Goal: Task Accomplishment & Management: Complete application form

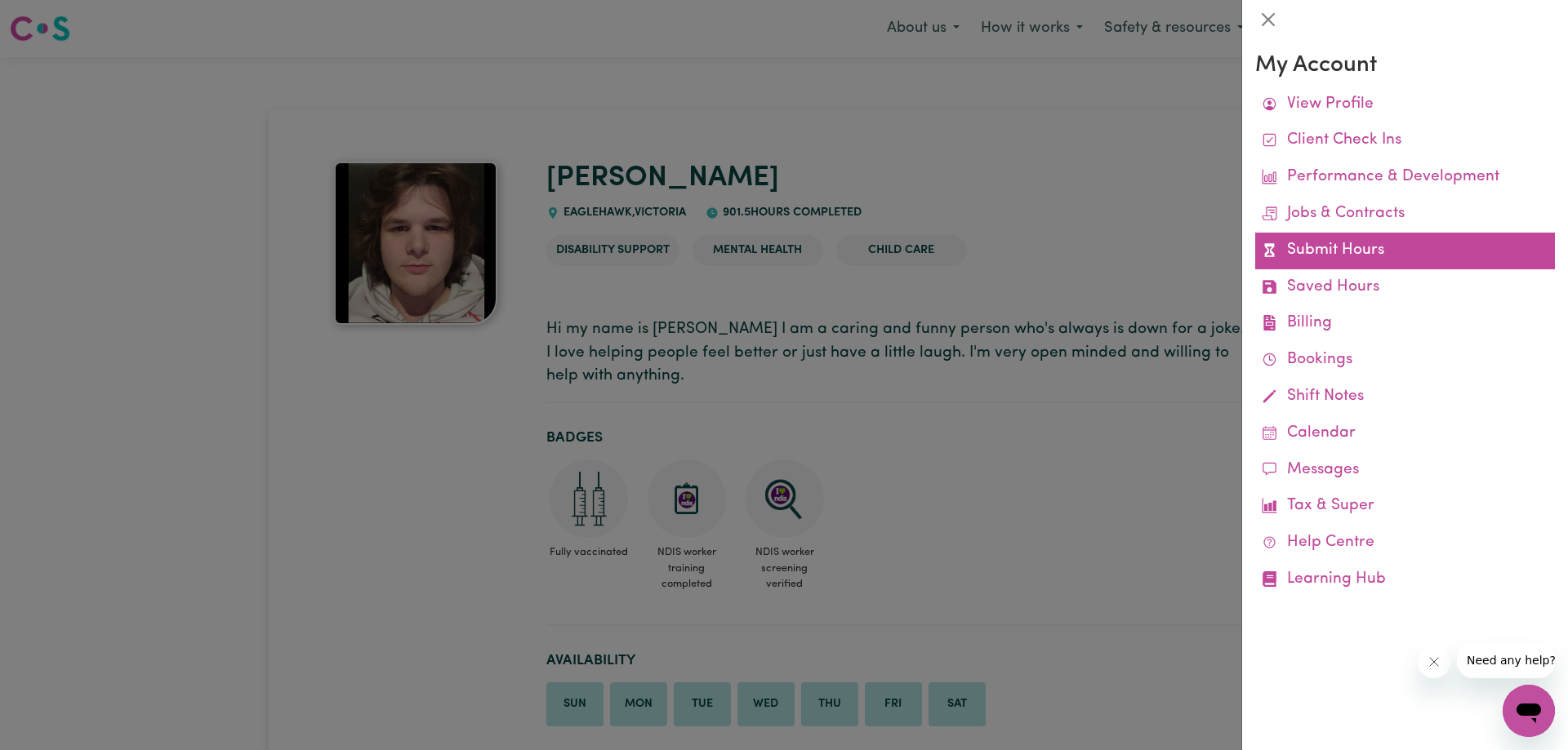
click at [1374, 251] on link "Submit Hours" at bounding box center [1405, 251] width 299 height 37
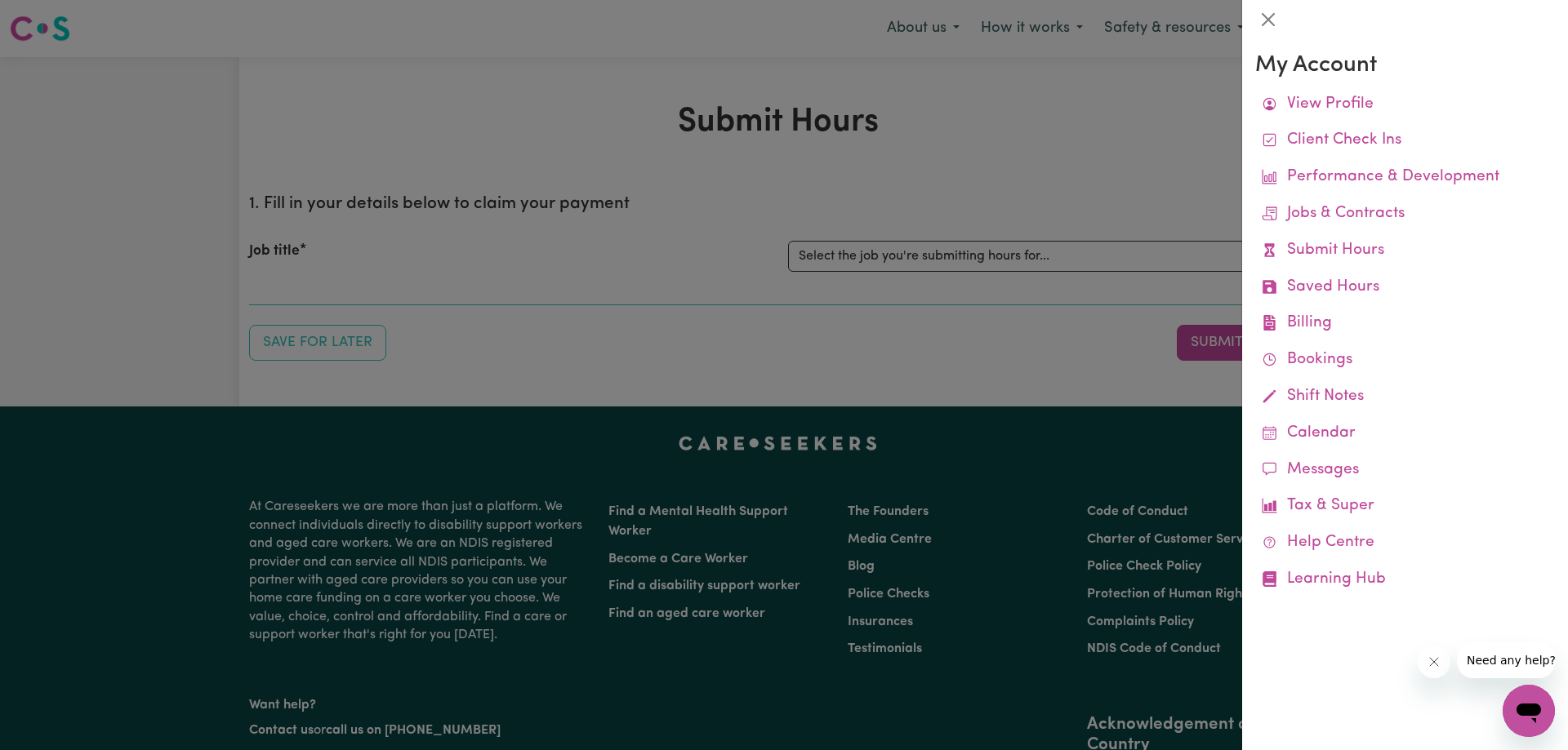
click at [1162, 228] on div at bounding box center [784, 375] width 1568 height 750
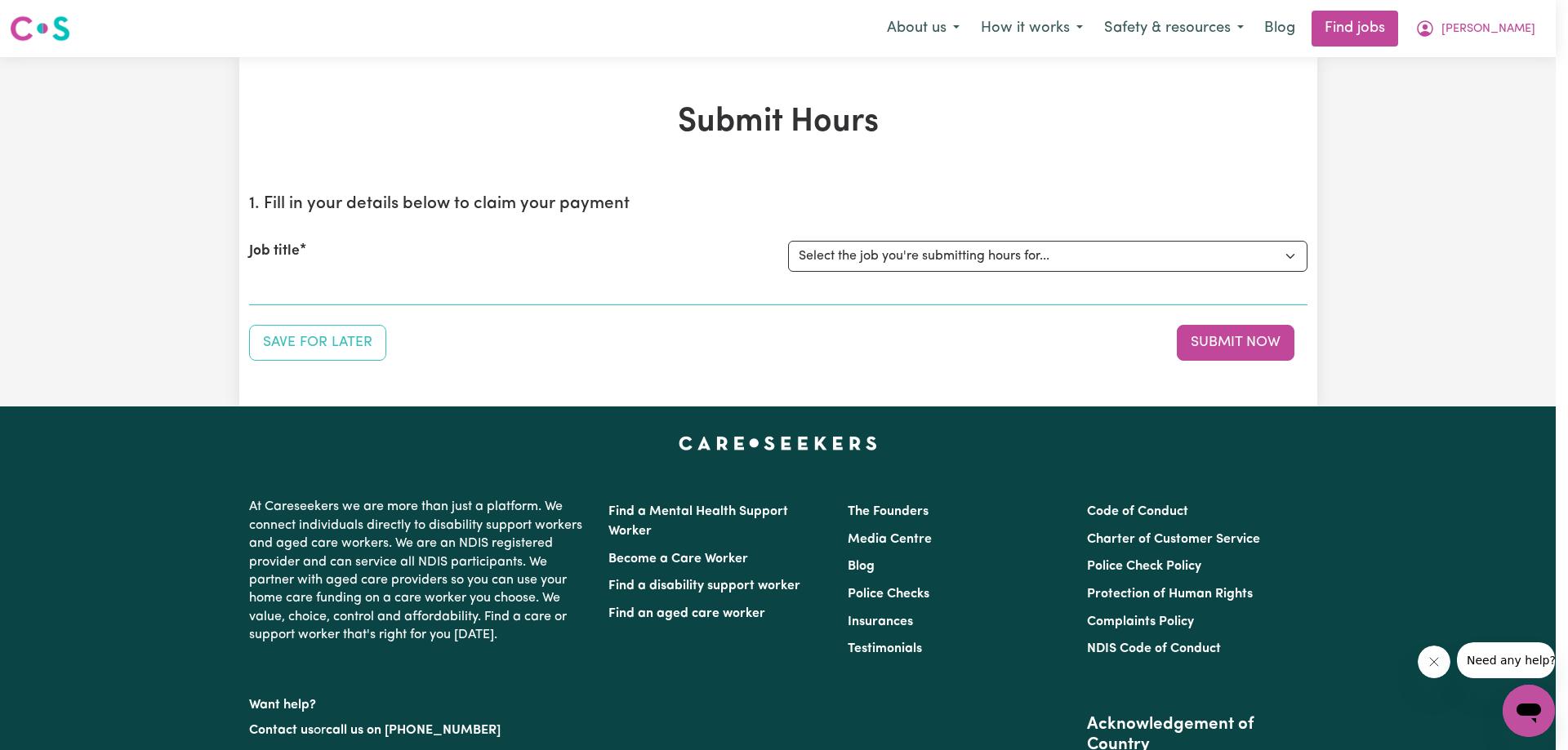
click at [1214, 252] on select "Select the job you're submitting hours for... [[PERSON_NAME]] Care worker [DEMO…" at bounding box center [1047, 257] width 519 height 31
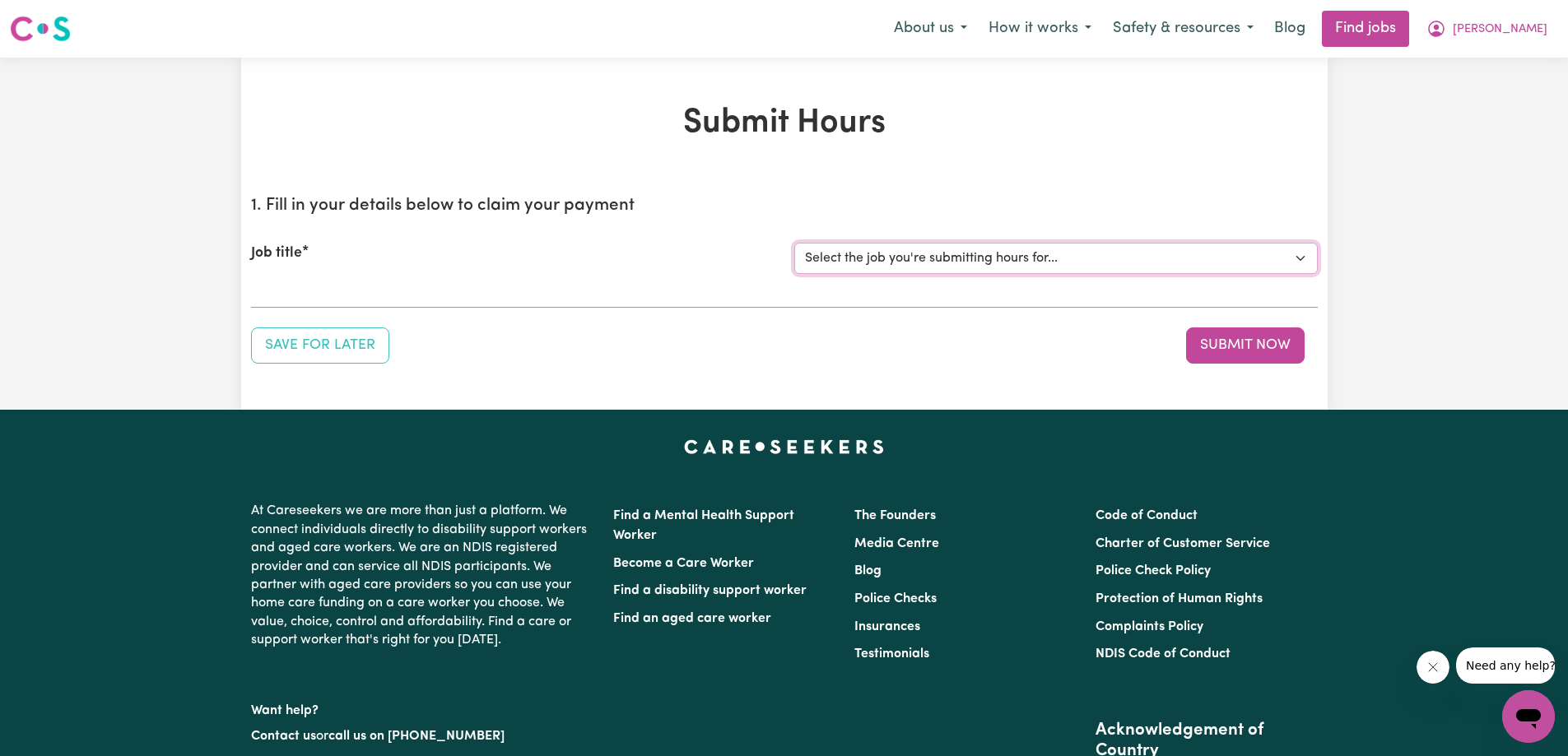
click at [1210, 260] on select "Select the job you're submitting hours for... [[PERSON_NAME]] Care worker [DEMO…" at bounding box center [1056, 259] width 523 height 32
select select "13099"
click at [794, 243] on select "Select the job you're submitting hours for... [[PERSON_NAME]] Care worker [DEMO…" at bounding box center [1056, 259] width 523 height 32
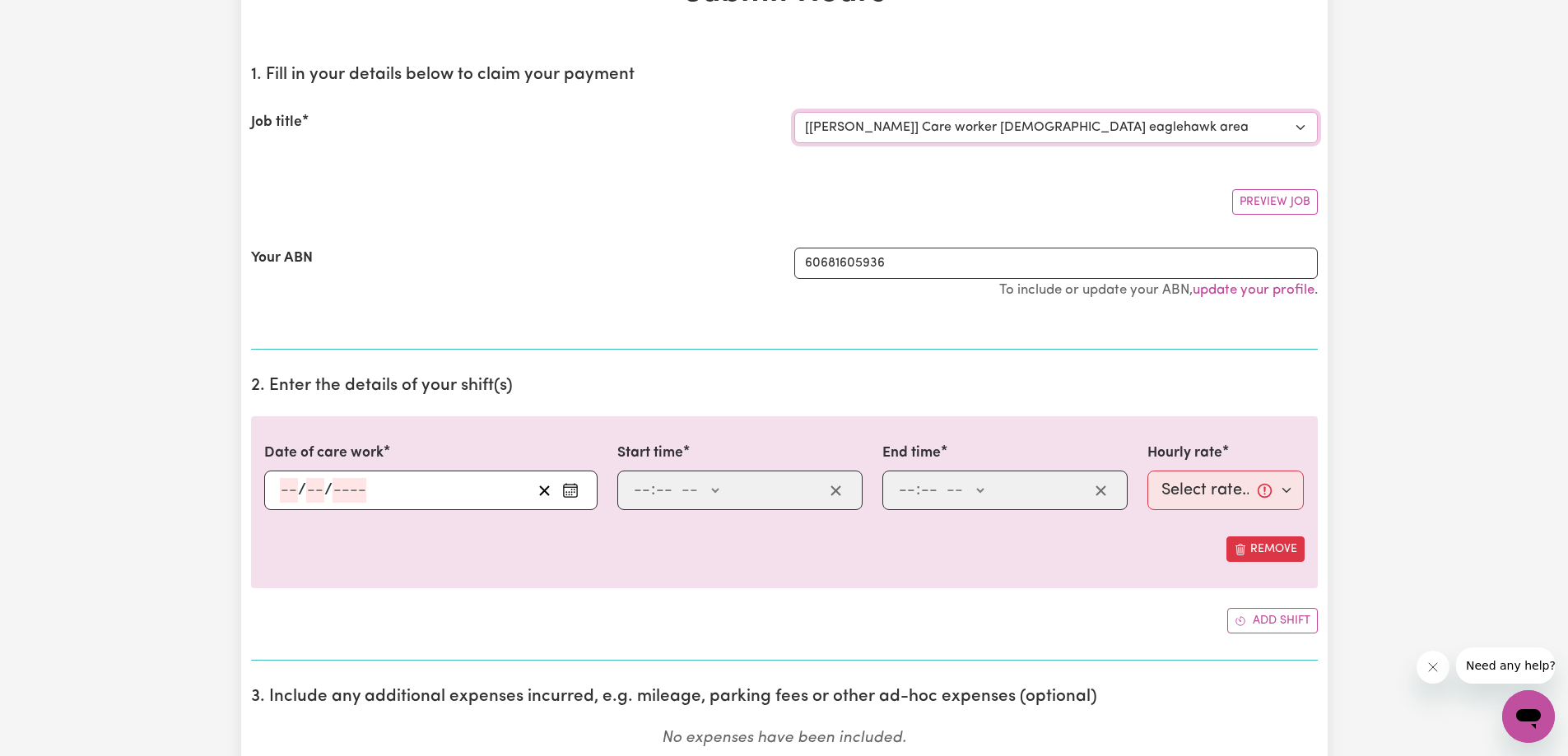
scroll to position [411, 0]
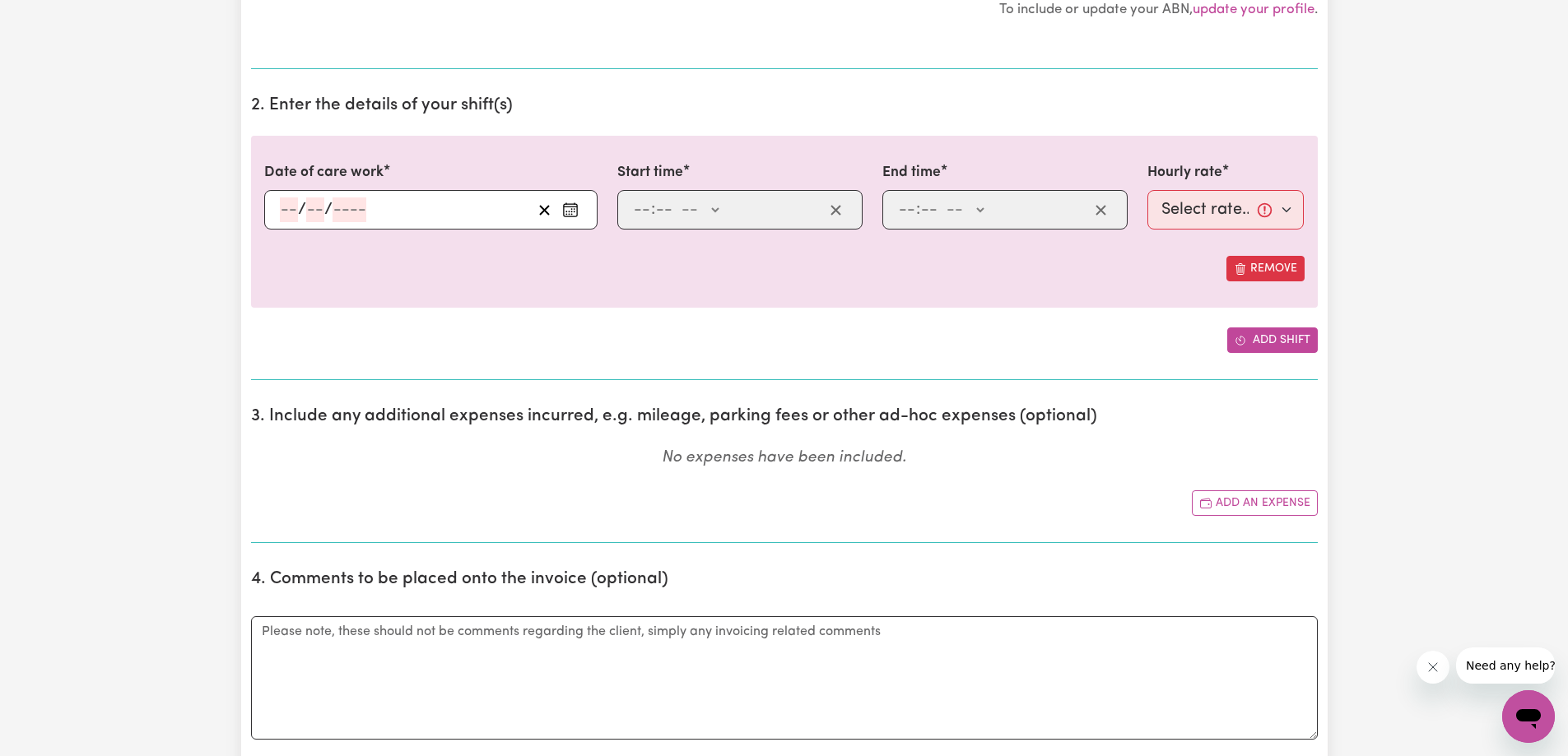
click at [1265, 338] on button "Add shift" at bounding box center [1271, 339] width 90 height 25
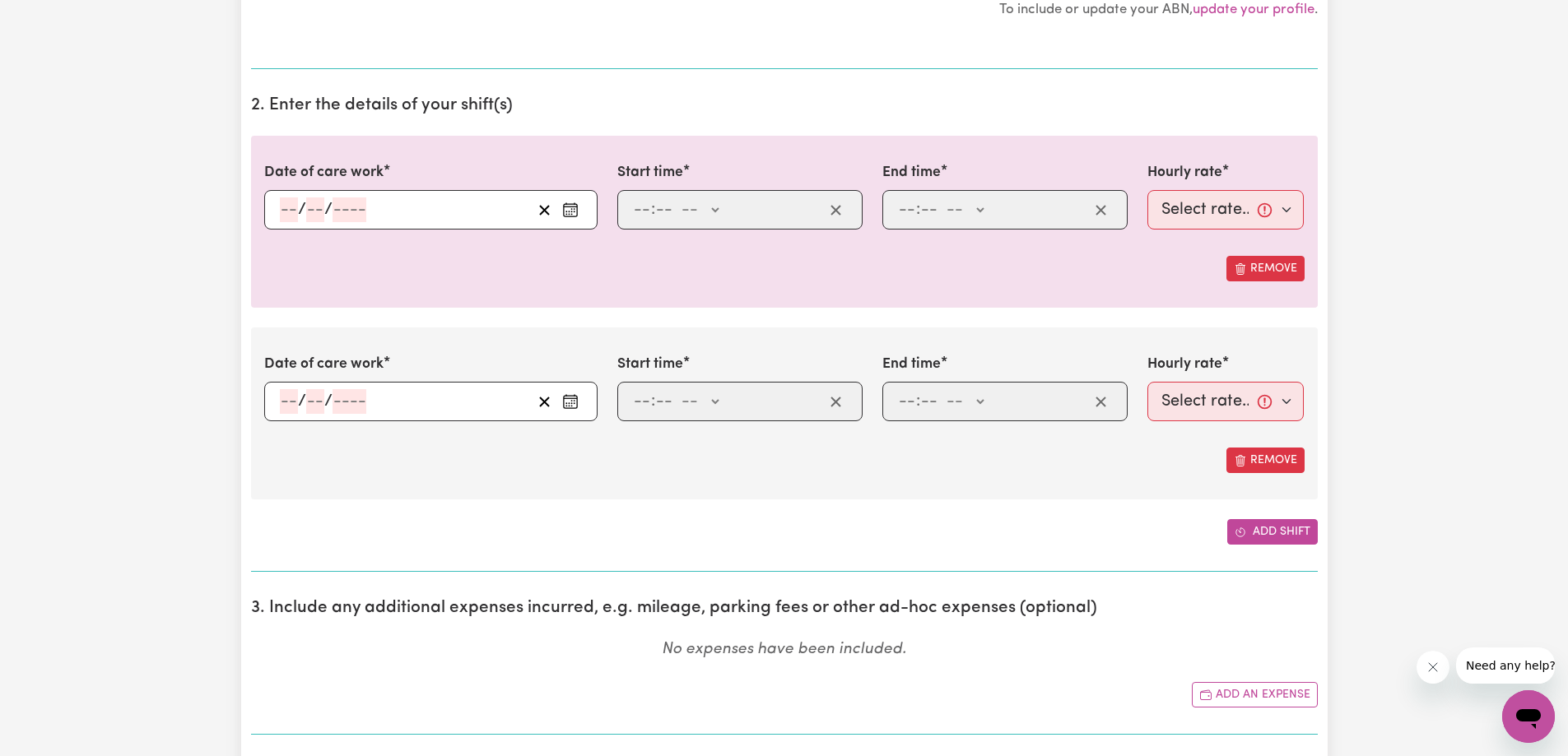
click at [1273, 531] on button "Add shift" at bounding box center [1271, 531] width 90 height 25
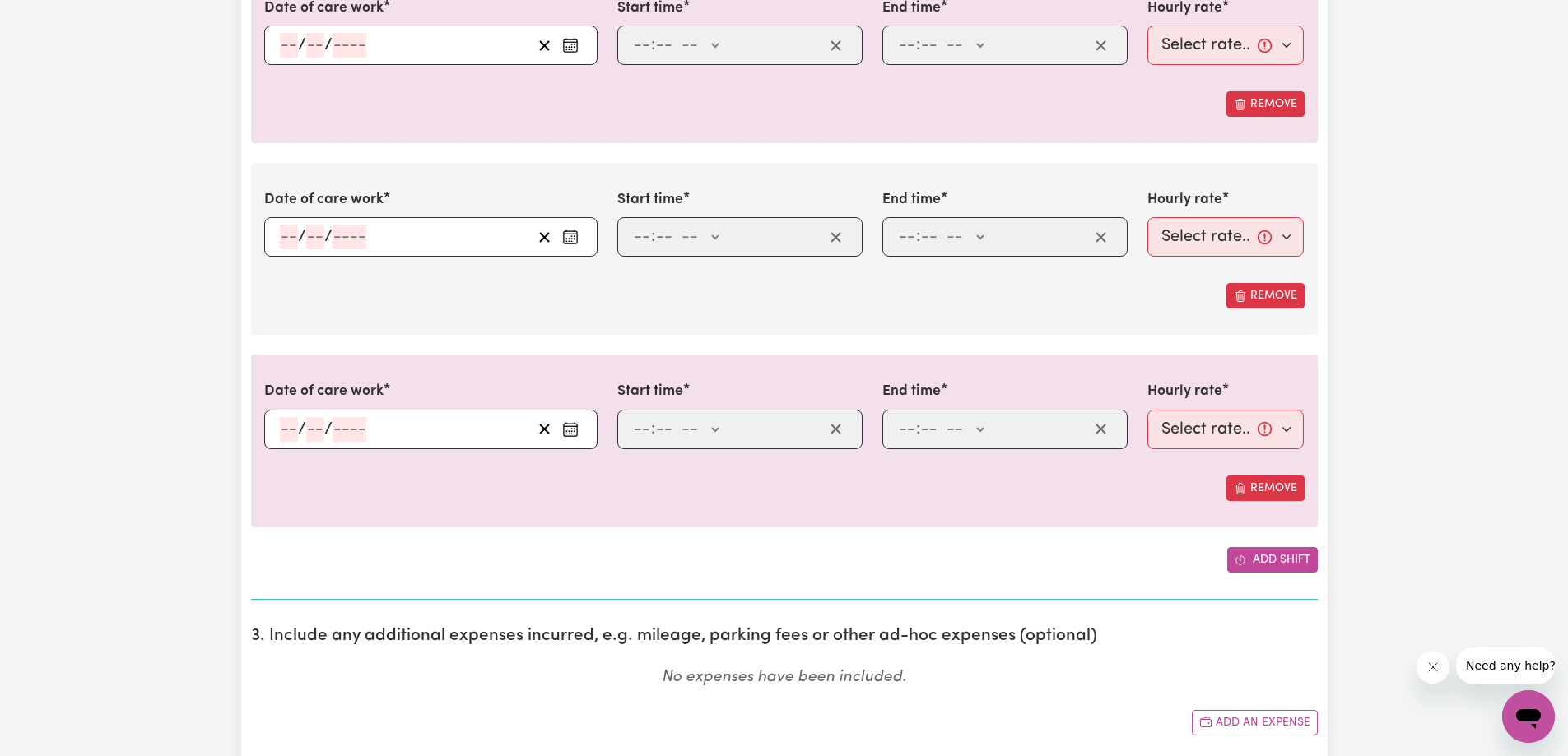
click at [1267, 553] on button "Add shift" at bounding box center [1271, 560] width 90 height 25
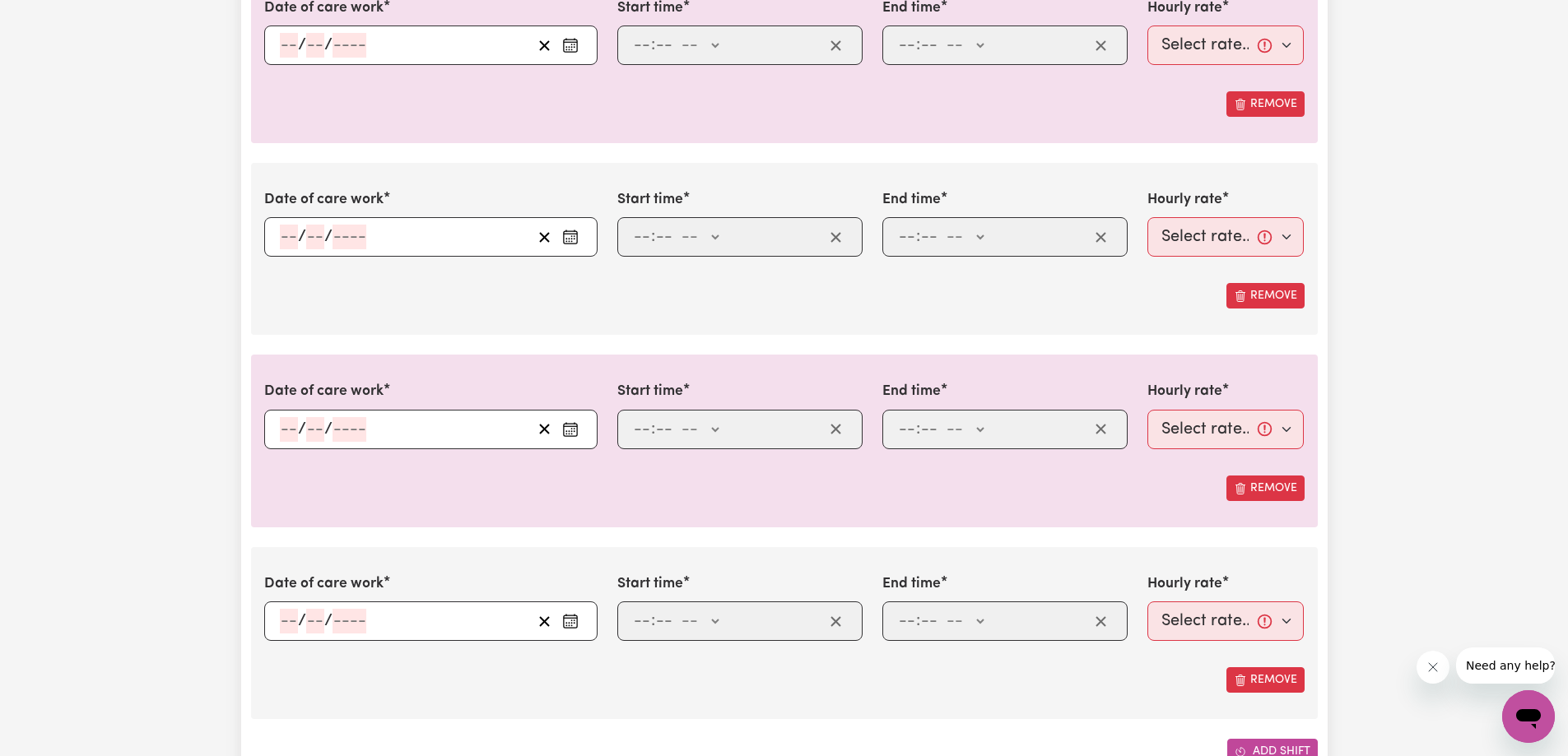
scroll to position [905, 0]
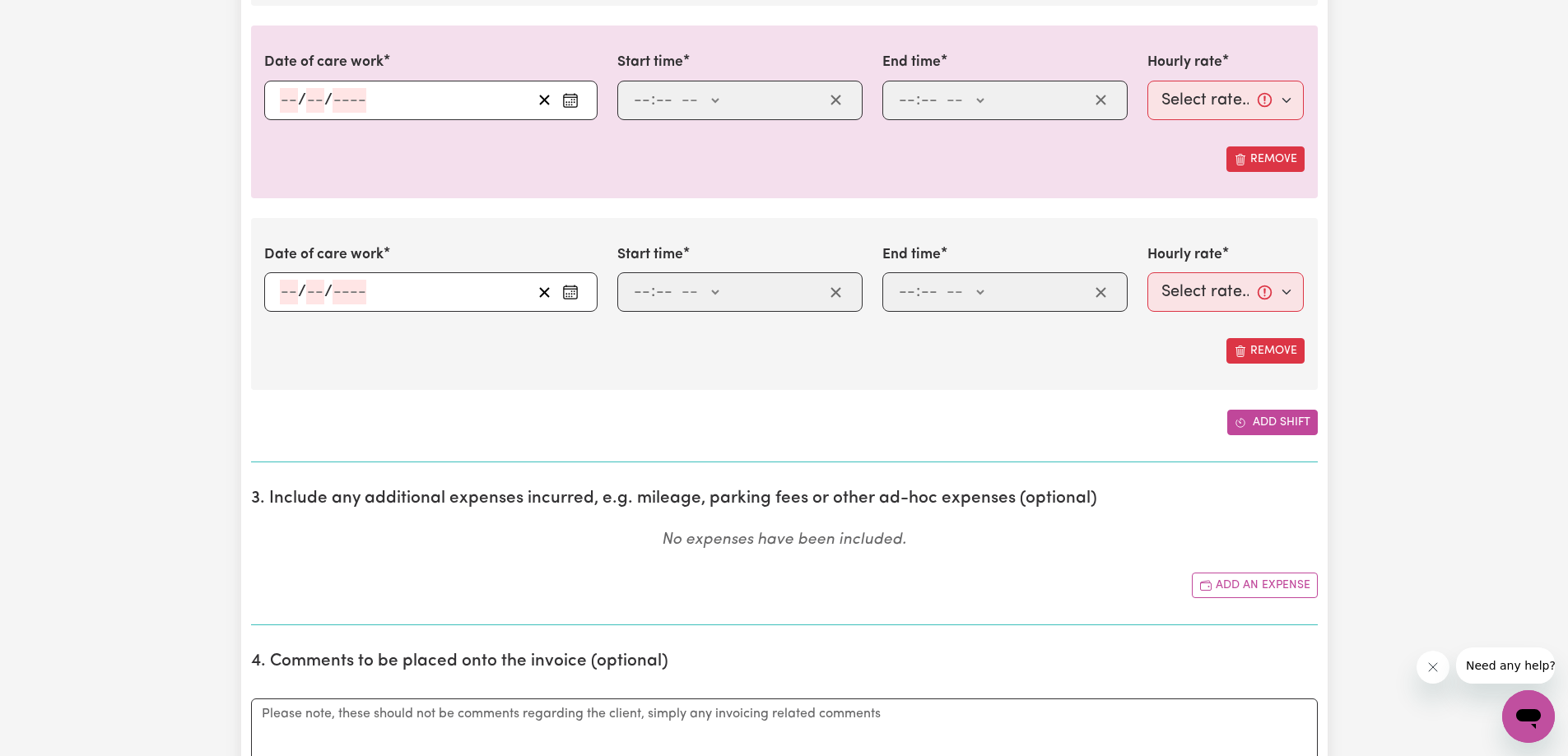
click at [1271, 426] on button "Add shift" at bounding box center [1271, 422] width 90 height 25
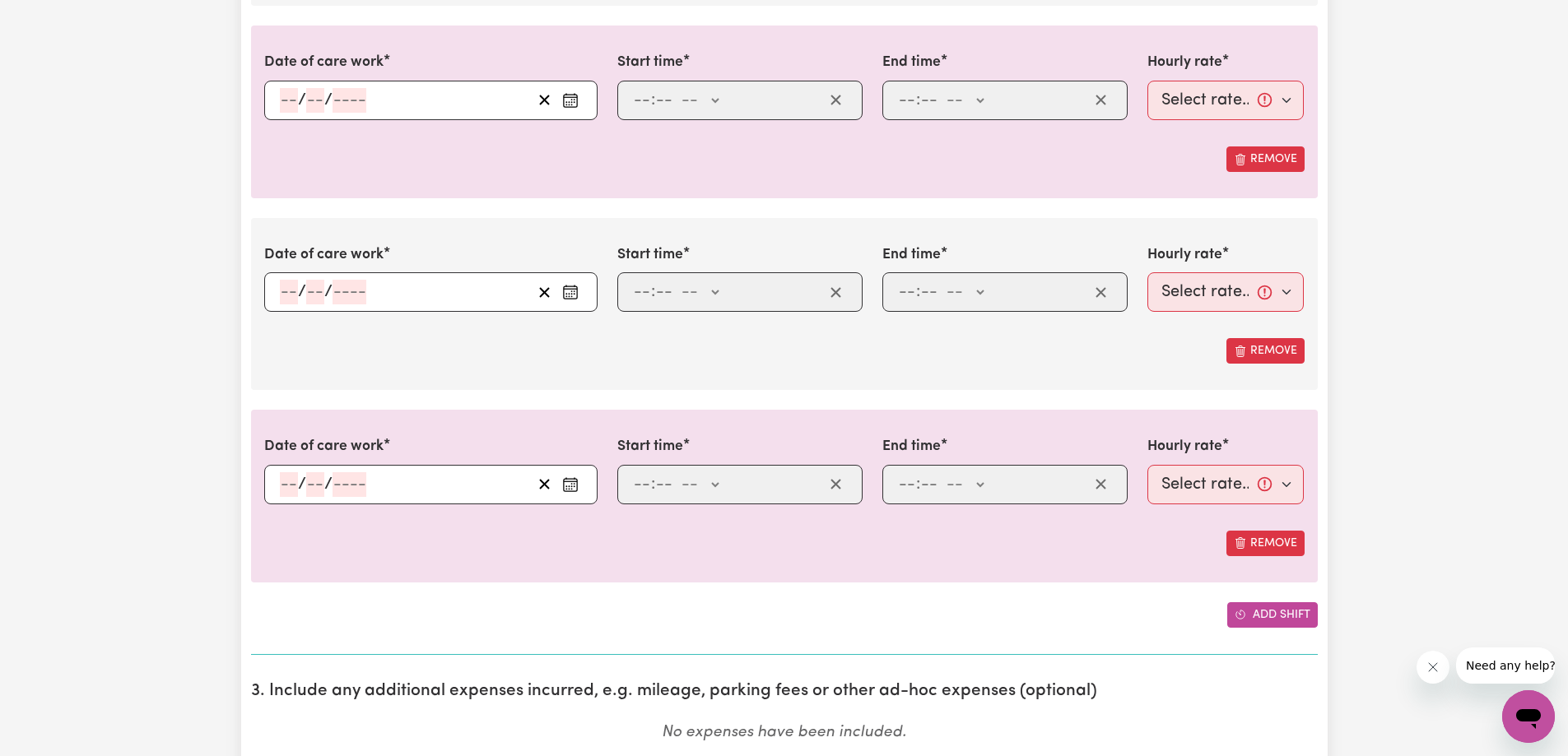
click at [1266, 618] on button "Add shift" at bounding box center [1271, 615] width 90 height 25
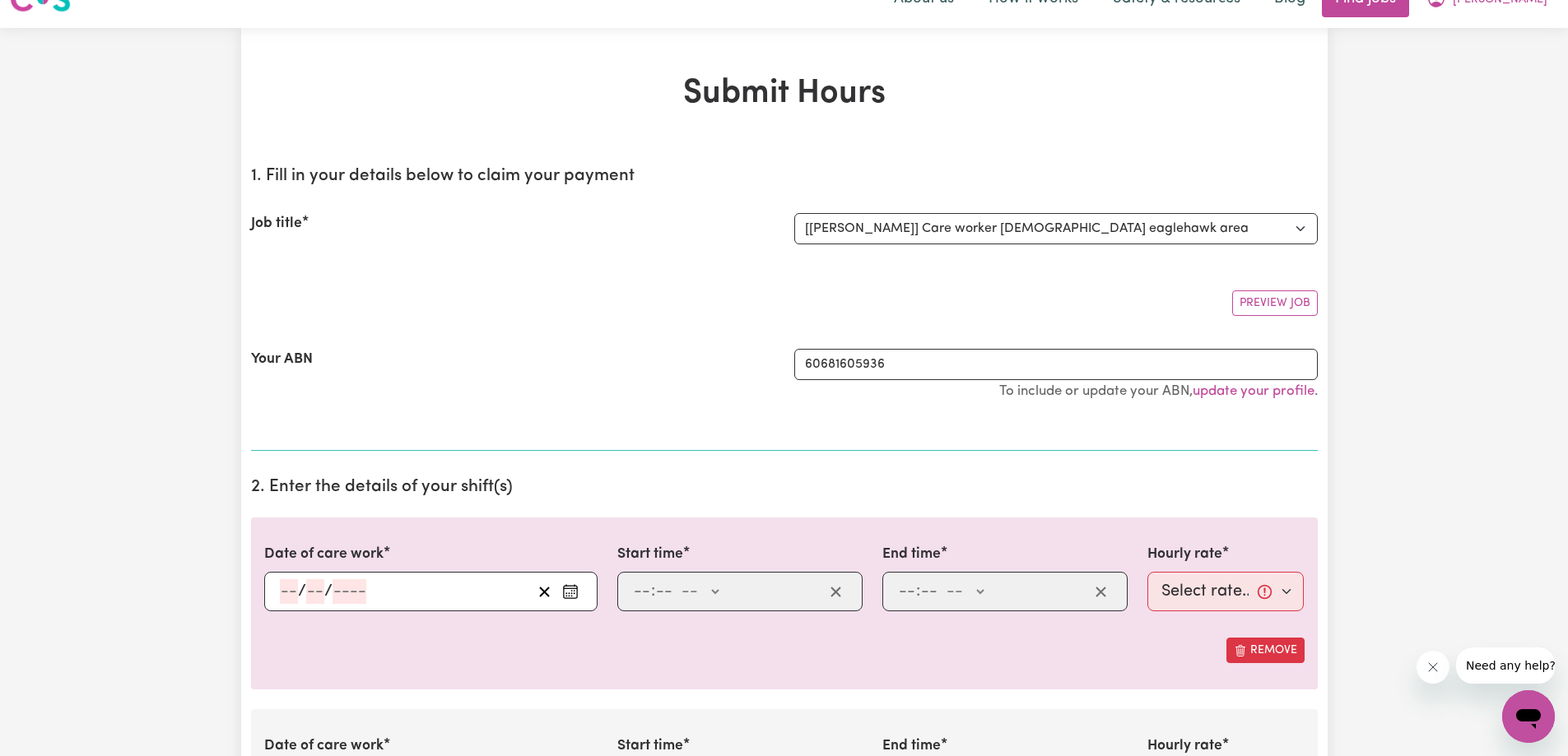
scroll to position [0, 0]
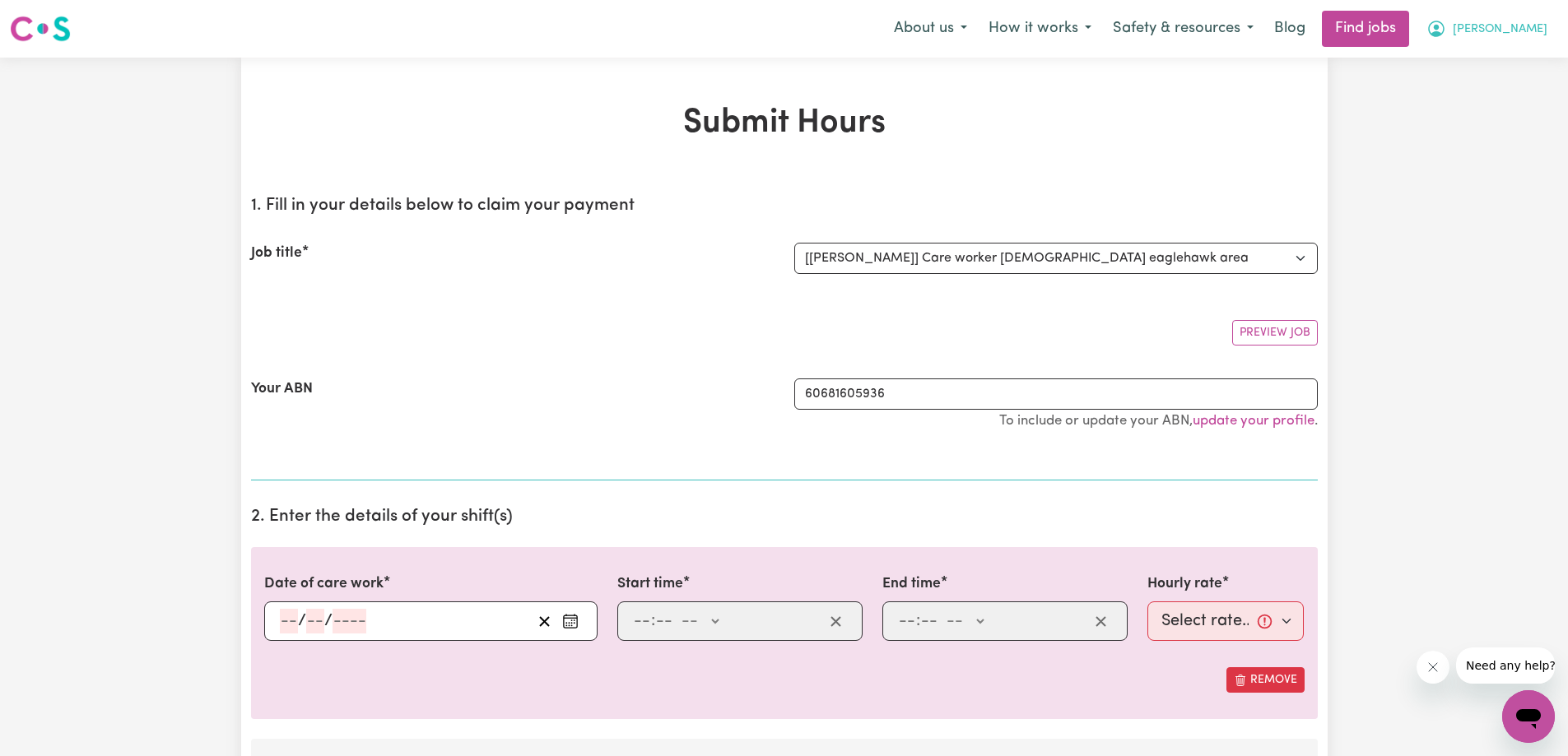
click at [1510, 28] on button "[PERSON_NAME]" at bounding box center [1486, 28] width 142 height 34
click at [1489, 60] on link "My Account" at bounding box center [1492, 64] width 130 height 32
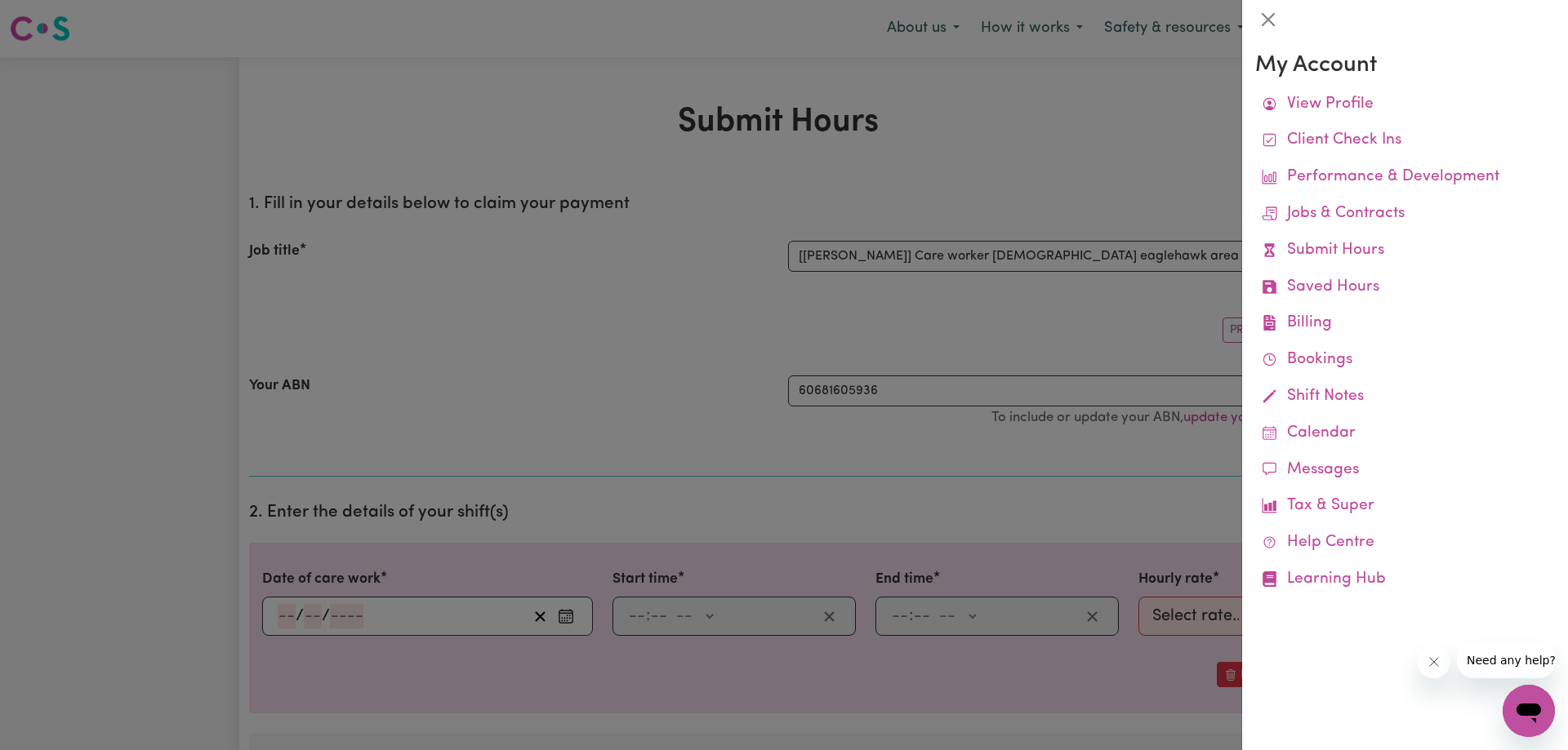
click at [1033, 151] on div at bounding box center [784, 375] width 1568 height 750
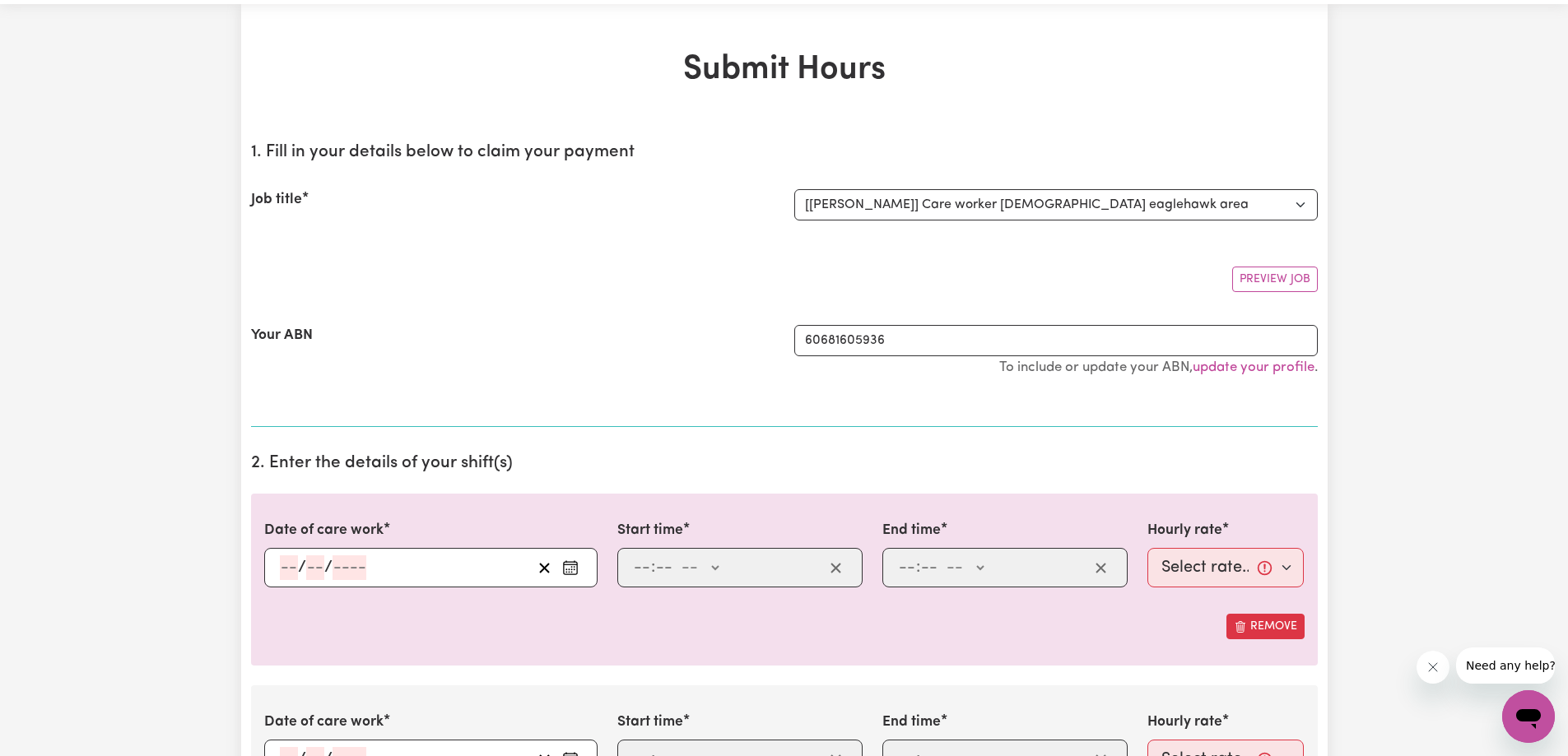
scroll to position [82, 0]
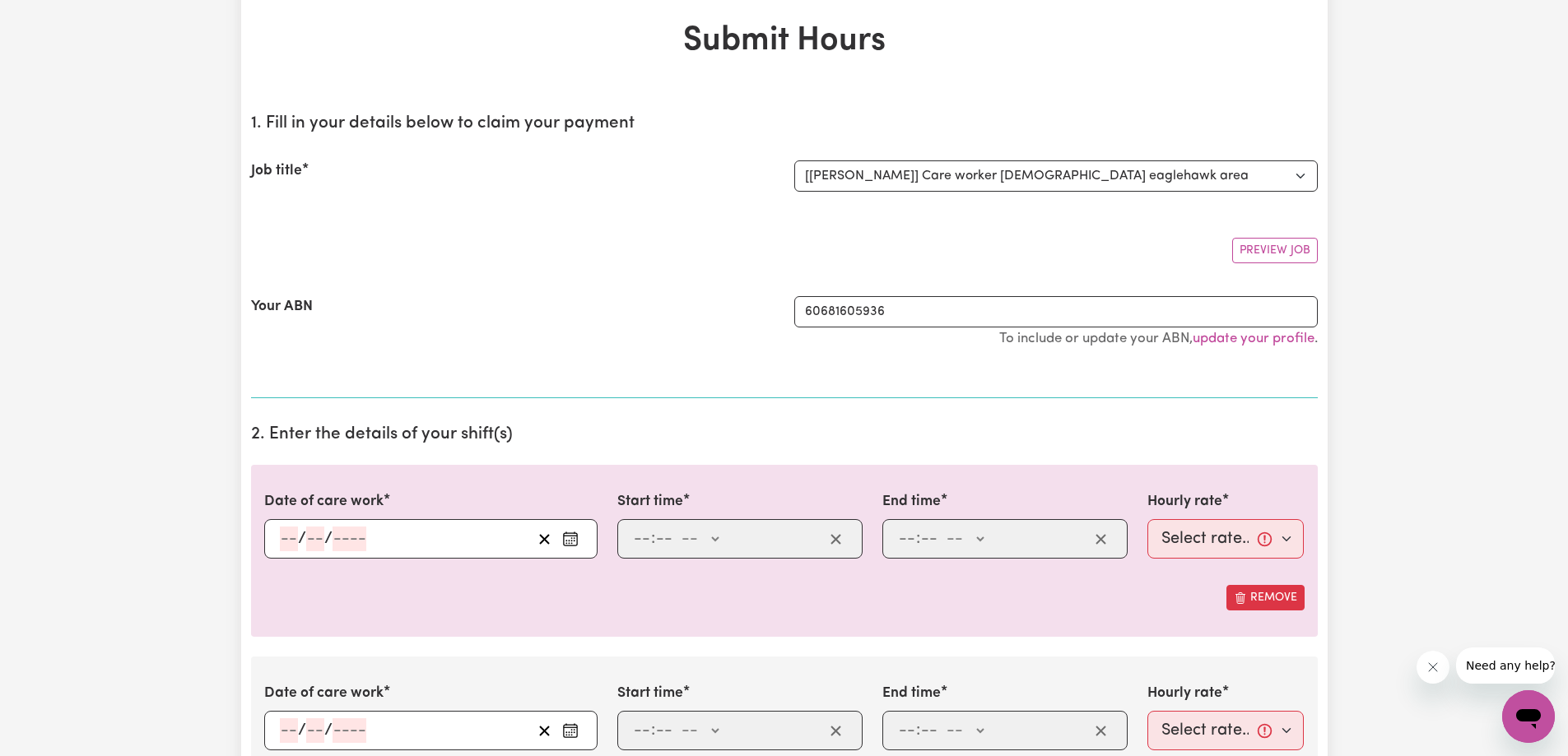
click at [278, 535] on div "/ /" at bounding box center [431, 538] width 333 height 39
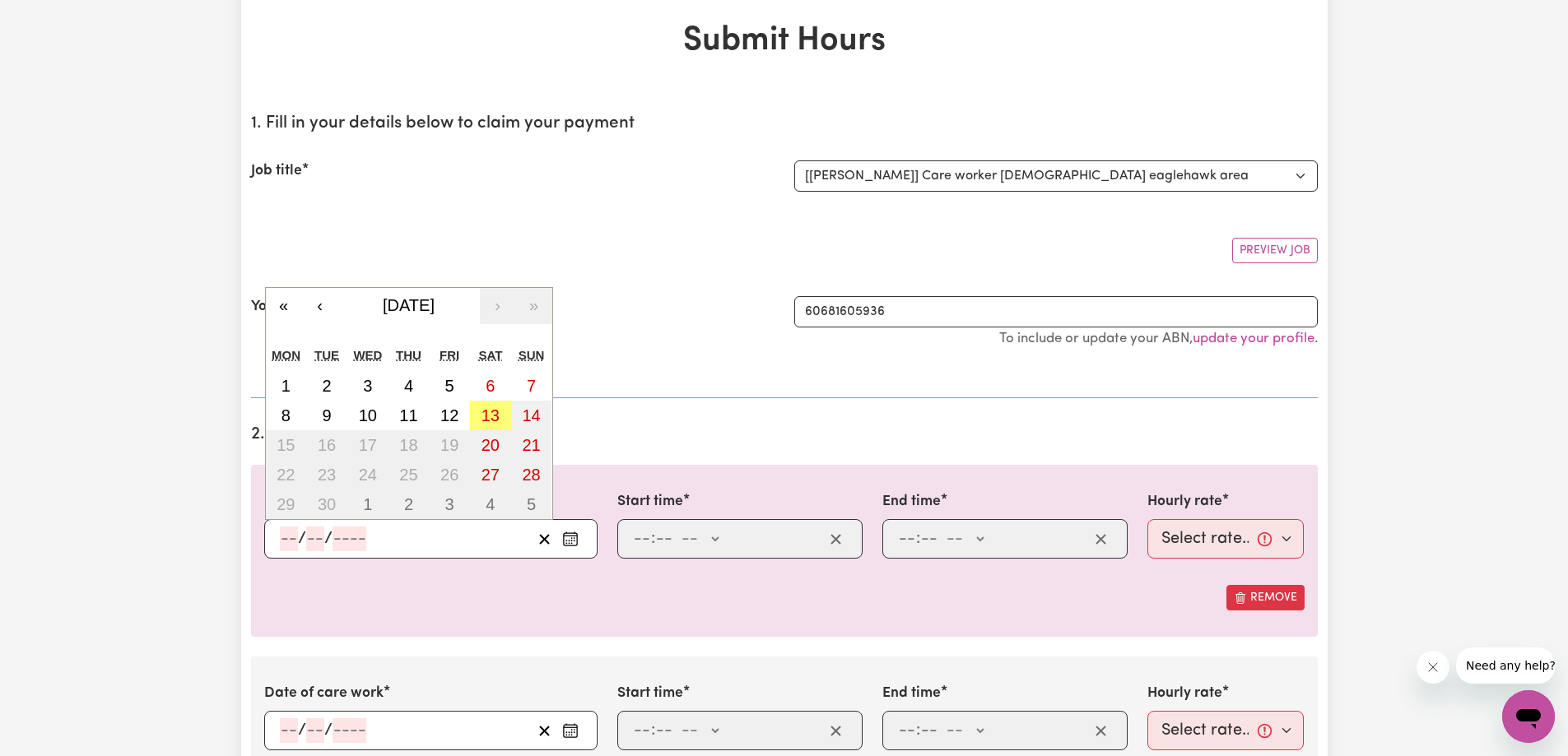
click at [287, 538] on input "number" at bounding box center [289, 538] width 18 height 25
click at [305, 305] on button "‹" at bounding box center [319, 305] width 36 height 36
click at [491, 303] on button "›" at bounding box center [498, 305] width 36 height 36
click at [324, 410] on abbr "9" at bounding box center [326, 415] width 9 height 18
type input "[DATE]"
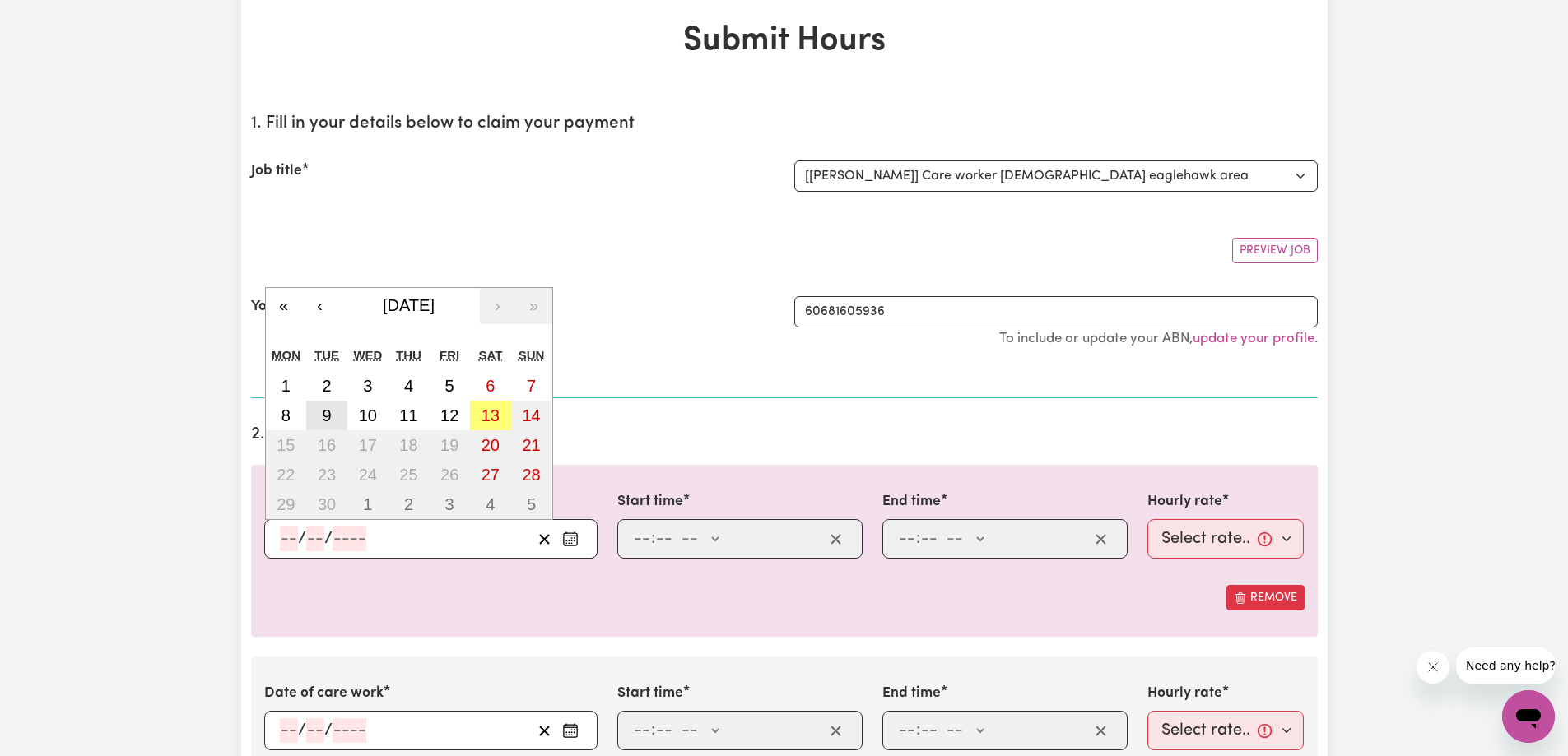
type input "9"
type input "2025"
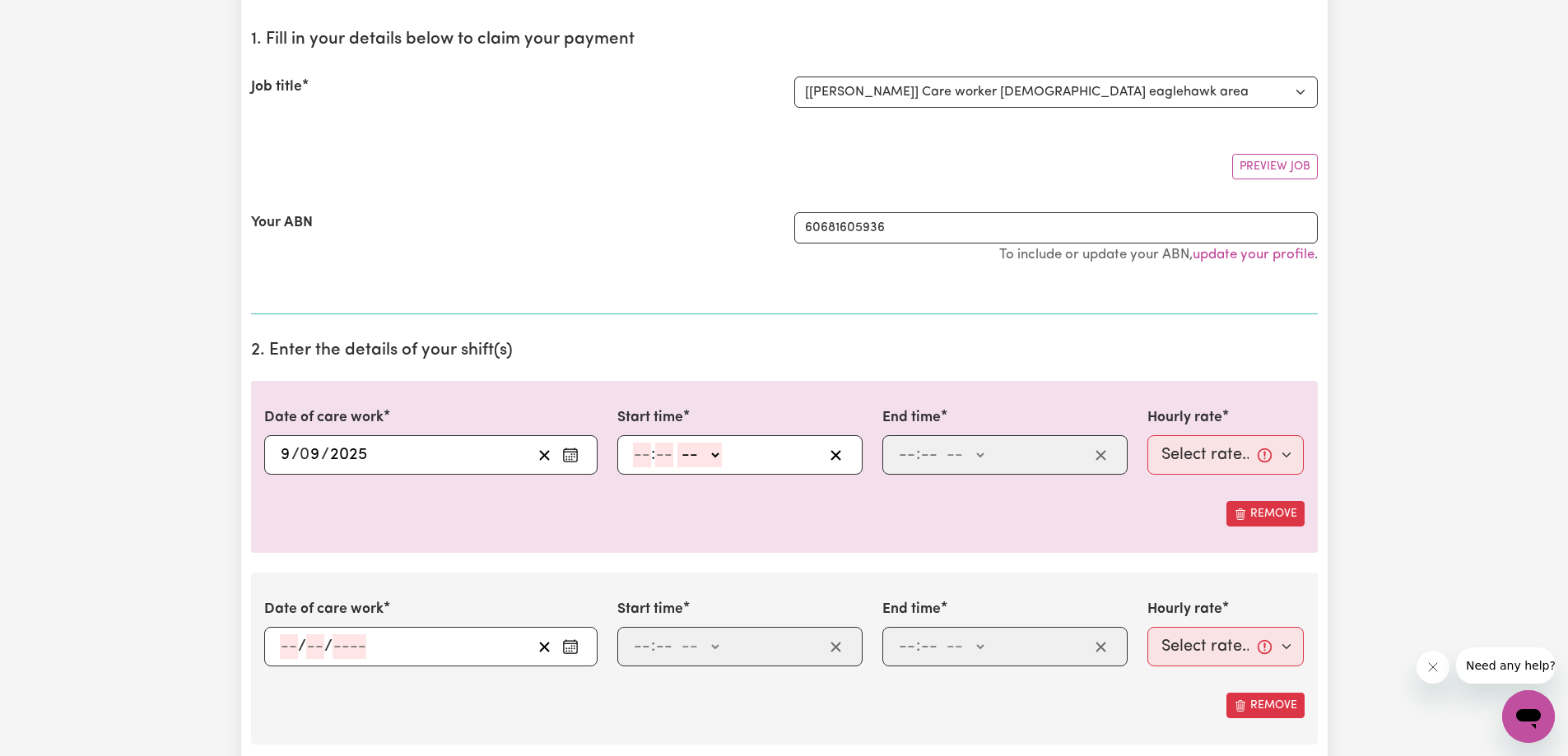
scroll to position [246, 0]
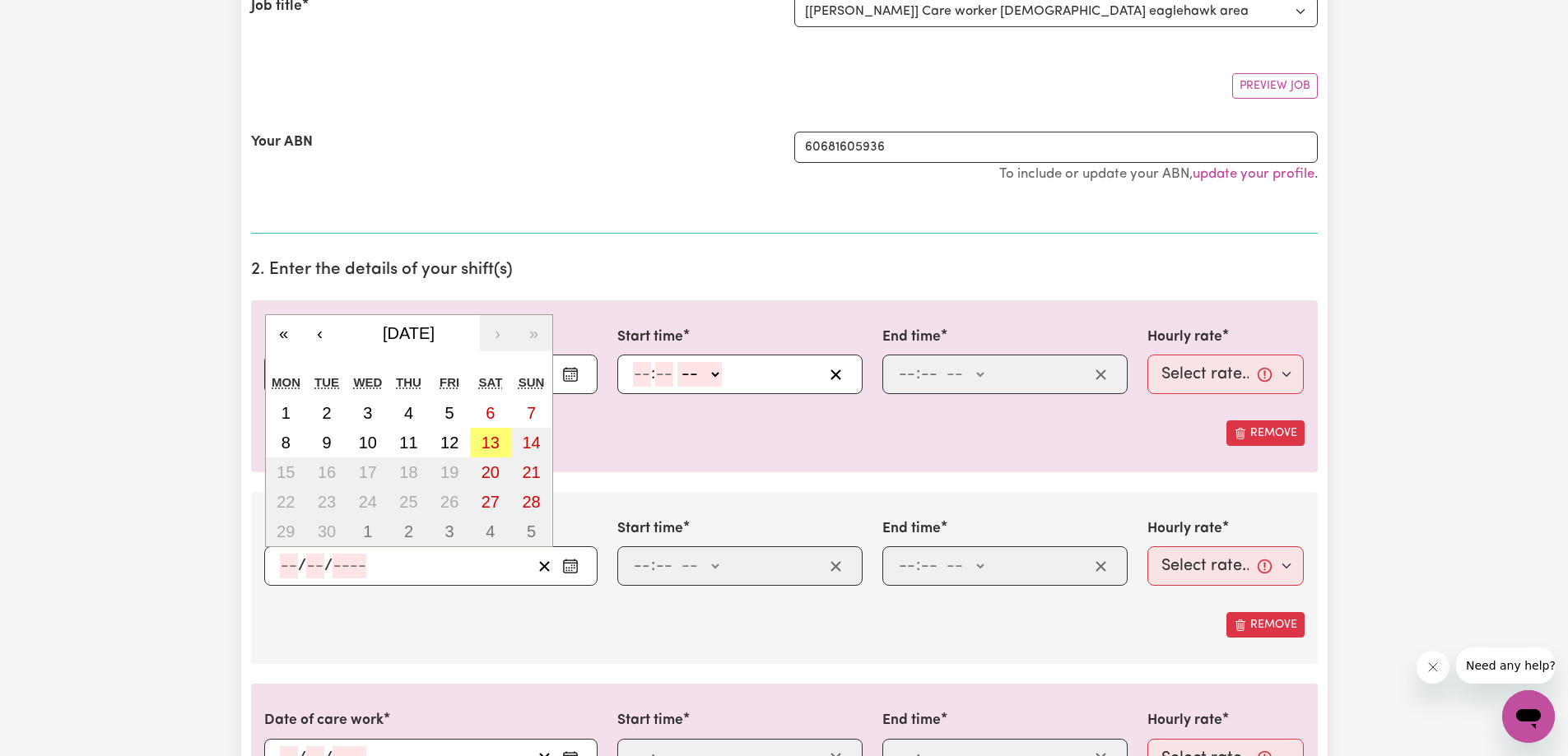
click at [290, 563] on input "number" at bounding box center [289, 566] width 18 height 25
click at [465, 217] on div "Your ABN 60681605936 To include or update your ABN, update your profile ." at bounding box center [784, 166] width 1067 height 108
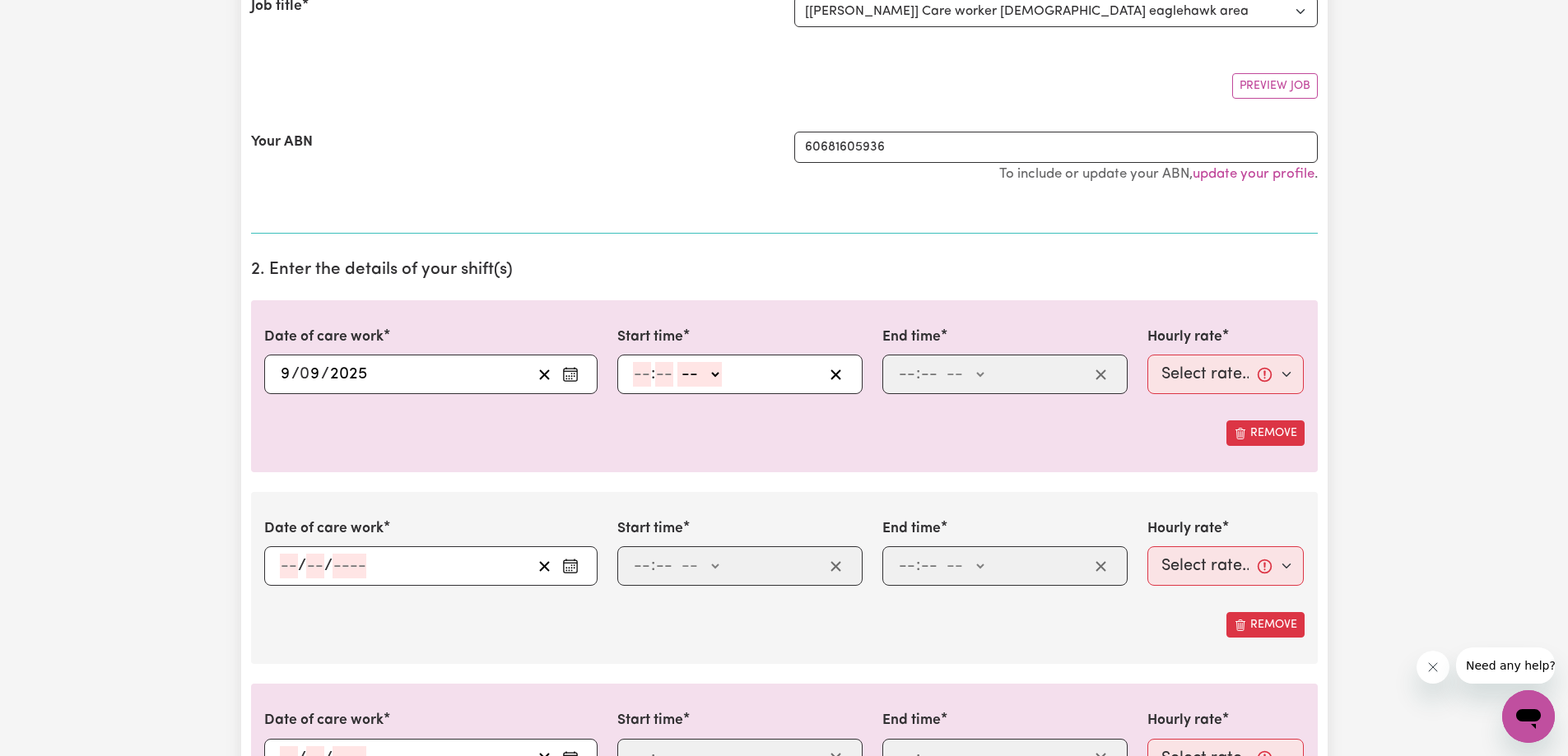
click at [297, 383] on span "/" at bounding box center [295, 374] width 8 height 18
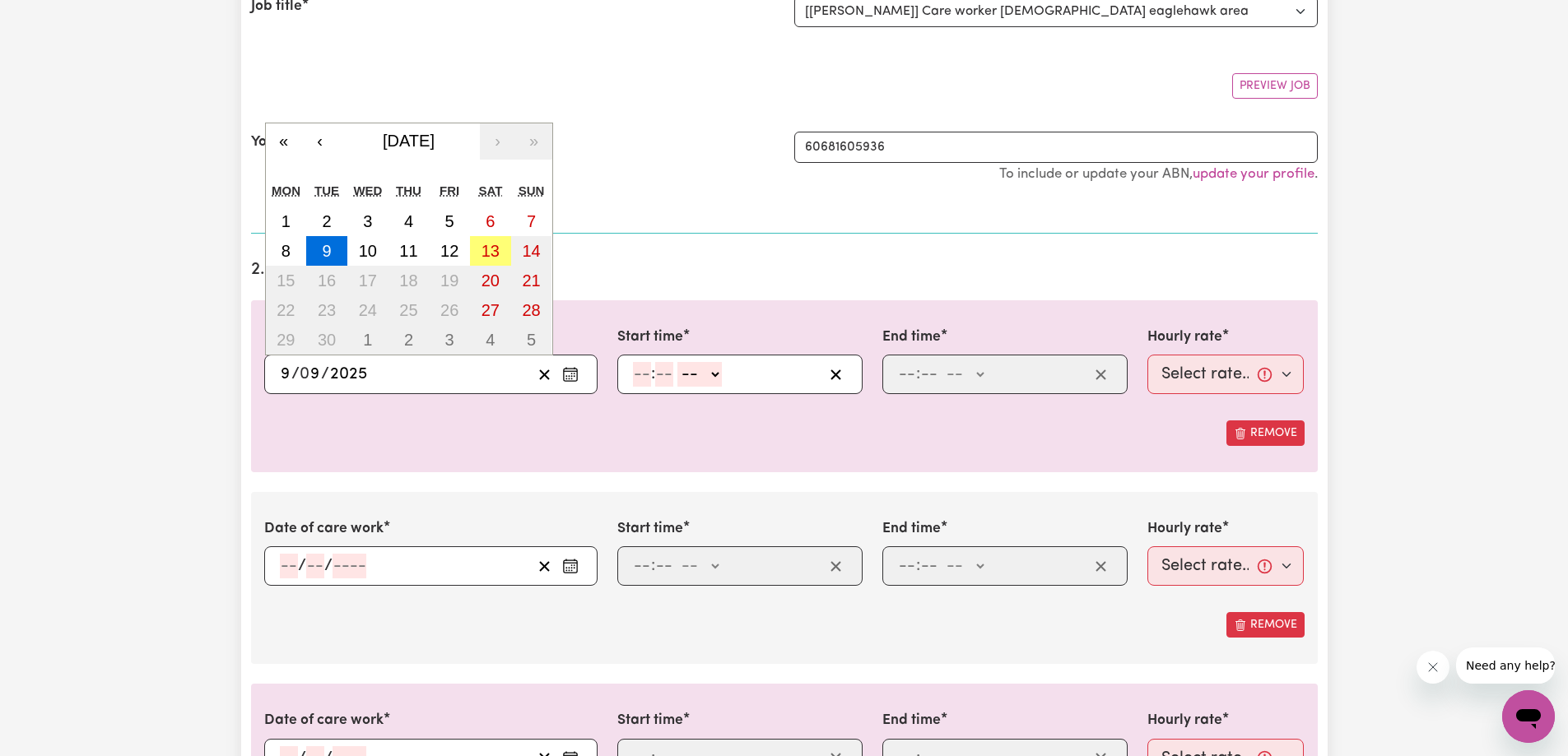
click at [290, 378] on input "9" at bounding box center [285, 374] width 11 height 25
click at [329, 224] on abbr "2" at bounding box center [326, 221] width 9 height 18
type input "[DATE]"
type input "2"
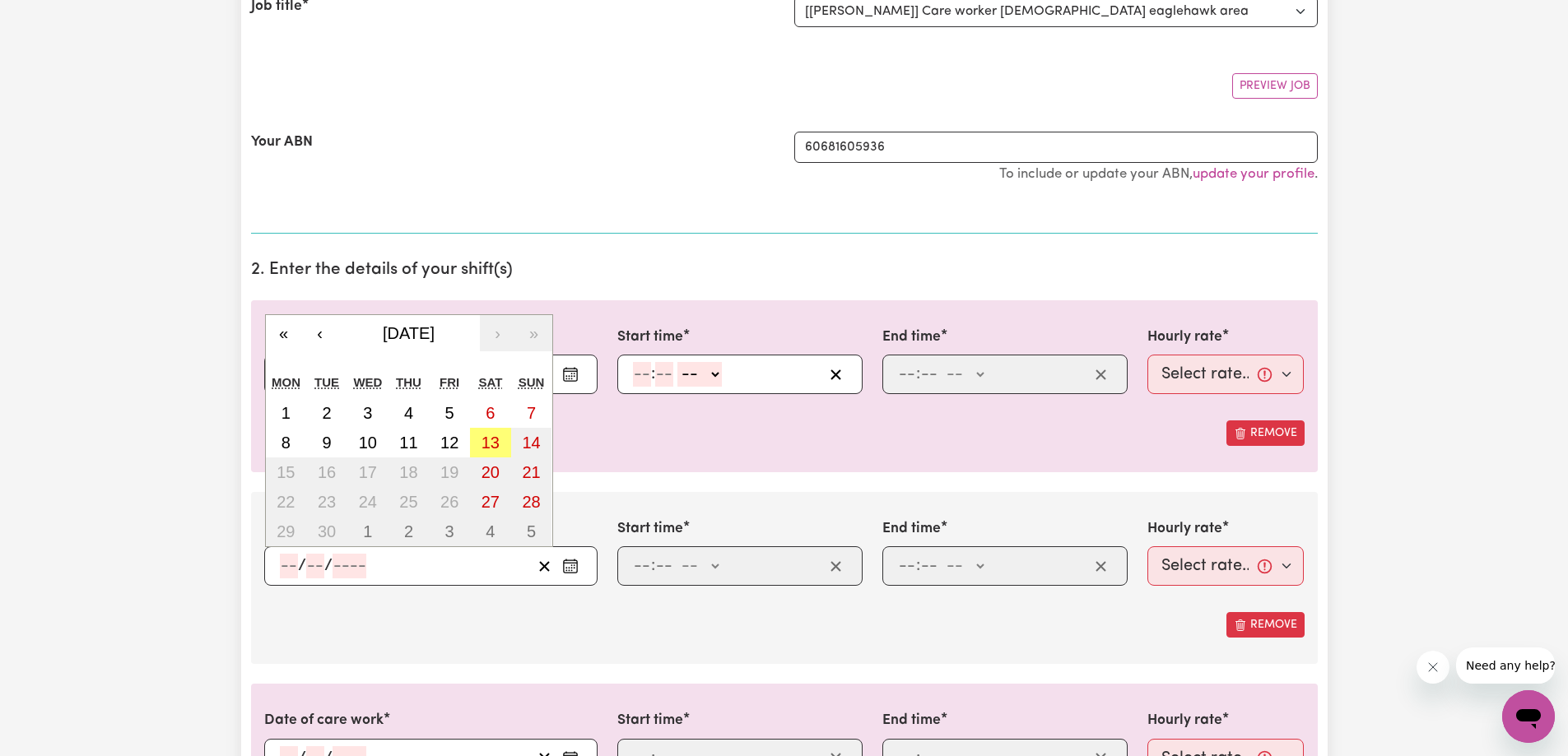
click at [285, 569] on input "number" at bounding box center [289, 566] width 18 height 25
click at [352, 404] on button "3" at bounding box center [368, 413] width 41 height 30
type input "[DATE]"
type input "3"
type input "9"
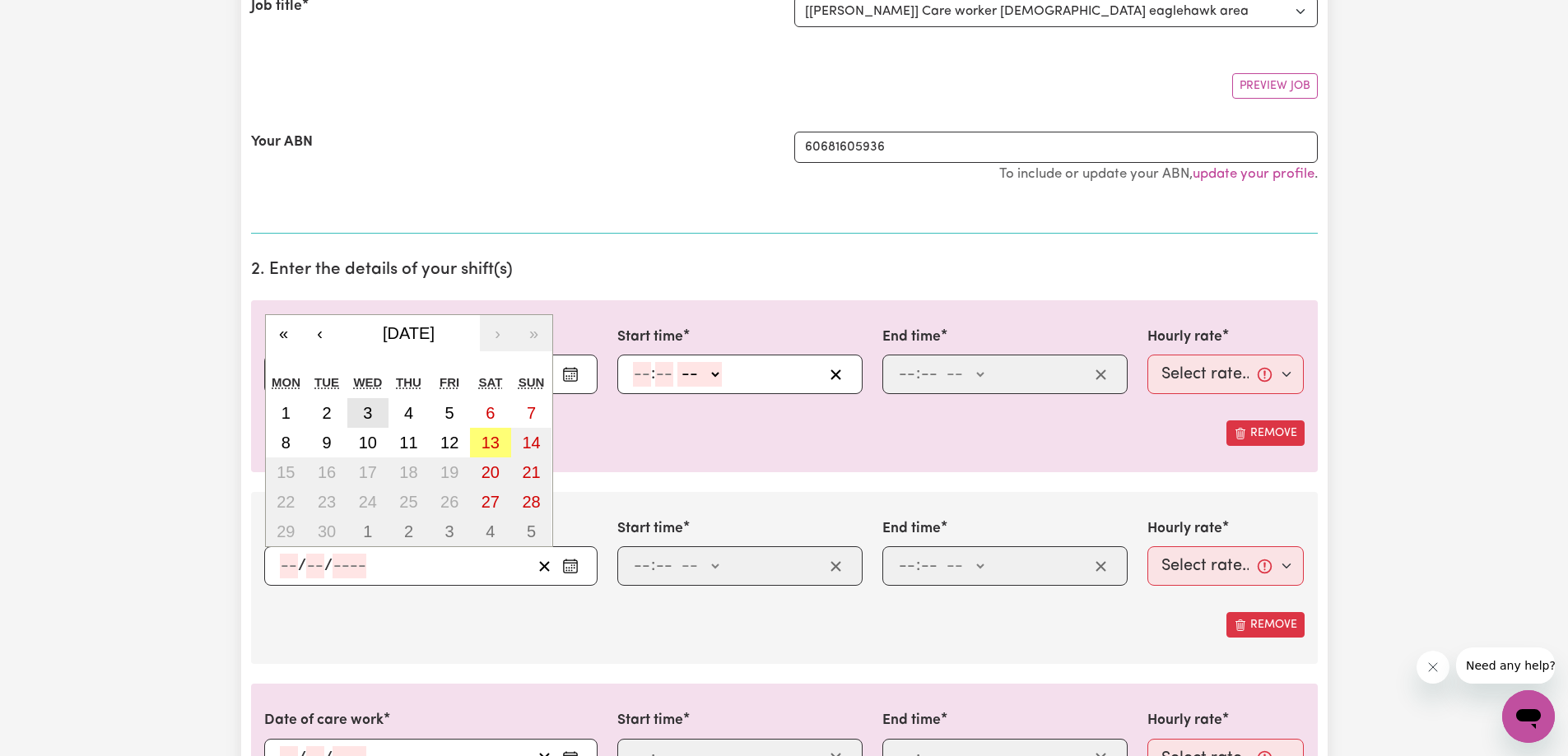
type input "2025"
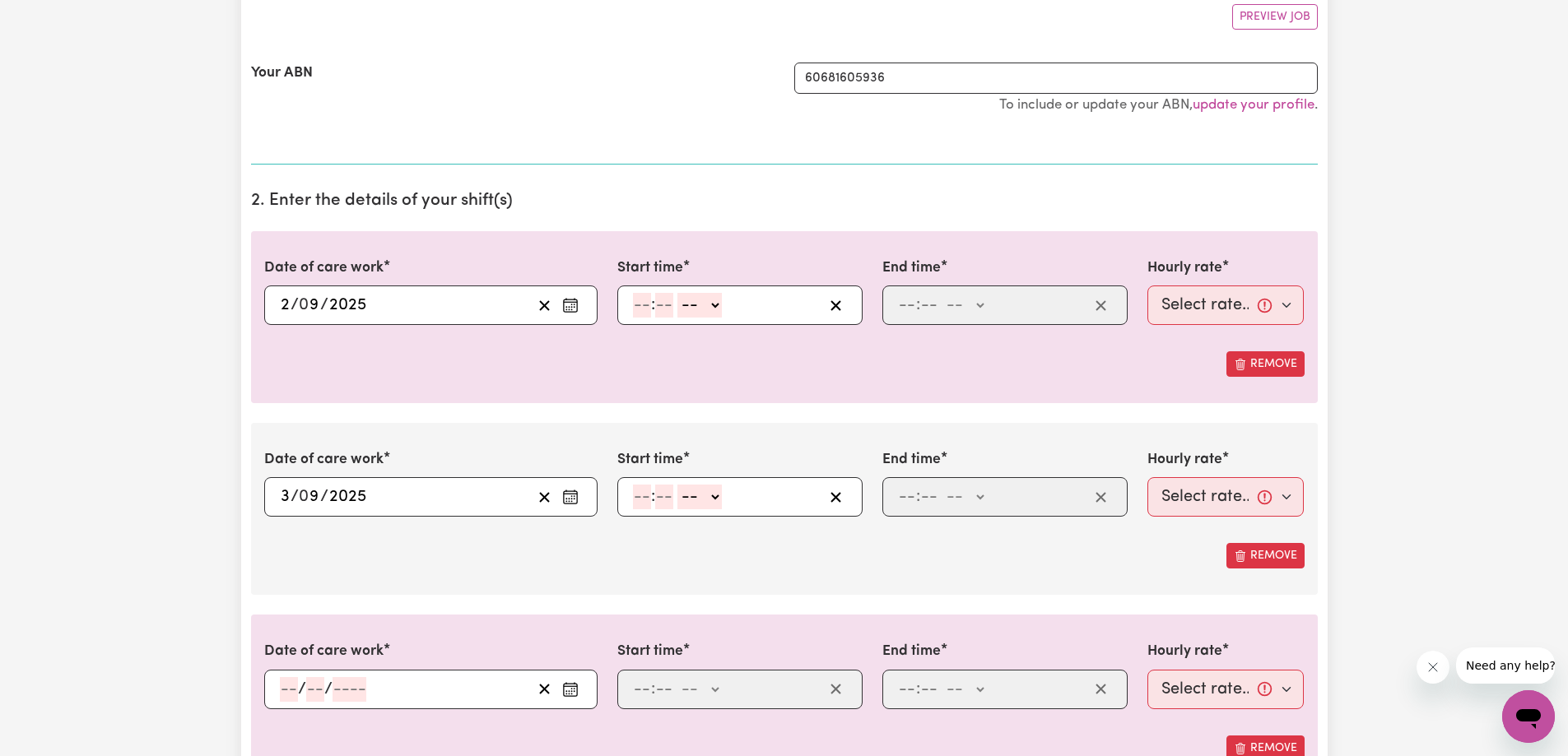
scroll to position [411, 0]
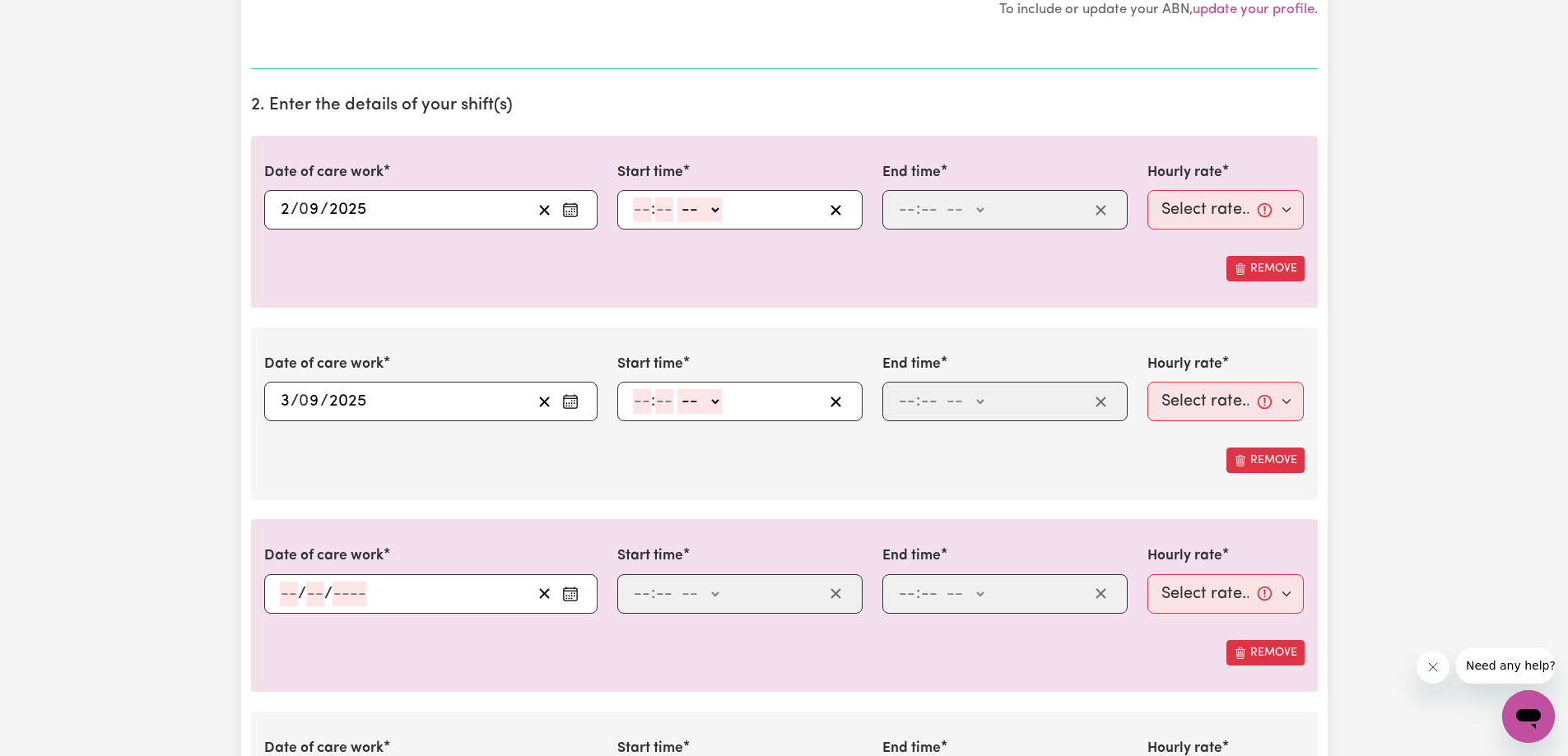
click at [290, 606] on div "/ /" at bounding box center [431, 594] width 333 height 39
click at [300, 591] on span "/" at bounding box center [302, 594] width 8 height 18
click at [299, 591] on span "/" at bounding box center [302, 594] width 8 height 18
click at [297, 593] on input "number" at bounding box center [289, 594] width 18 height 25
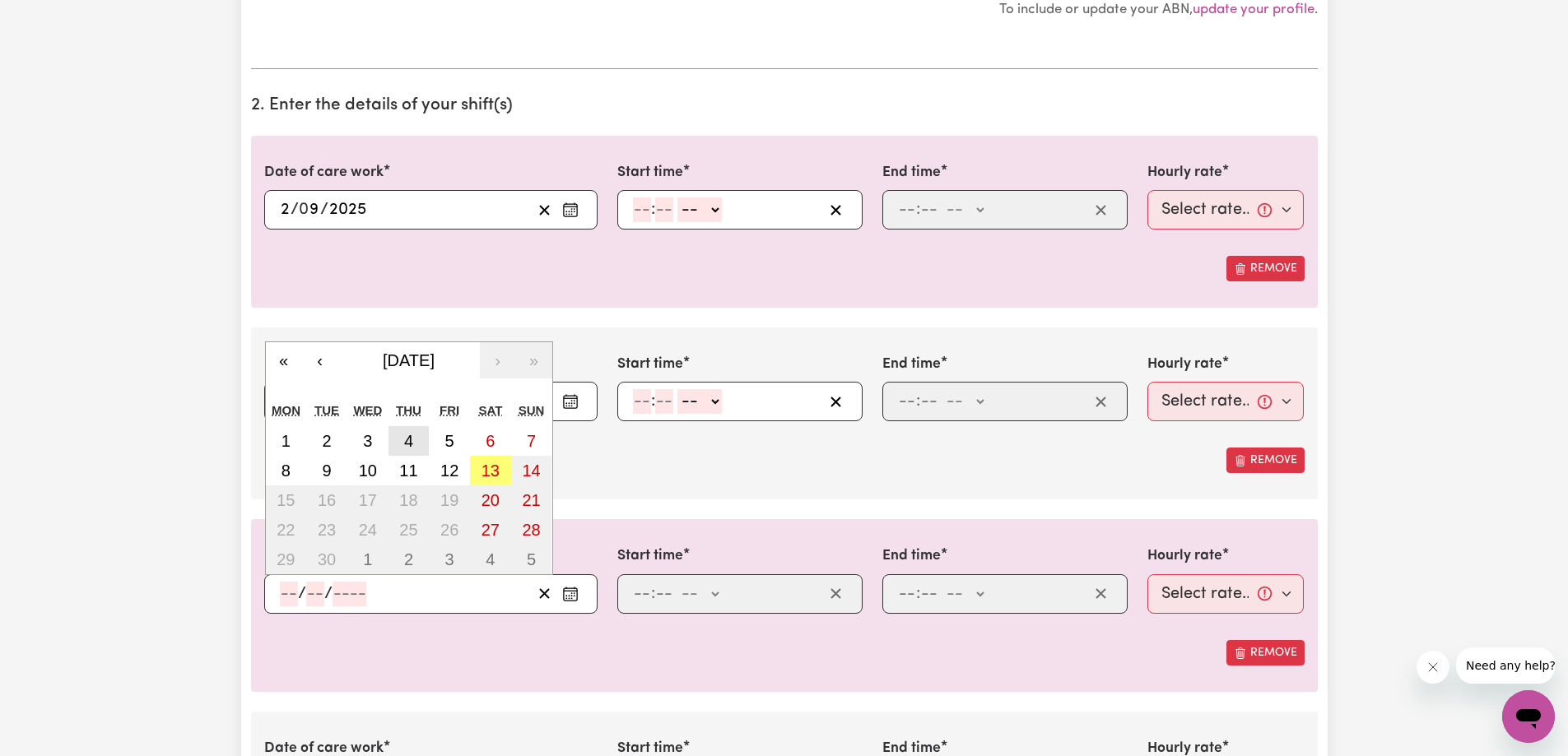
click at [405, 446] on abbr "4" at bounding box center [409, 440] width 9 height 18
type input "[DATE]"
type input "4"
type input "9"
type input "2025"
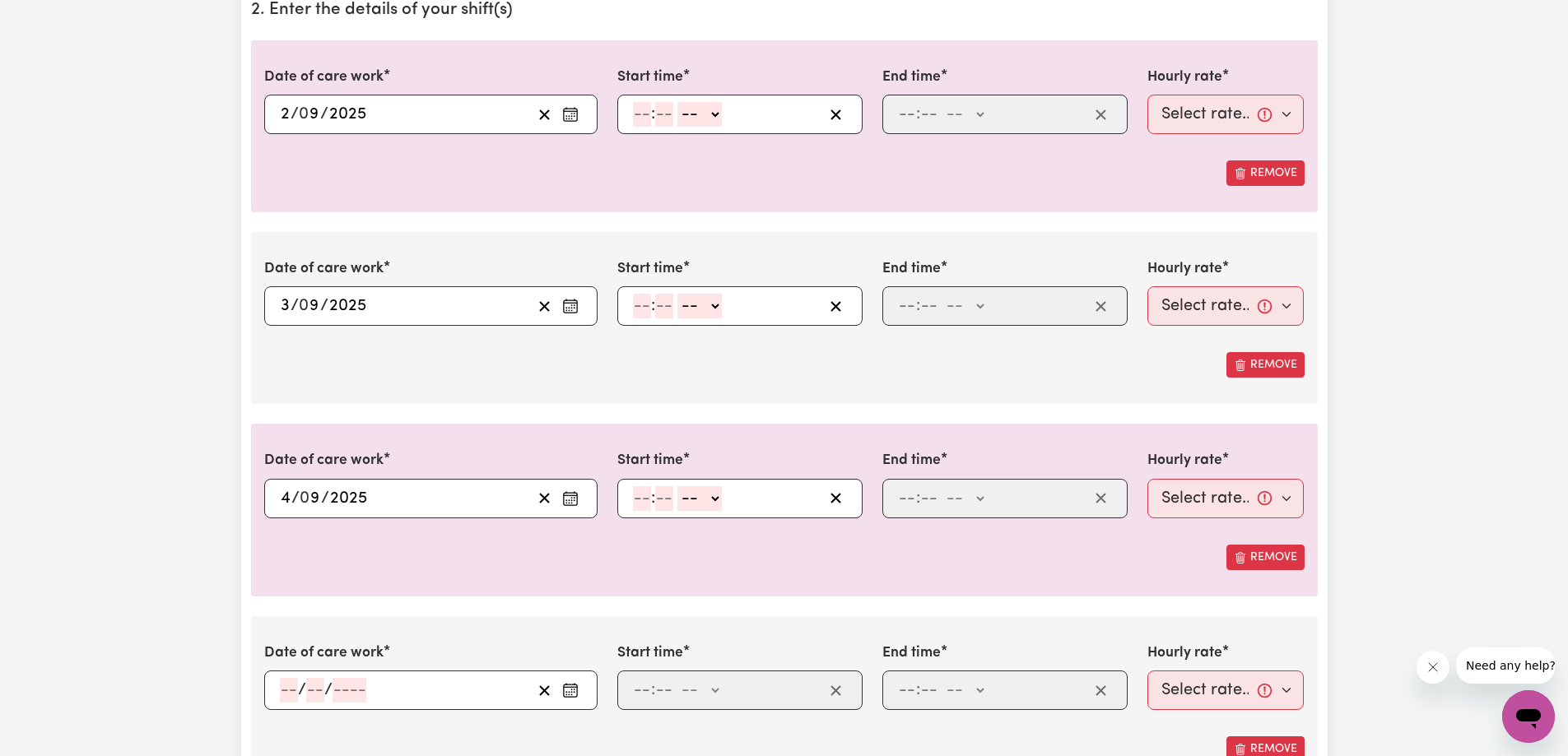
scroll to position [658, 0]
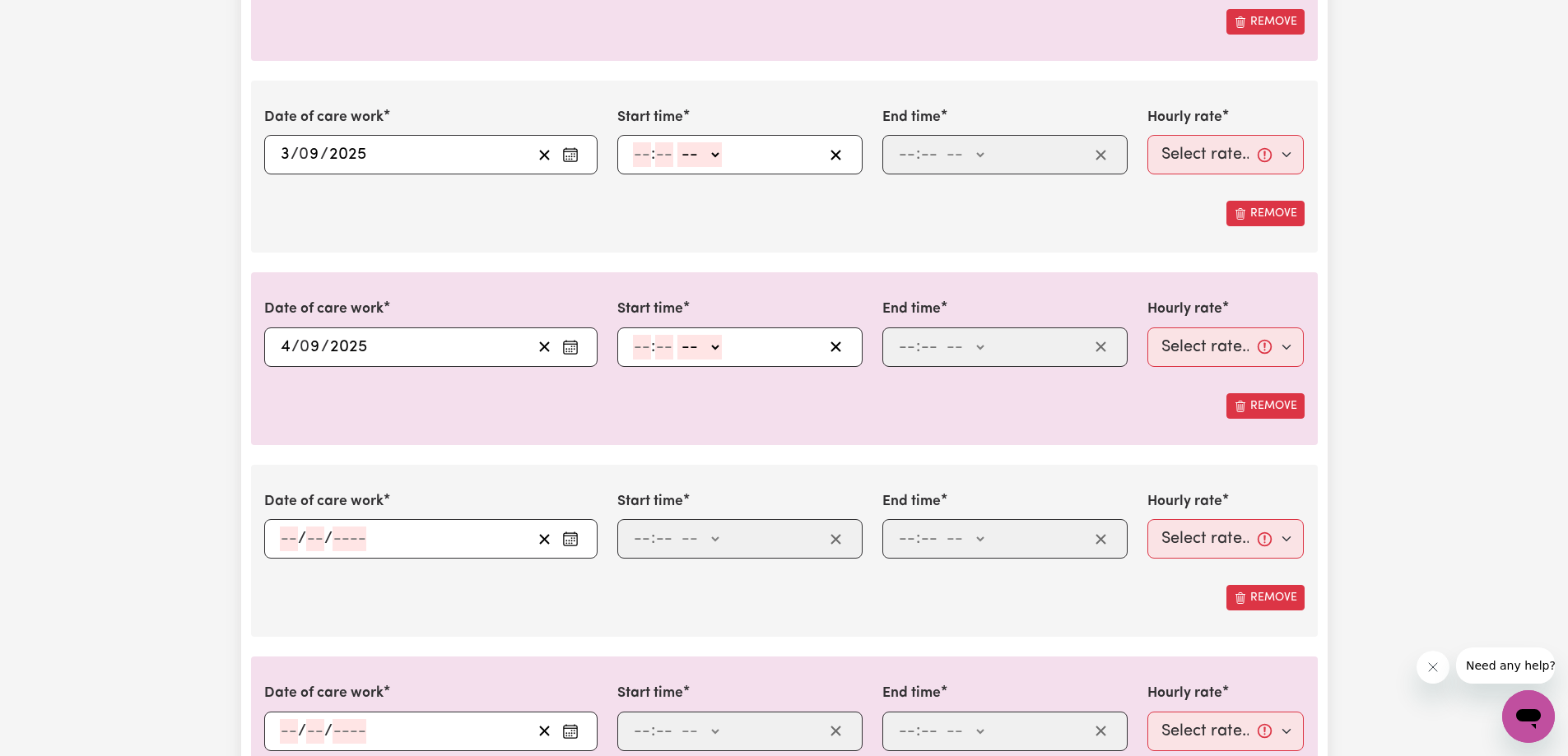
click at [285, 550] on input "number" at bounding box center [289, 538] width 18 height 25
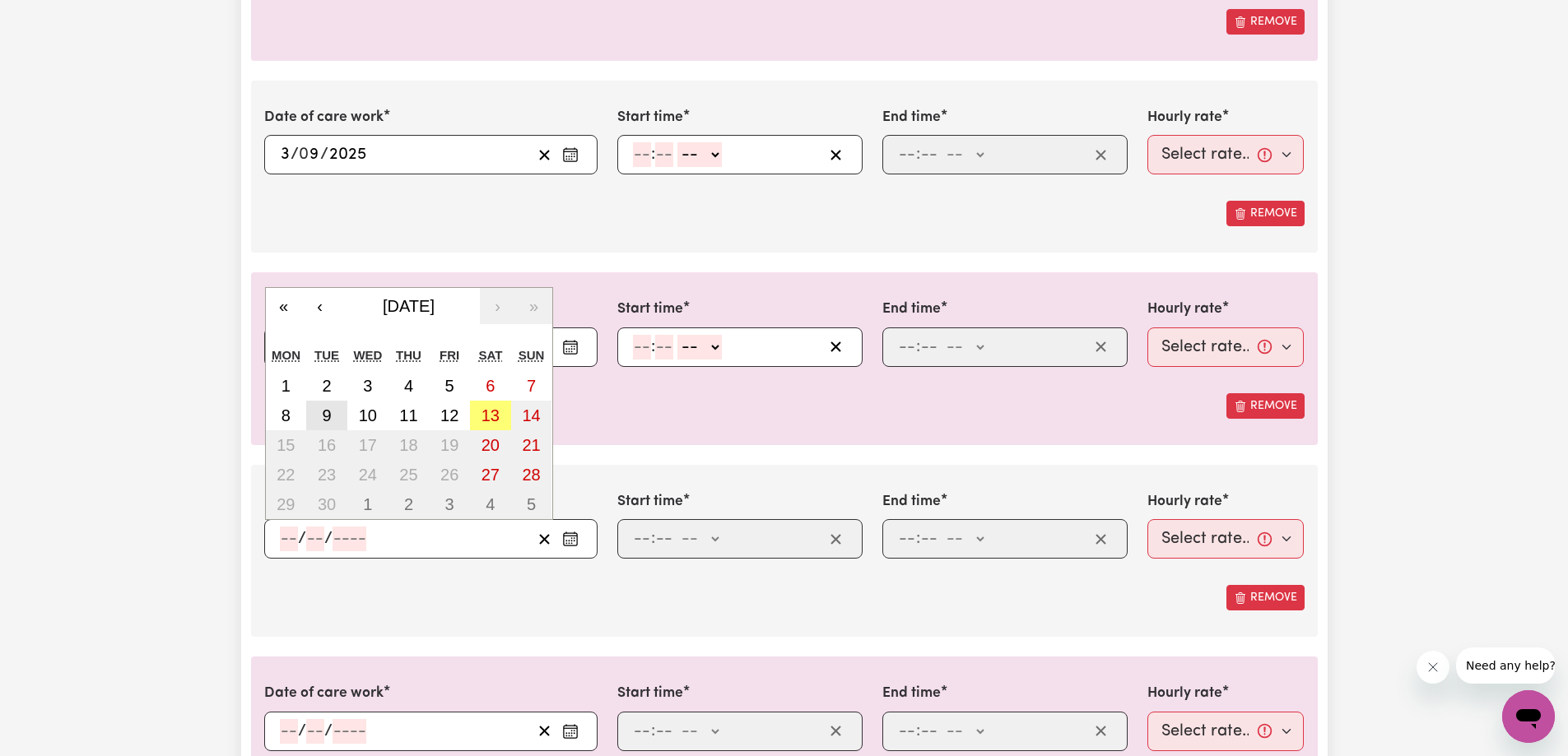
click at [335, 419] on button "9" at bounding box center [326, 416] width 41 height 30
type input "[DATE]"
type input "9"
type input "2025"
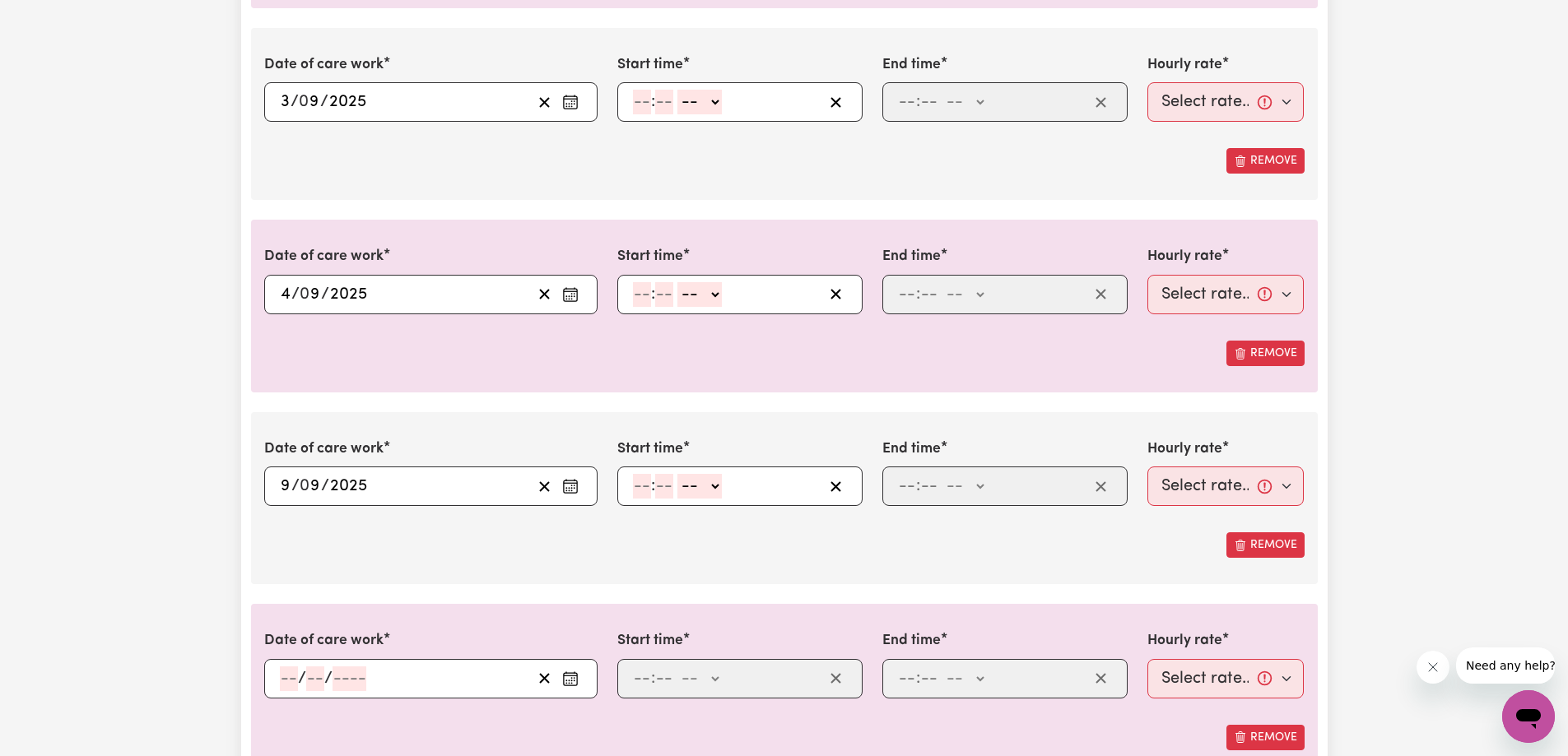
scroll to position [740, 0]
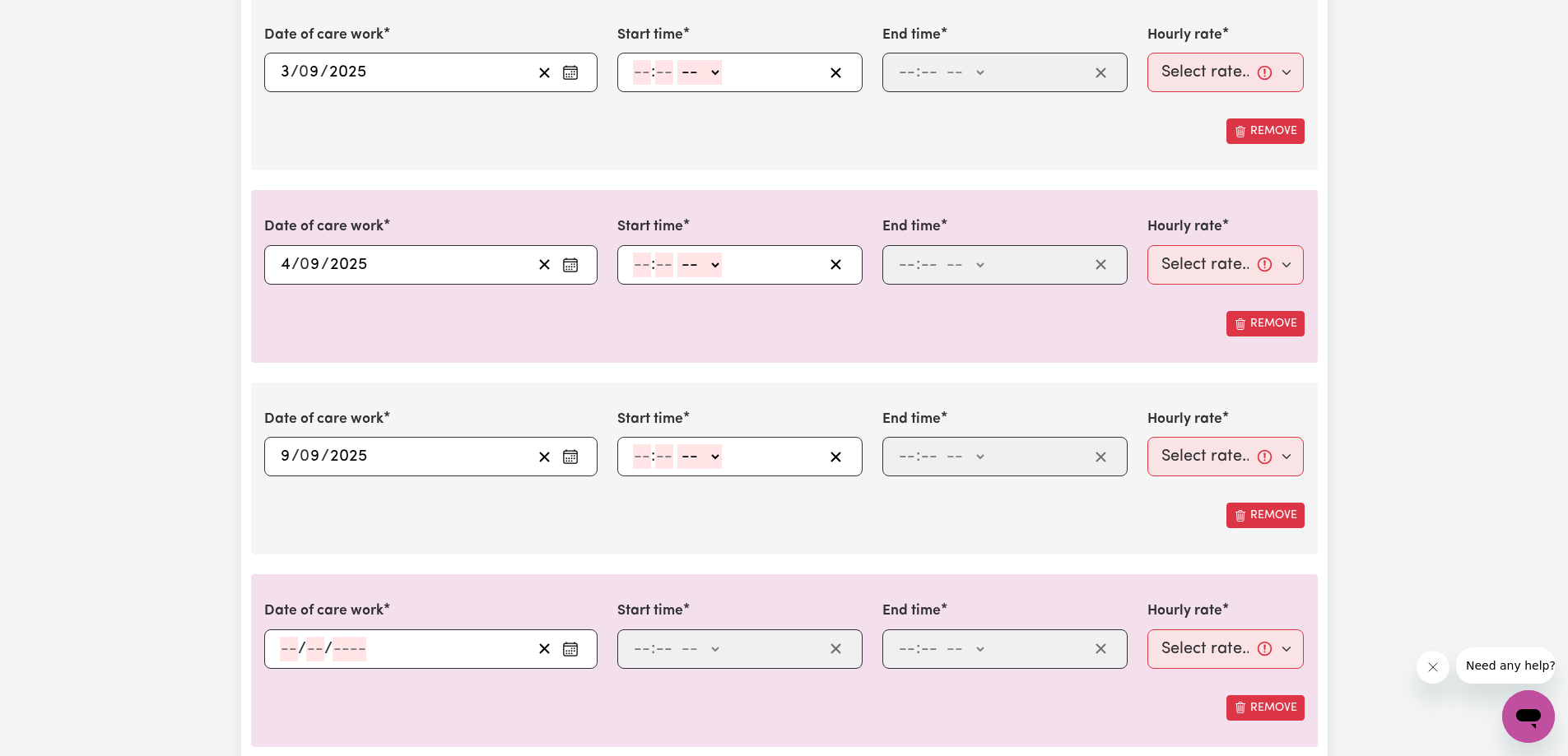
drag, startPoint x: 288, startPoint y: 631, endPoint x: 284, endPoint y: 639, distance: 8.9
click at [284, 639] on div "/ /" at bounding box center [431, 648] width 333 height 39
click at [286, 637] on input "number" at bounding box center [289, 649] width 18 height 25
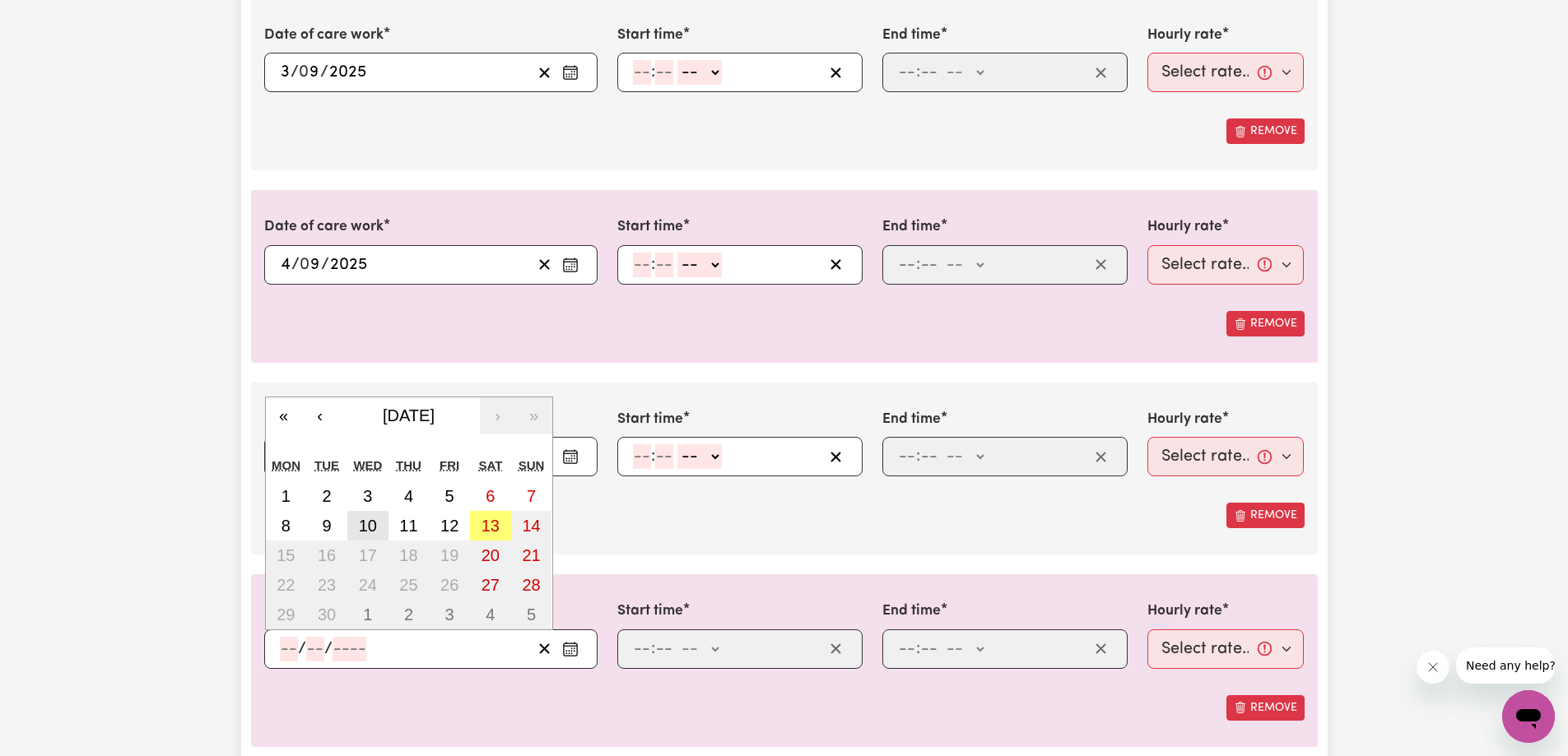
click at [369, 517] on abbr "10" at bounding box center [368, 525] width 18 height 18
type input "[DATE]"
type input "10"
type input "9"
type input "2025"
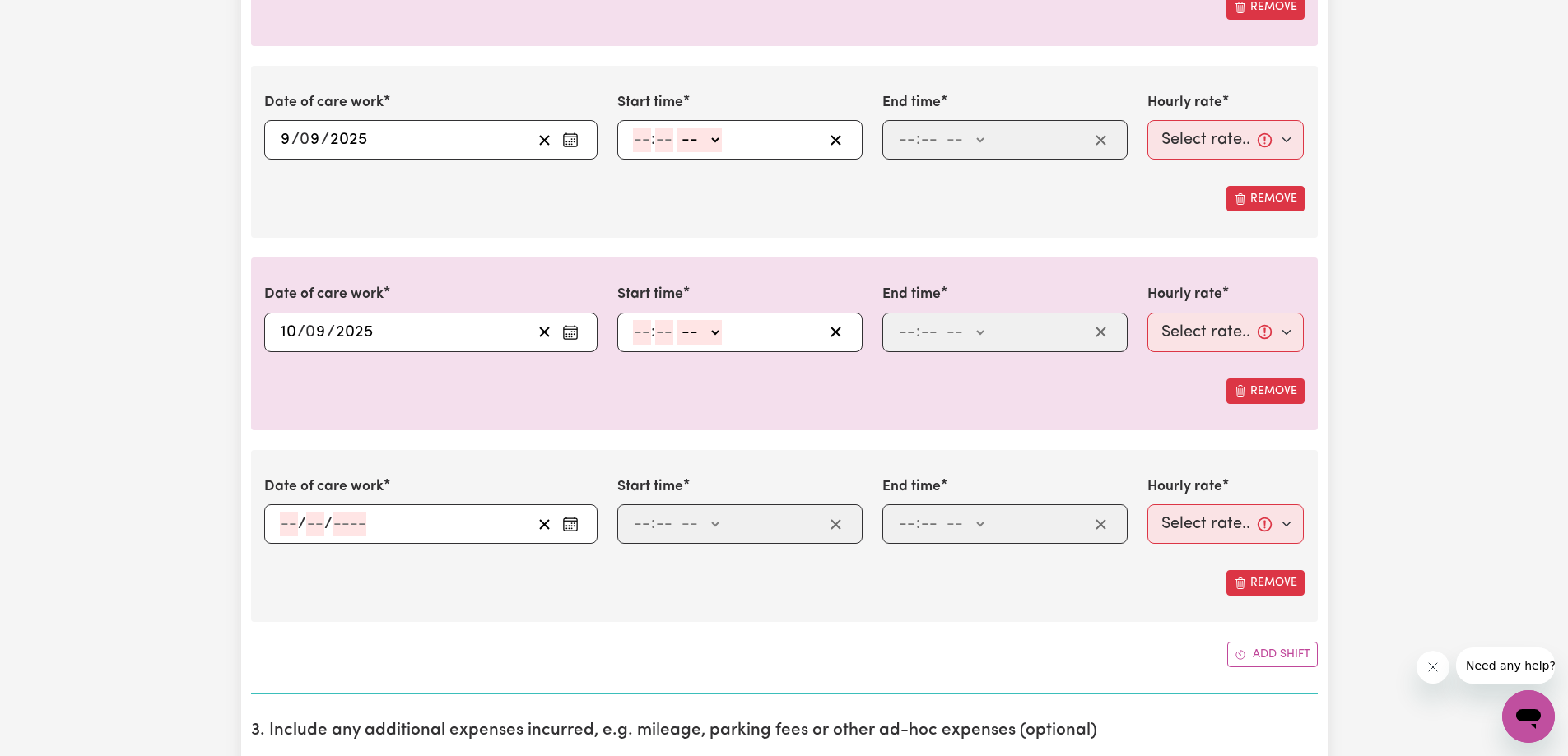
scroll to position [1069, 0]
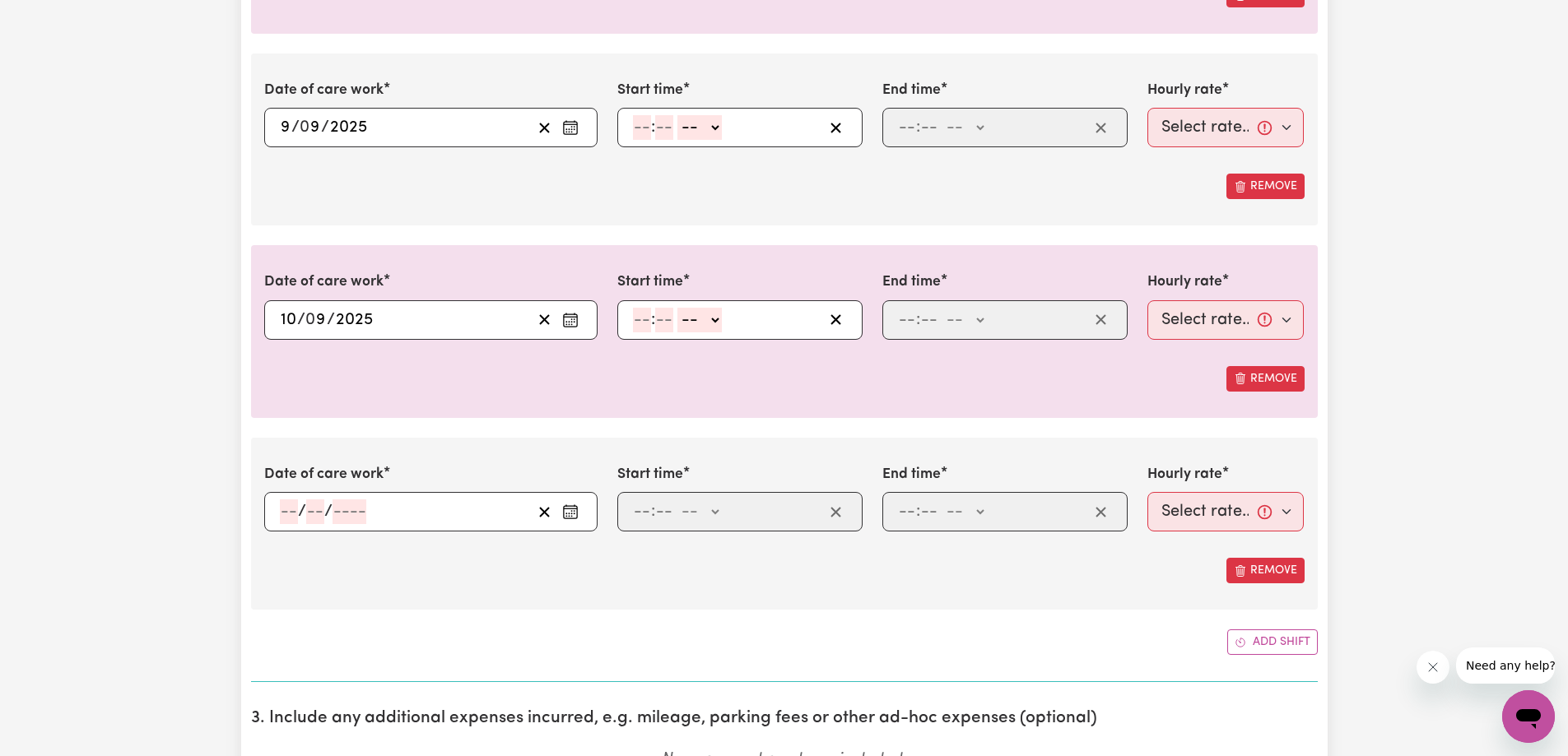
click at [290, 510] on input "number" at bounding box center [289, 511] width 18 height 25
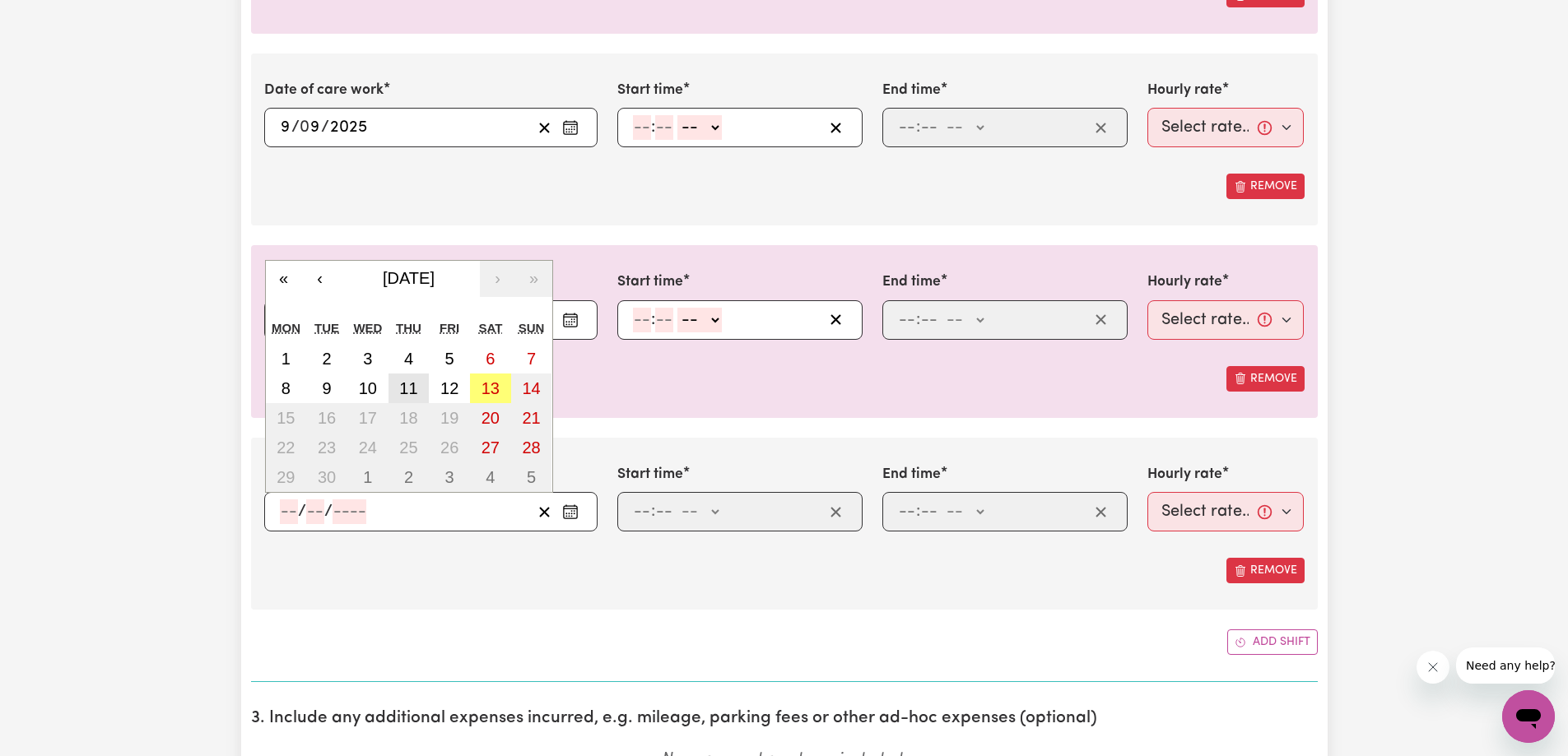
click at [393, 401] on button "11" at bounding box center [409, 389] width 41 height 30
type input "[DATE]"
type input "11"
type input "9"
type input "2025"
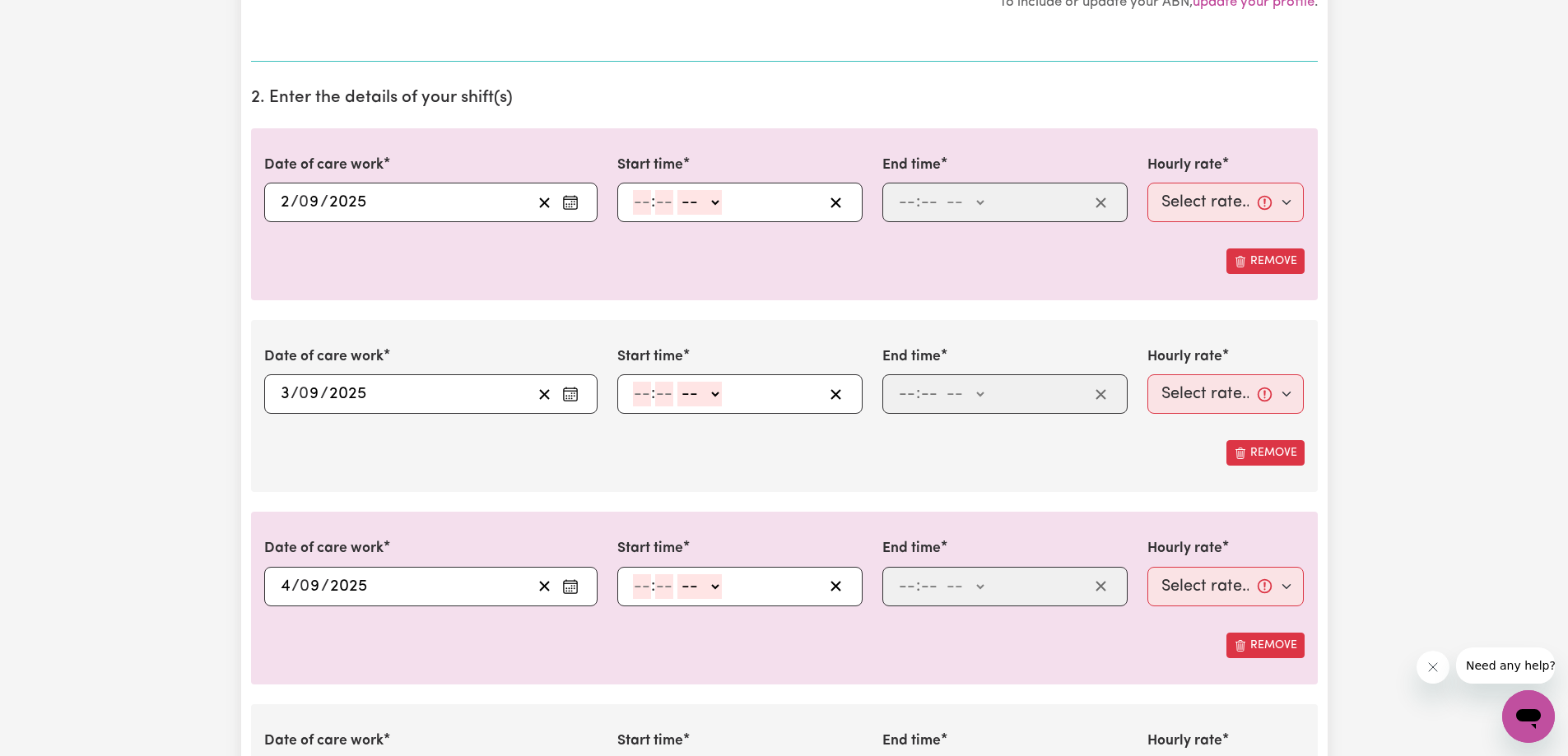
scroll to position [411, 0]
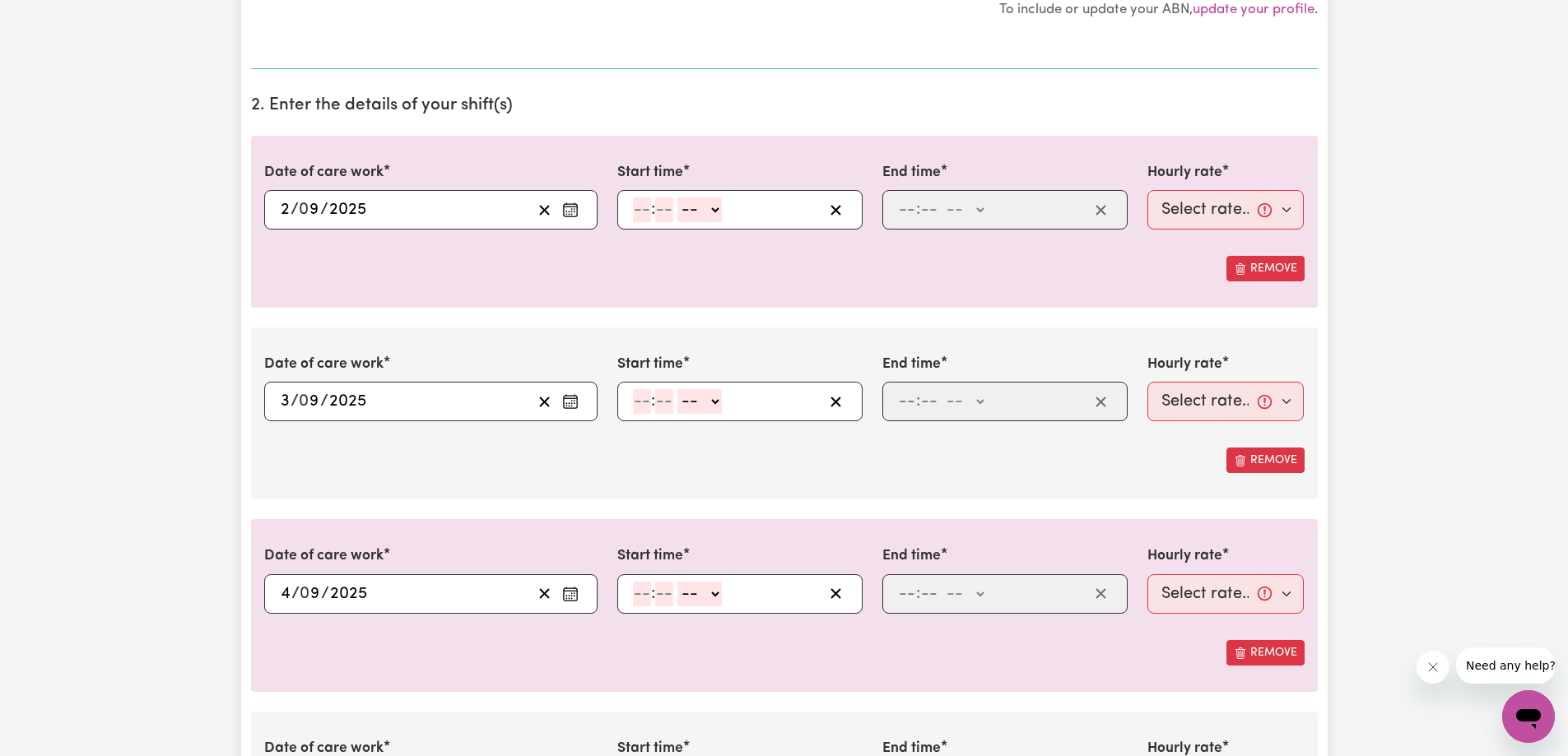
click at [642, 218] on input "number" at bounding box center [641, 210] width 18 height 25
type input "2"
type input "0"
click at [636, 214] on input "2" at bounding box center [638, 210] width 11 height 25
type input "10"
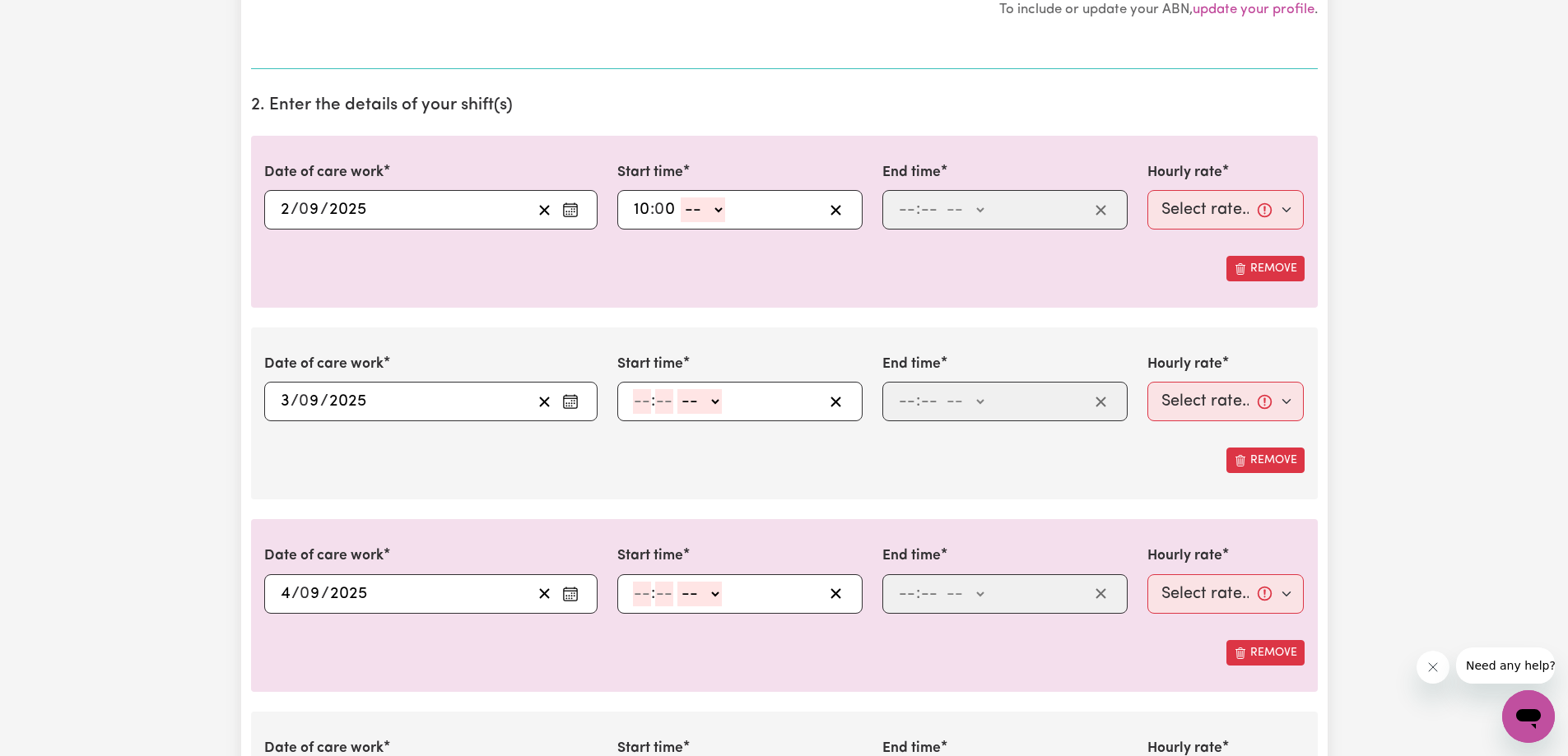
type input "0"
click at [707, 204] on select "-- AM PM" at bounding box center [703, 210] width 45 height 25
select select "am"
click at [681, 197] on select "-- AM PM" at bounding box center [703, 210] width 45 height 25
type input "10:00"
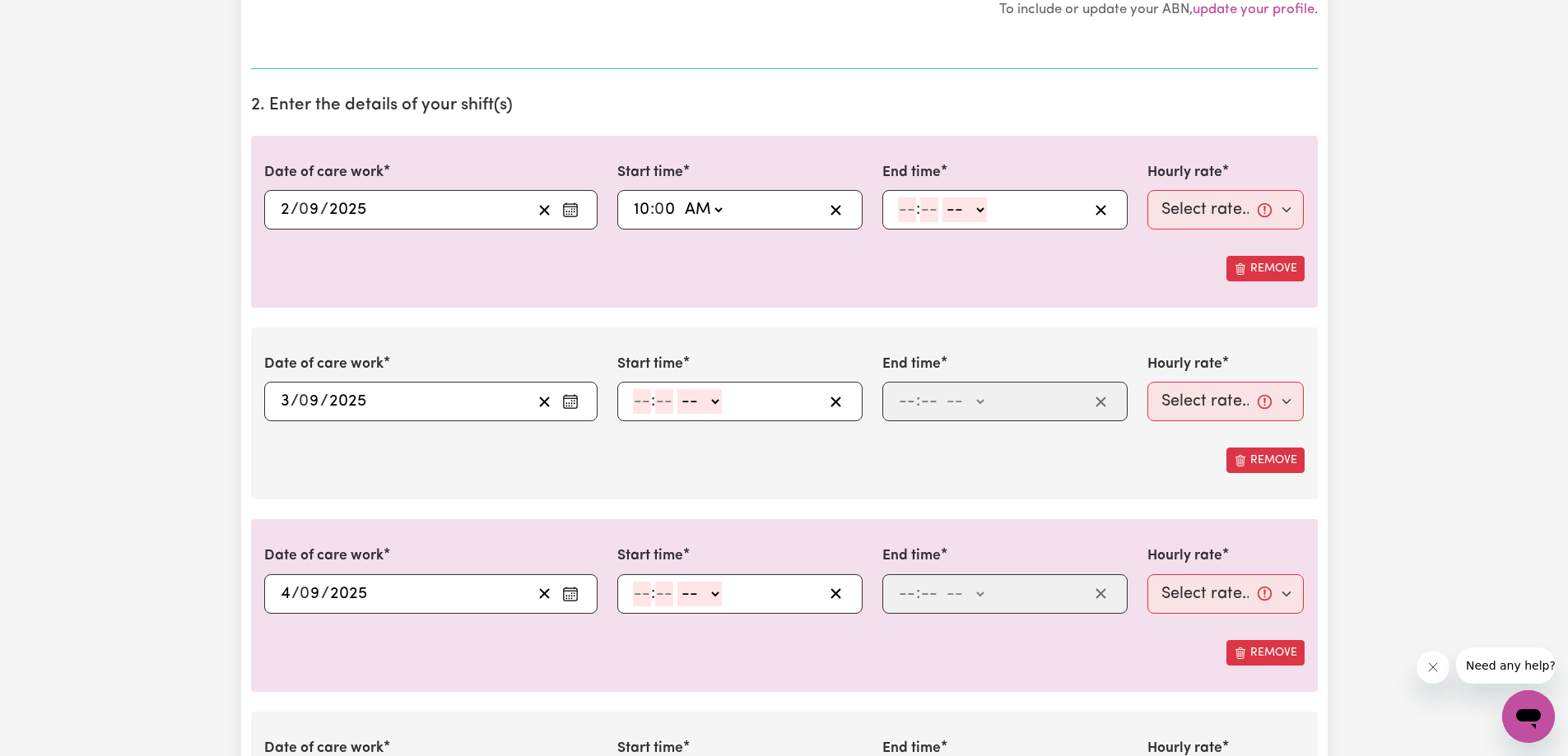
click at [910, 213] on input "number" at bounding box center [906, 210] width 18 height 25
type input "4"
type input "0"
click at [956, 211] on select "-- AM PM" at bounding box center [962, 210] width 45 height 25
select select "pm"
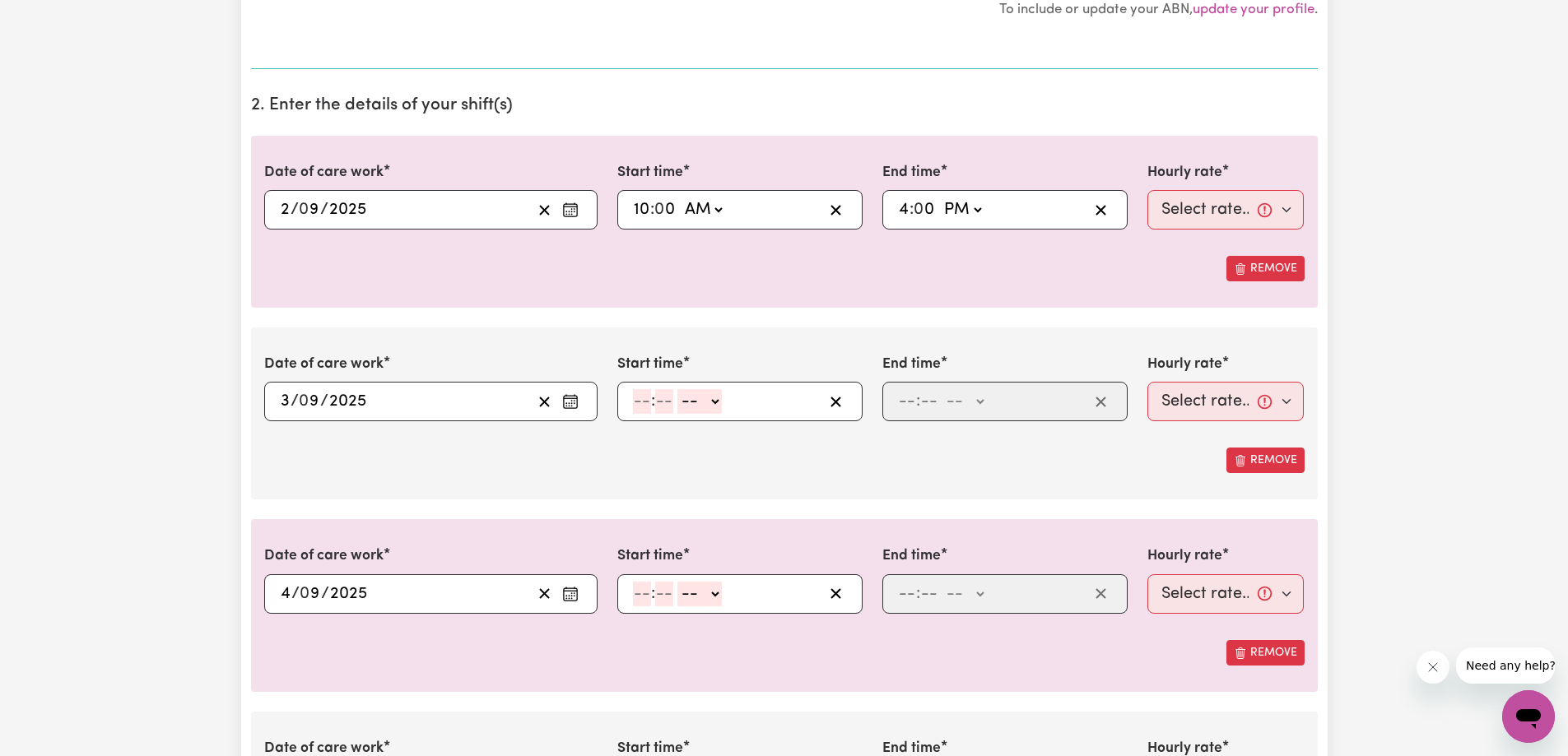
click at [940, 197] on select "-- AM PM" at bounding box center [962, 210] width 45 height 25
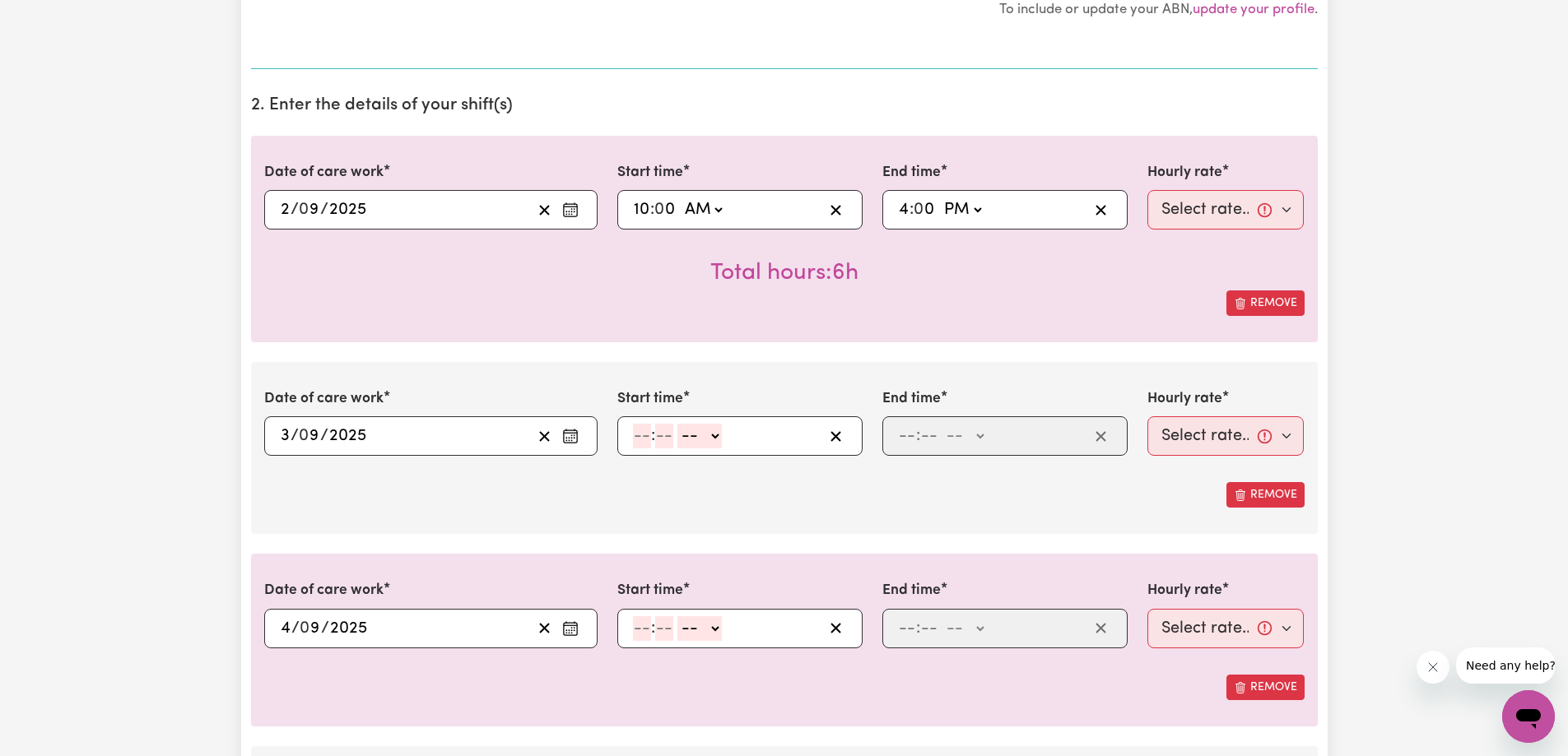
type input "16:00"
click at [648, 437] on input "number" at bounding box center [641, 436] width 18 height 25
type input "10"
type input "0"
click at [699, 444] on select "-- AM PM" at bounding box center [703, 436] width 45 height 25
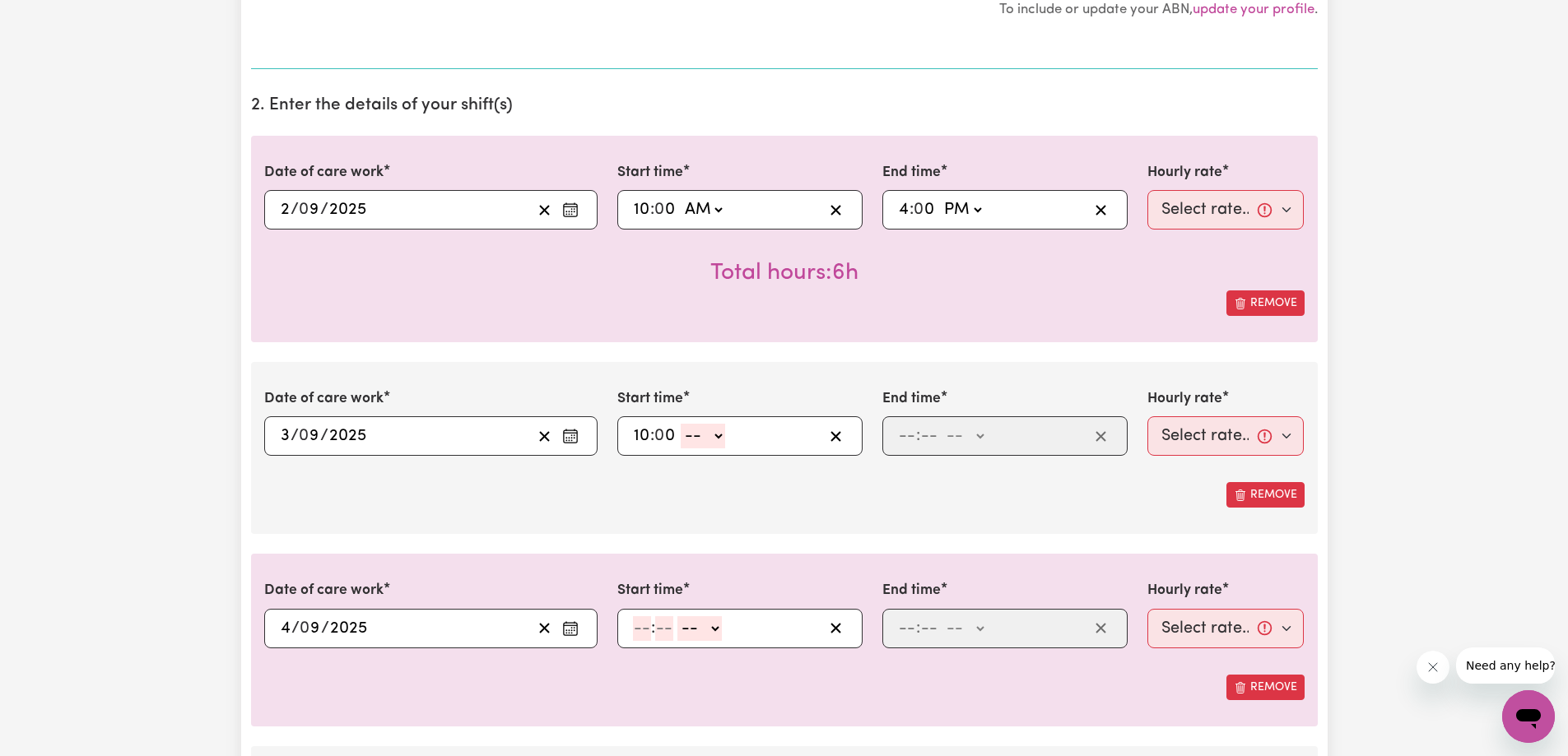
select select "am"
click at [681, 424] on select "-- AM PM" at bounding box center [703, 436] width 45 height 25
type input "10:00"
click at [933, 435] on input "number" at bounding box center [929, 436] width 18 height 25
click at [906, 436] on input "number" at bounding box center [906, 436] width 18 height 25
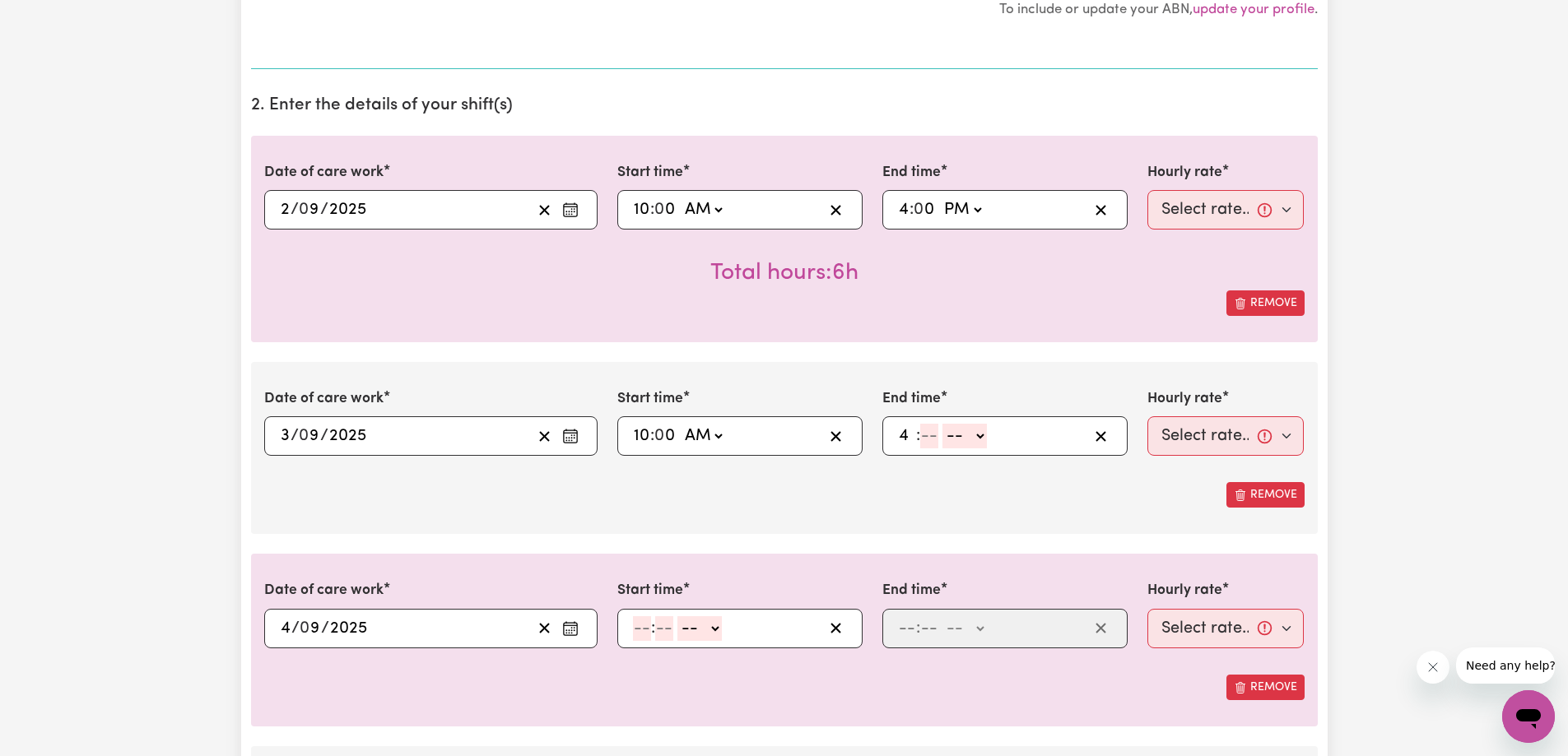
type input "4"
type input "00"
click at [964, 442] on select "-- AM PM" at bounding box center [962, 436] width 45 height 25
select select "pm"
click at [940, 424] on select "-- AM PM" at bounding box center [962, 436] width 45 height 25
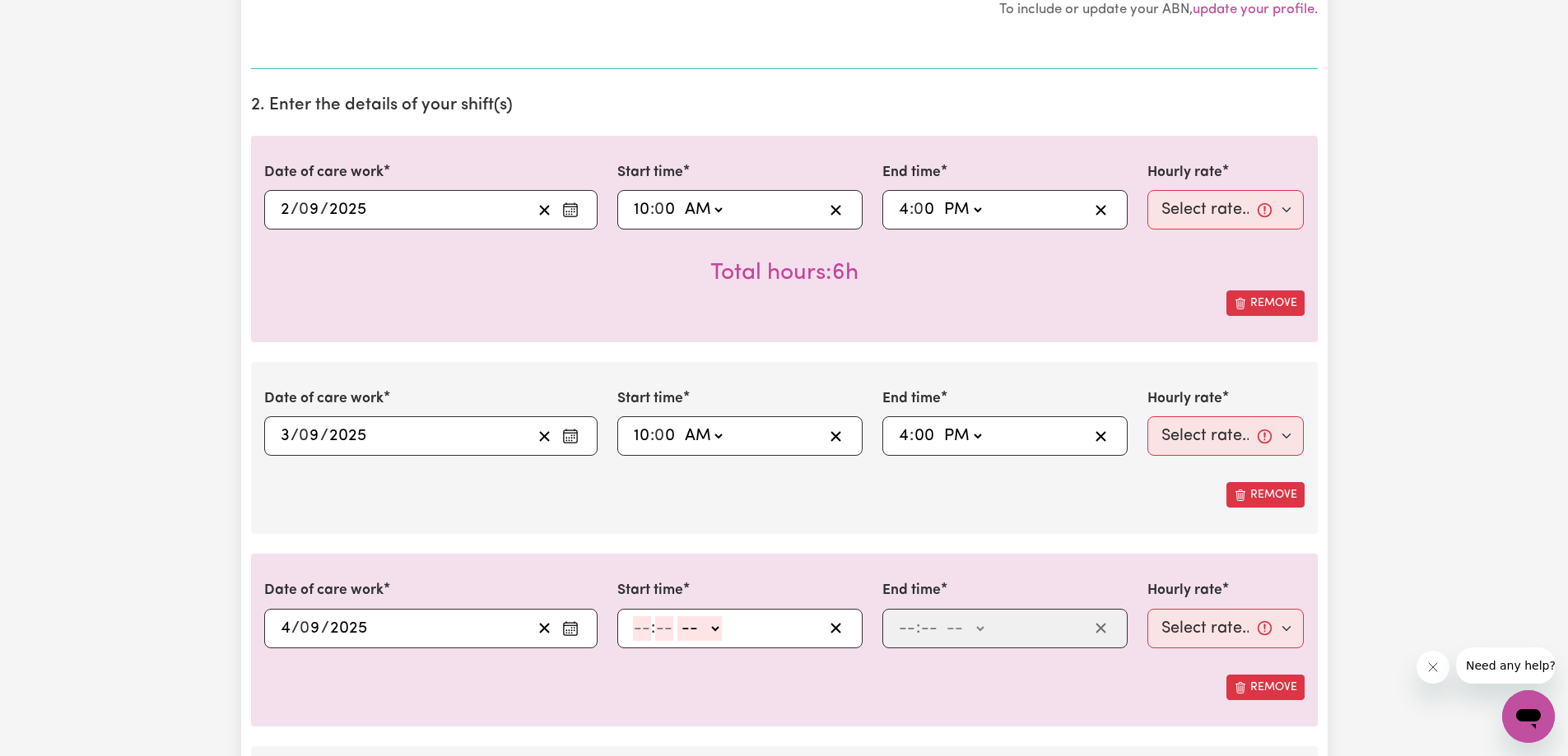
type input "16:00"
type input "0"
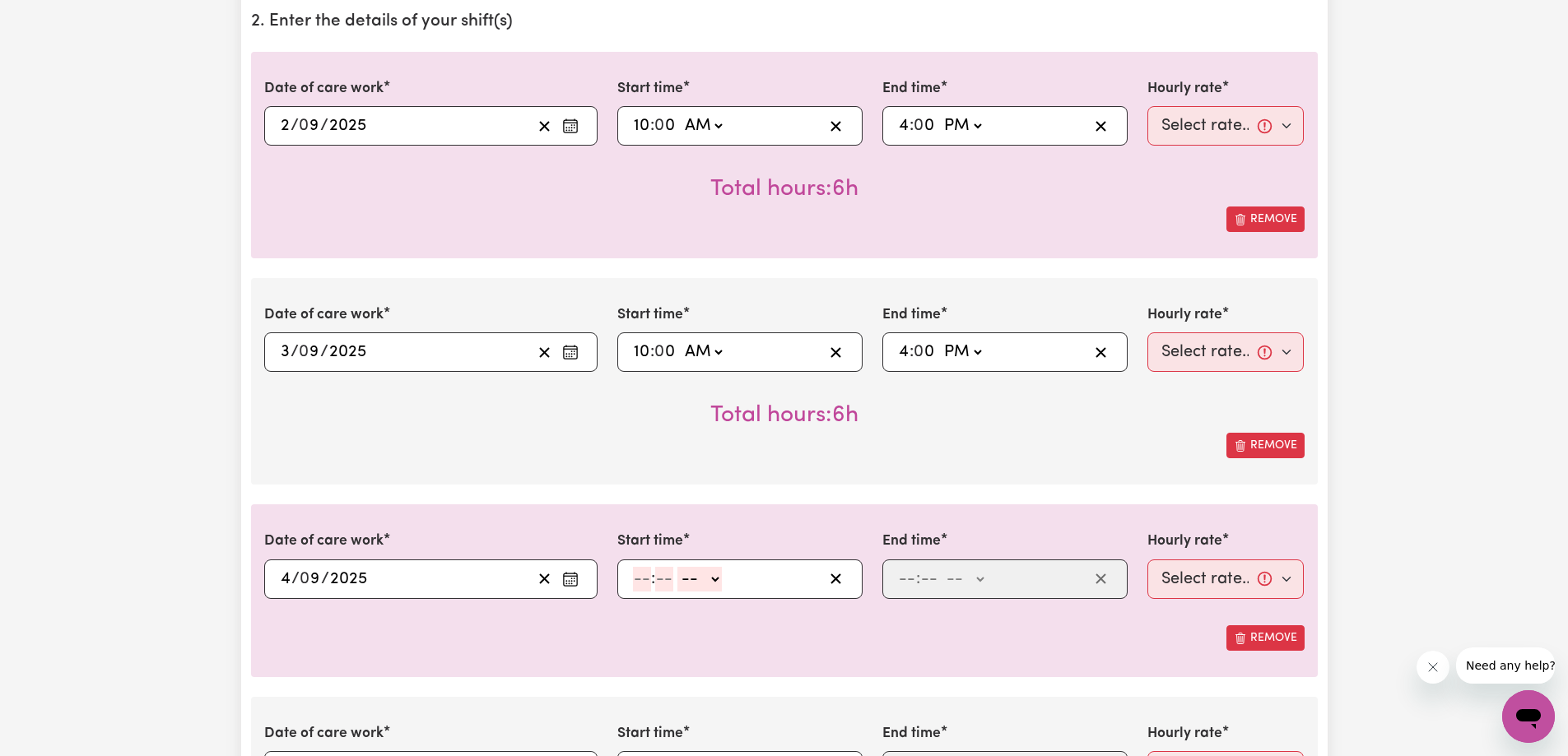
scroll to position [576, 0]
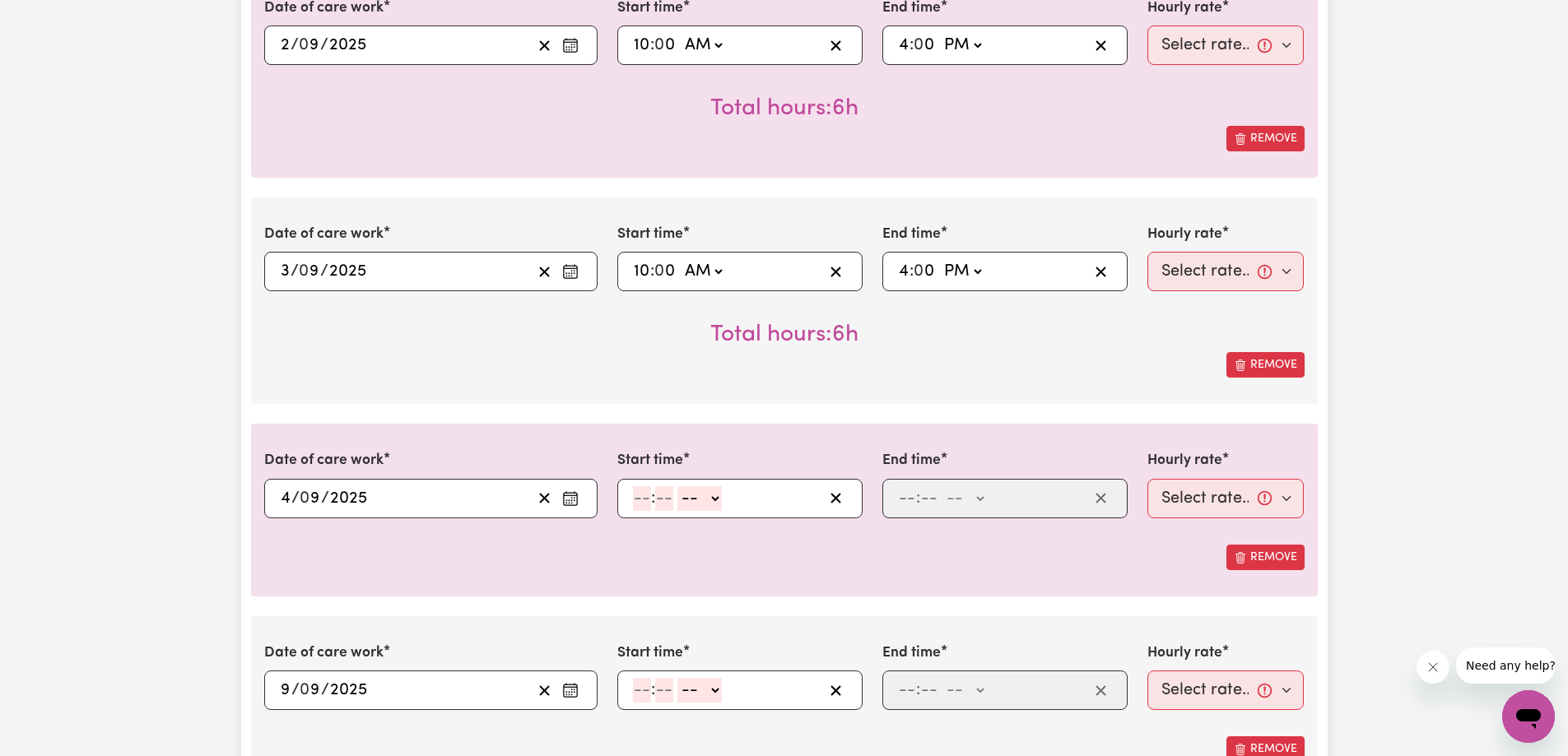
click at [633, 495] on input "number" at bounding box center [641, 498] width 18 height 25
type input "10"
type input "0"
click at [723, 496] on select "-- AM PM" at bounding box center [703, 498] width 45 height 25
select select "am"
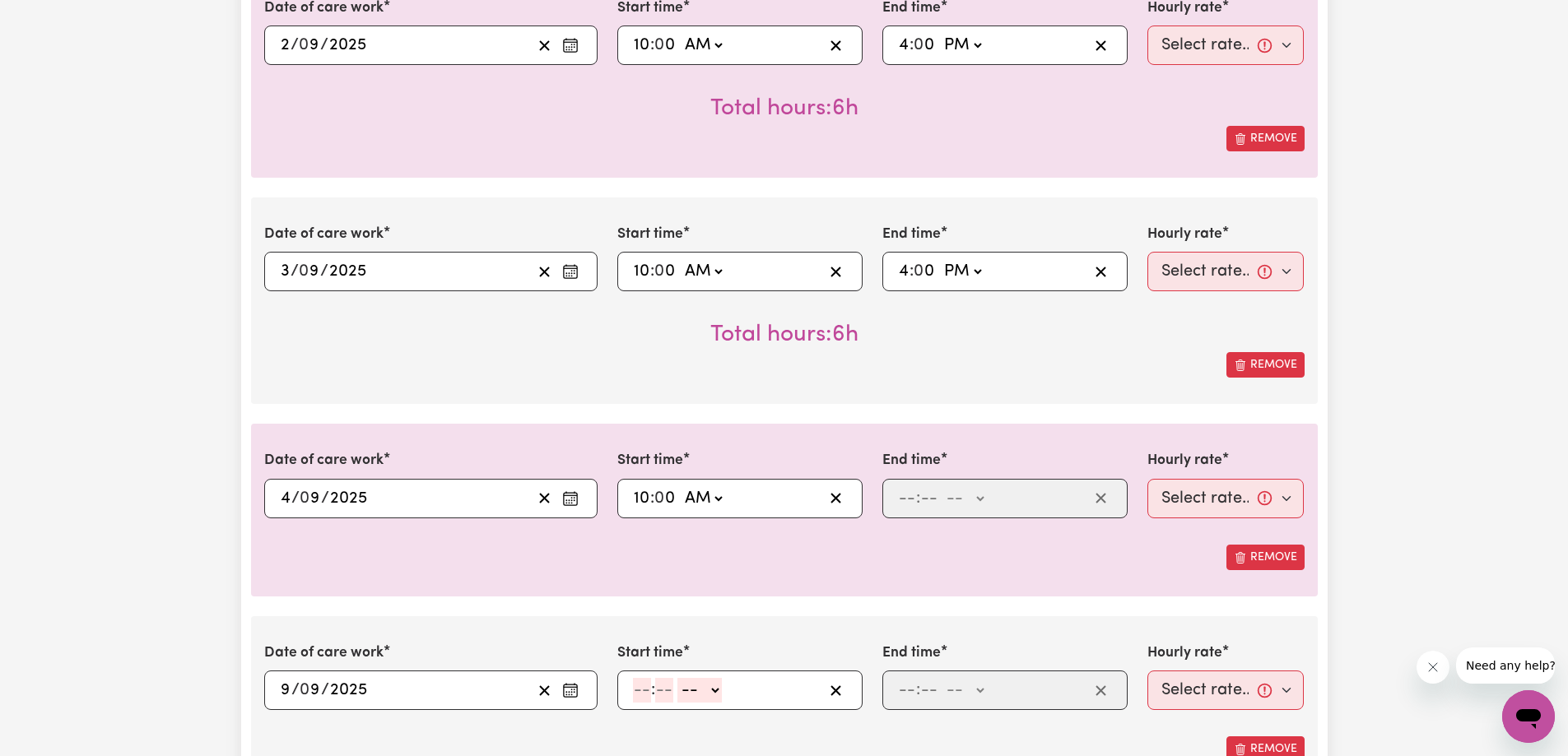
click at [681, 486] on select "-- AM PM" at bounding box center [703, 498] width 45 height 25
type input "10:00"
click at [907, 499] on input "number" at bounding box center [906, 498] width 18 height 25
type input "3"
type input "30"
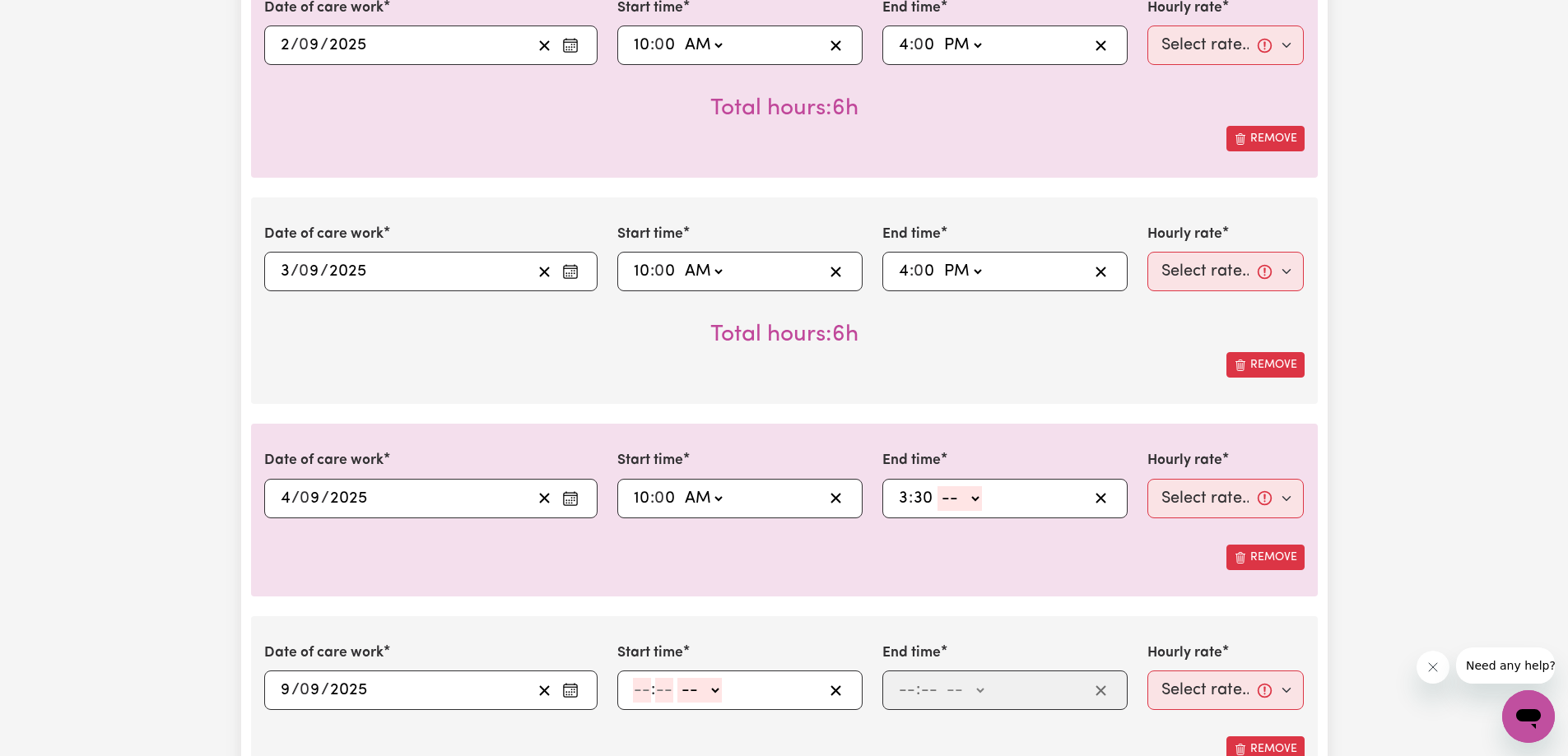
click at [962, 504] on select "-- AM PM" at bounding box center [959, 498] width 45 height 25
select select "am"
click at [937, 486] on select "-- AM PM" at bounding box center [959, 498] width 45 height 25
type input "03:30"
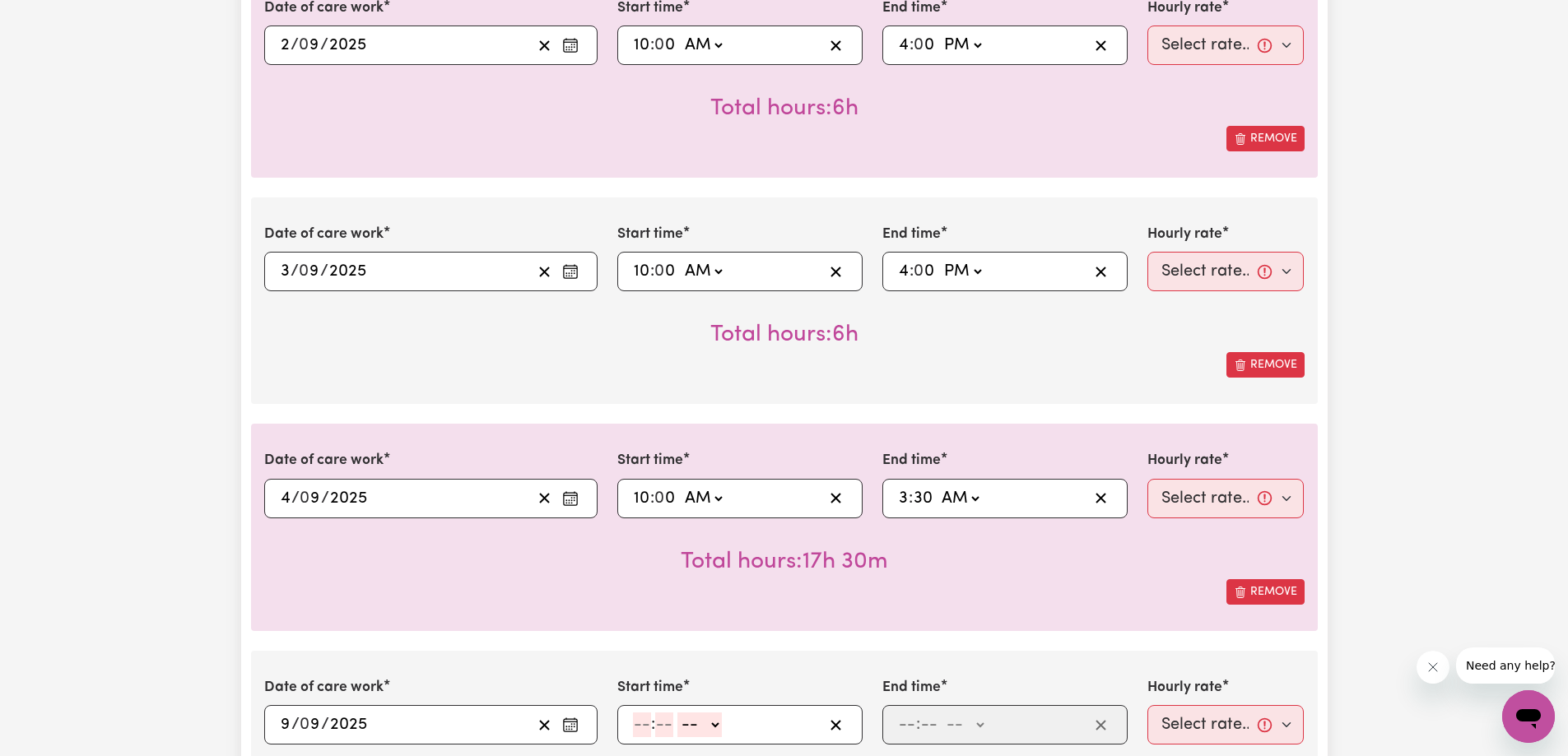
click at [972, 501] on select "AM PM" at bounding box center [959, 498] width 45 height 25
select select "pm"
click at [937, 486] on select "AM PM" at bounding box center [959, 498] width 45 height 25
type input "15:30"
click at [1199, 511] on select "Select rate... $57.80 (Weekday) $118.33 ([DATE])" at bounding box center [1225, 498] width 157 height 39
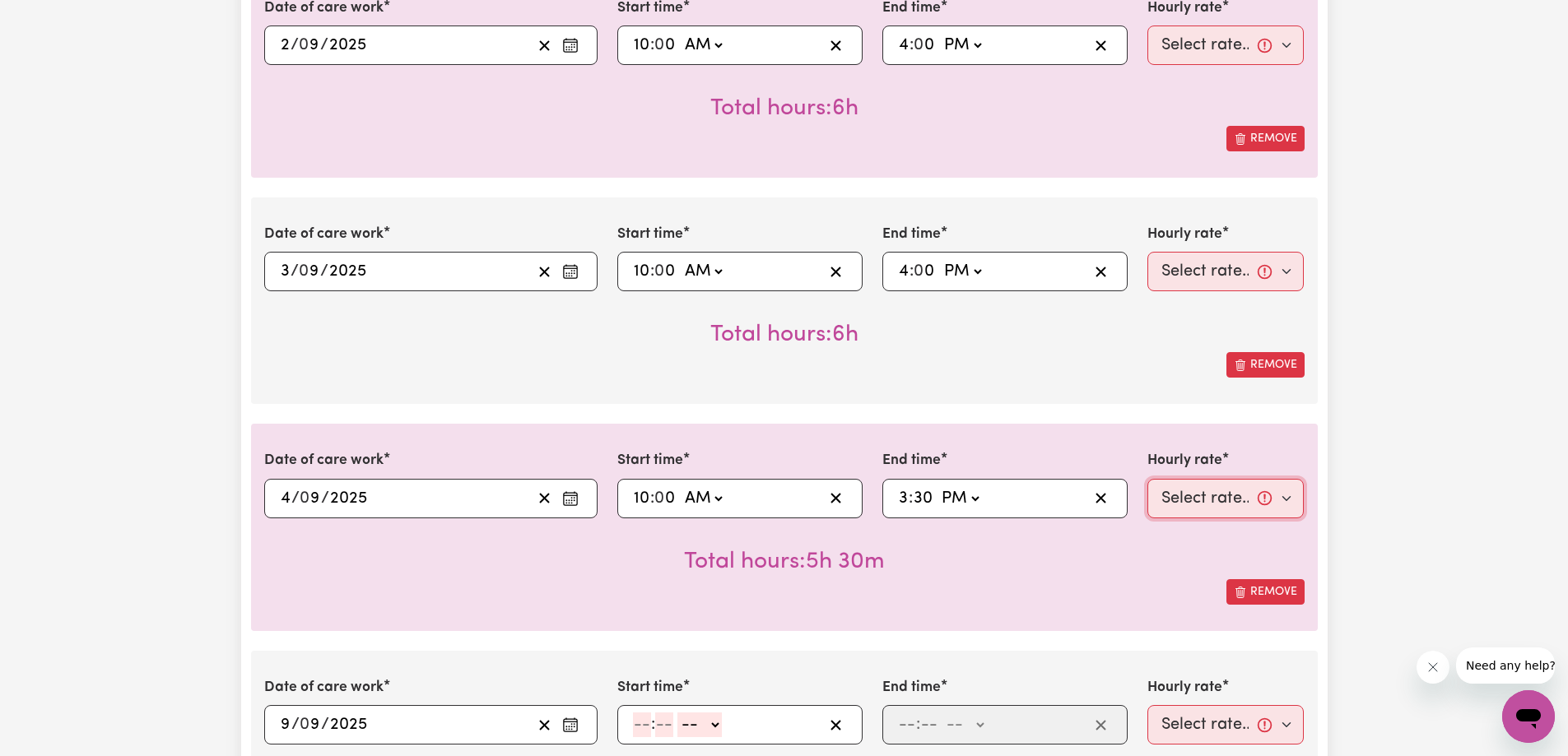
select select "57.8-Weekday"
click at [1147, 479] on select "Select rate... $57.80 (Weekday) $118.33 ([DATE])" at bounding box center [1225, 498] width 157 height 39
click at [1216, 279] on select "Select rate... $57.80 (Weekday) $118.33 ([DATE])" at bounding box center [1225, 271] width 157 height 39
select select "57.8-Weekday"
click at [1147, 252] on select "Select rate... $57.80 (Weekday) $118.33 ([DATE])" at bounding box center [1225, 271] width 157 height 39
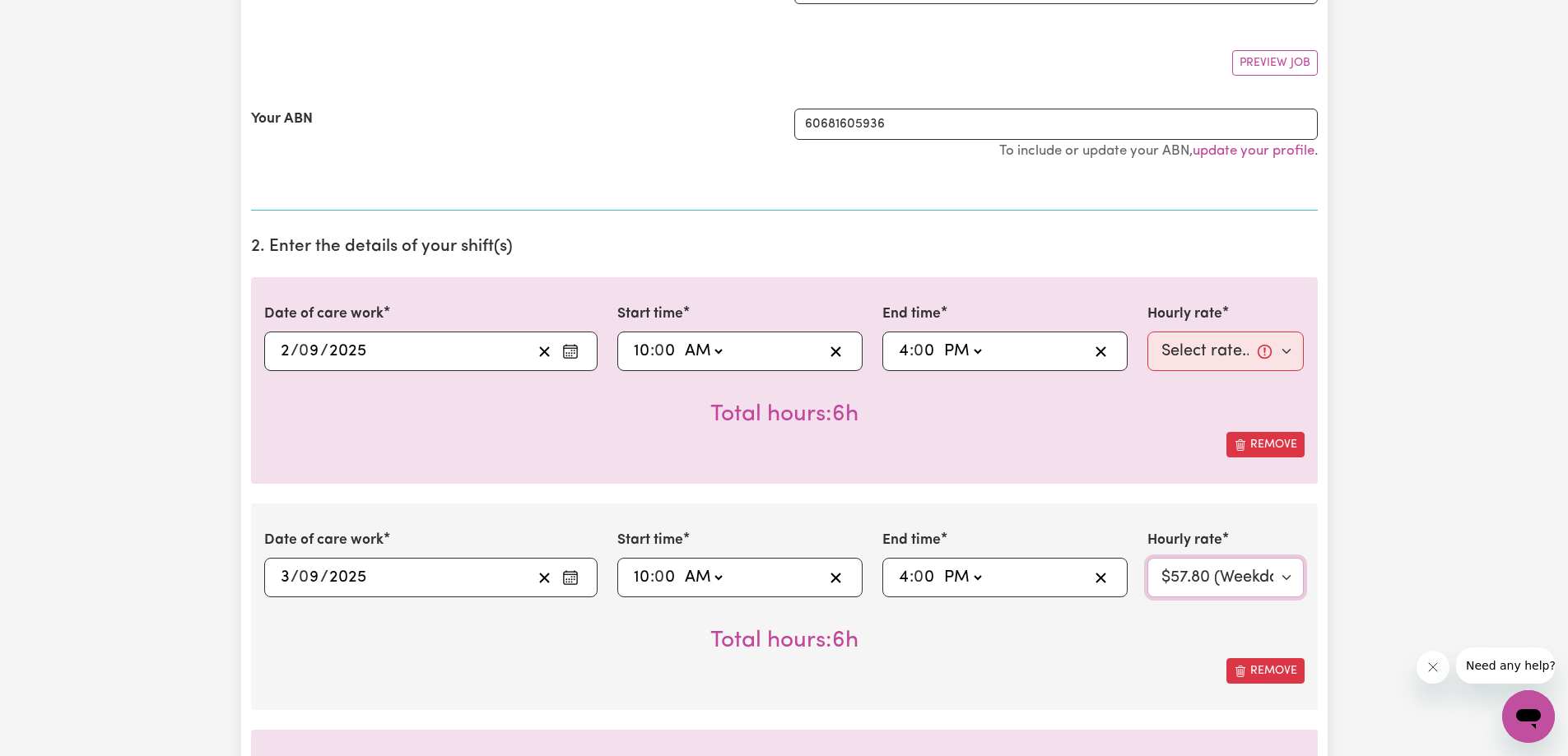
scroll to position [246, 0]
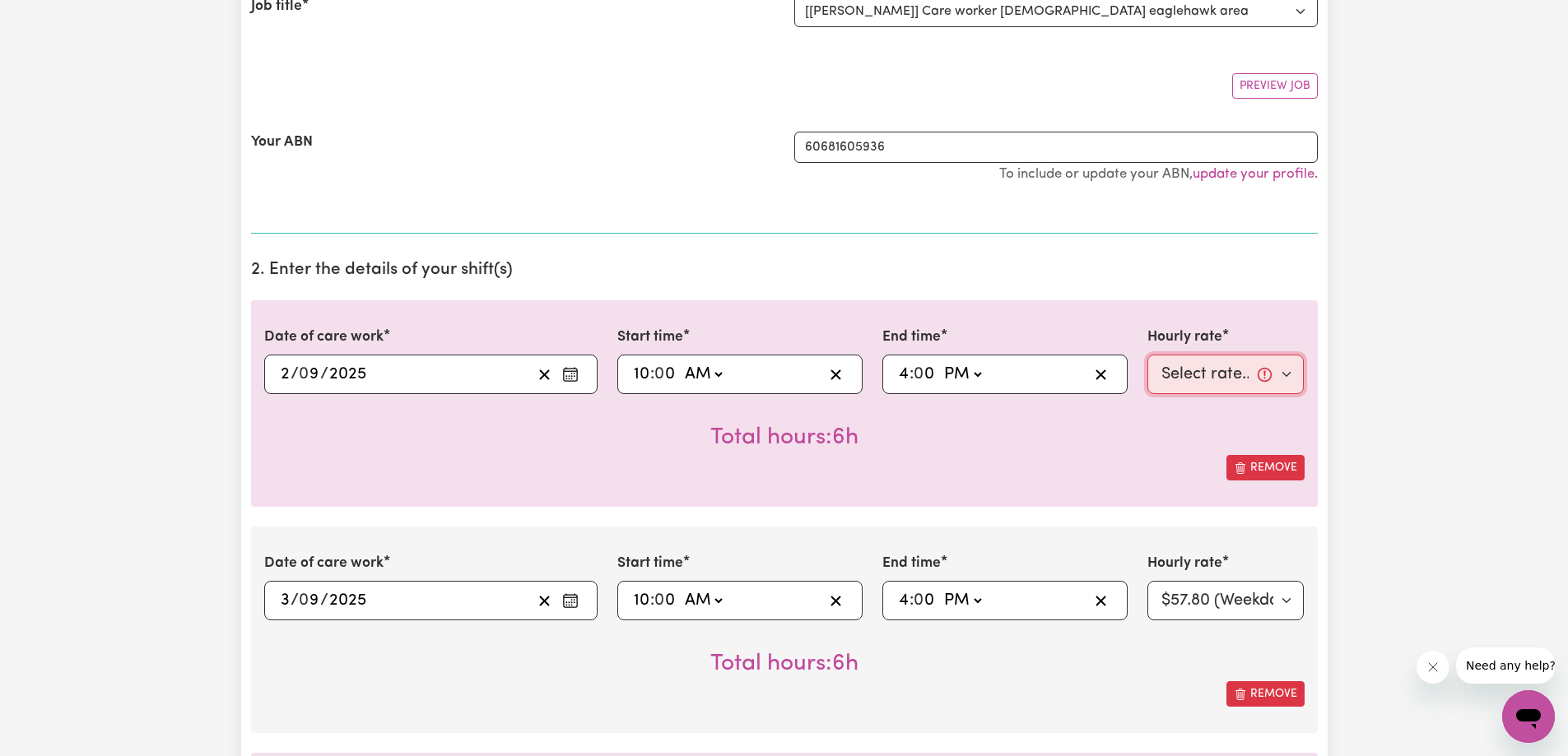
click at [1219, 360] on select "Select rate... $57.80 (Weekday) $118.33 ([DATE])" at bounding box center [1225, 374] width 157 height 39
select select "57.8-Weekday"
click at [1147, 354] on select "Select rate... $57.80 (Weekday) $118.33 ([DATE])" at bounding box center [1225, 374] width 157 height 39
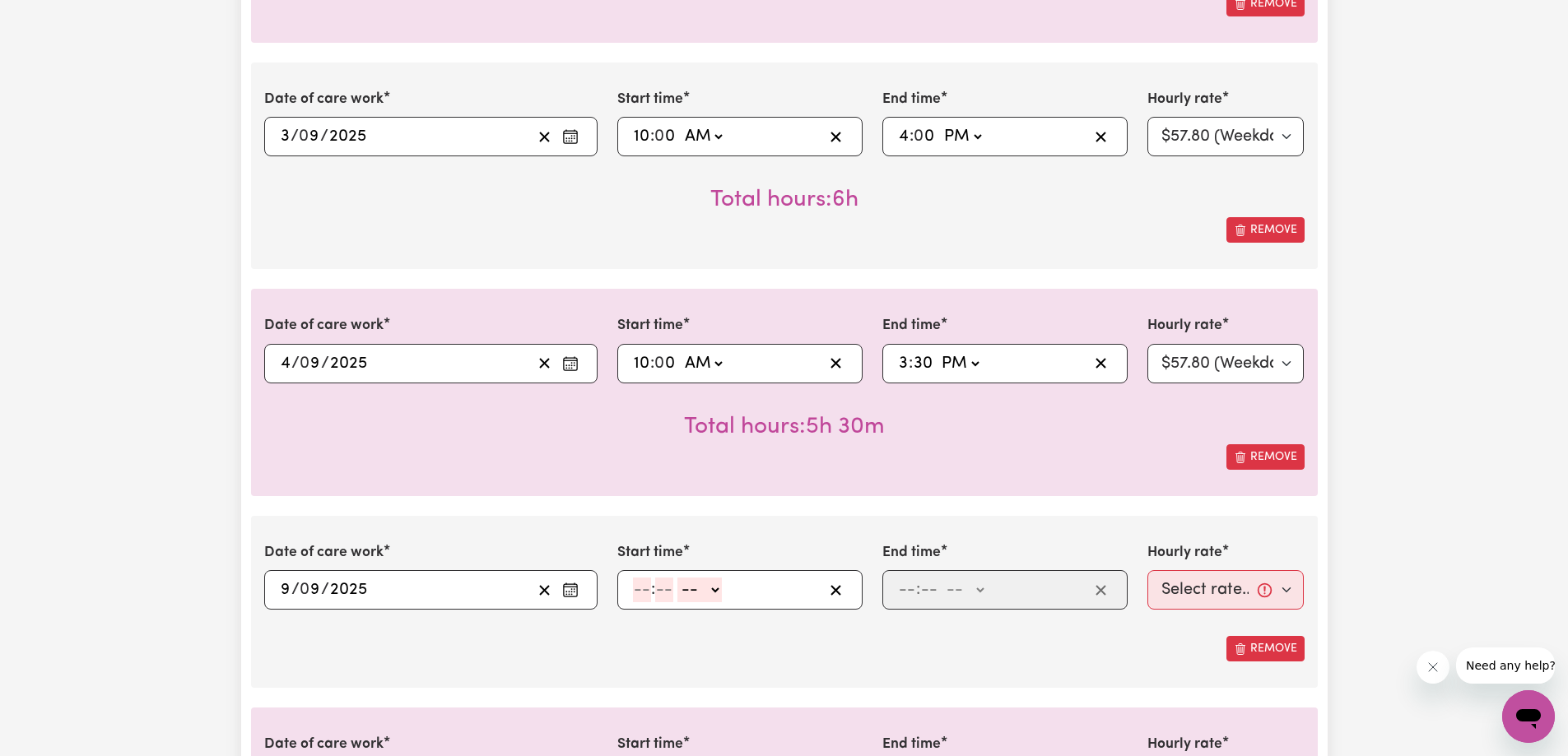
scroll to position [740, 0]
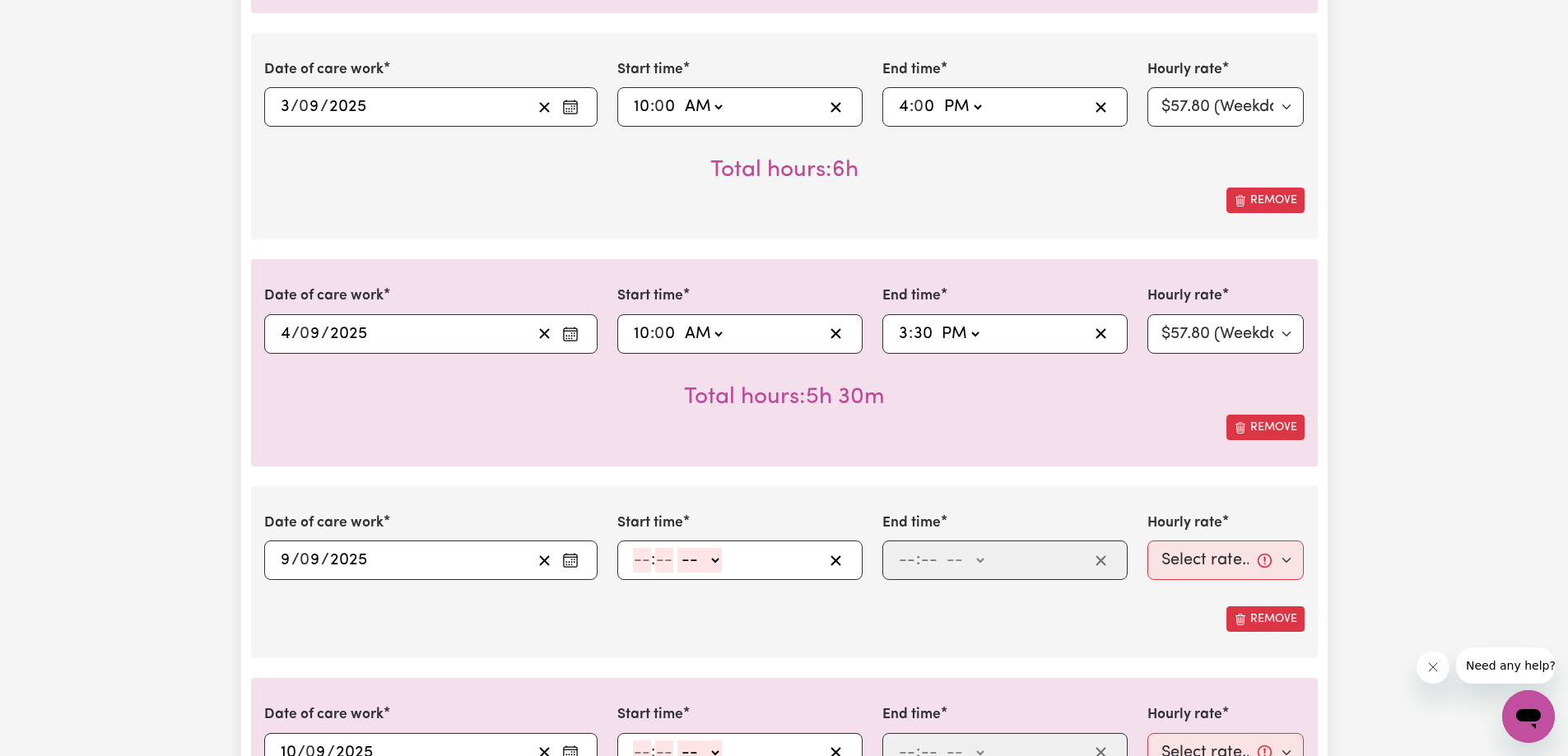
click at [646, 566] on input "number" at bounding box center [641, 560] width 18 height 25
type input "10"
type input "0"
click at [720, 575] on div "10 : 0 0 -- AM PM" at bounding box center [739, 560] width 245 height 39
click at [717, 571] on select "-- AM PM" at bounding box center [703, 560] width 45 height 25
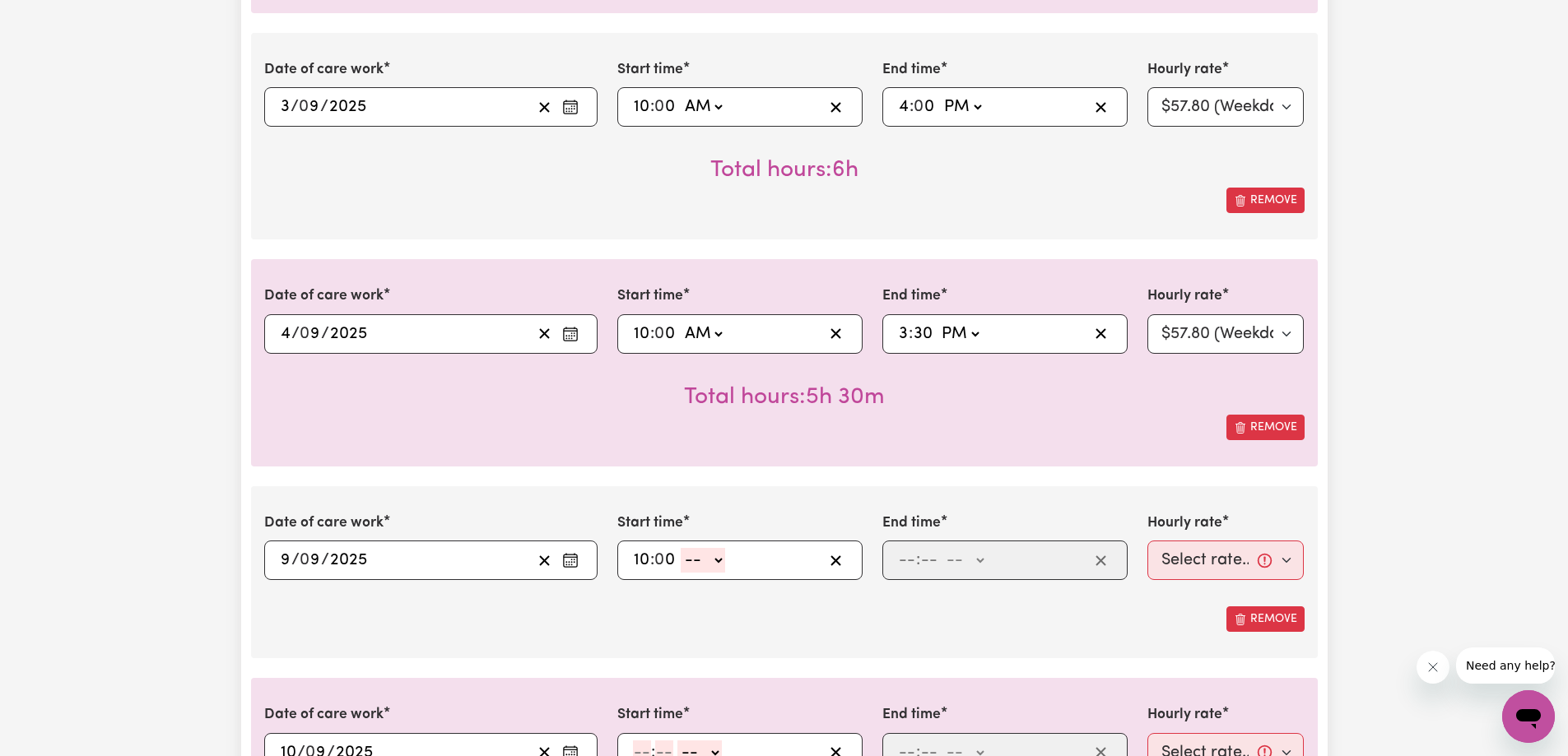
select select "am"
click at [681, 548] on select "-- AM PM" at bounding box center [703, 560] width 45 height 25
type input "10:00"
drag, startPoint x: 705, startPoint y: 615, endPoint x: 726, endPoint y: 612, distance: 21.2
click at [708, 614] on div "Remove" at bounding box center [784, 618] width 1040 height 25
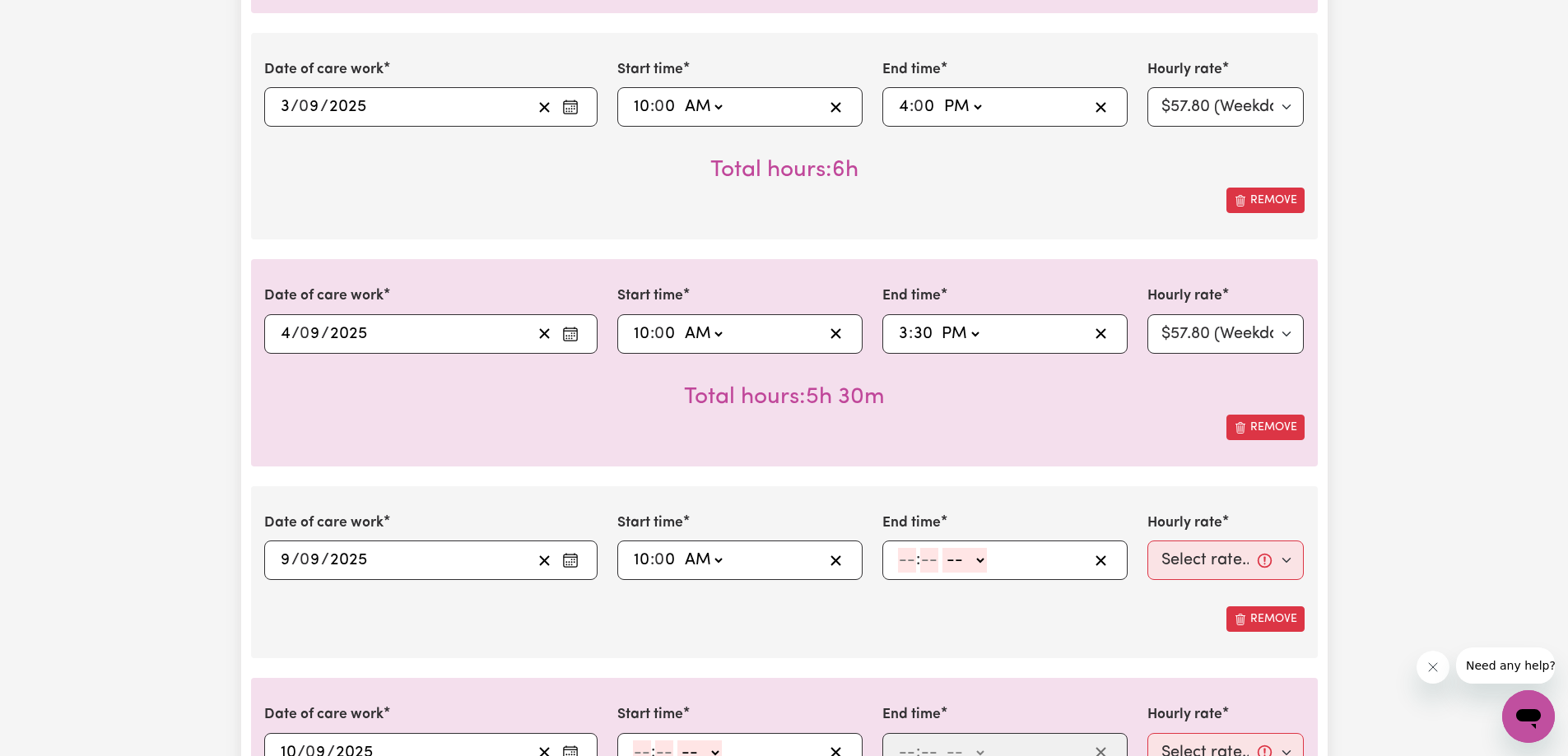
click at [907, 563] on input "number" at bounding box center [906, 560] width 18 height 25
type input "4"
type input "00"
click at [959, 571] on select "-- AM PM" at bounding box center [962, 560] width 45 height 25
select select "pm"
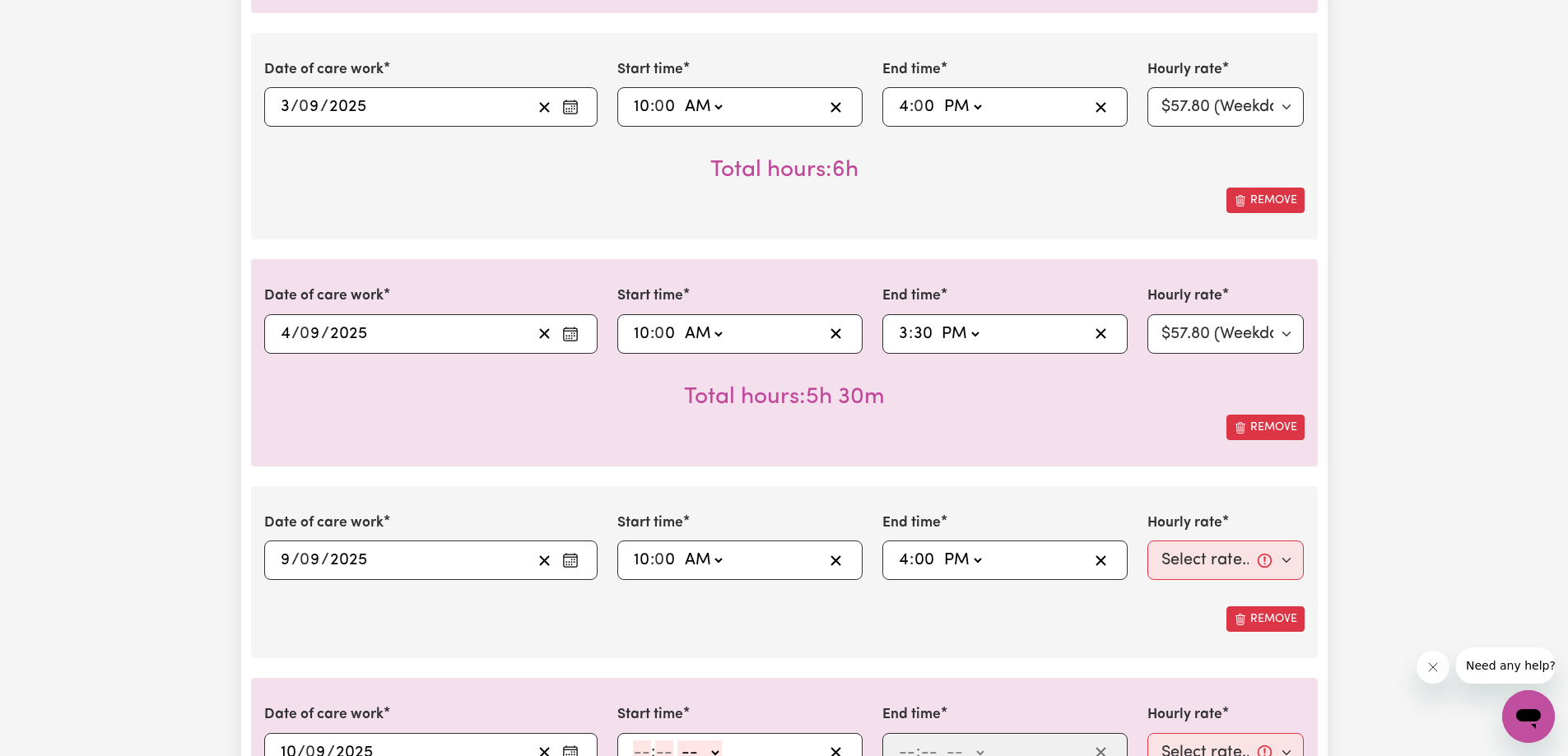
click at [940, 548] on select "-- AM PM" at bounding box center [962, 560] width 45 height 25
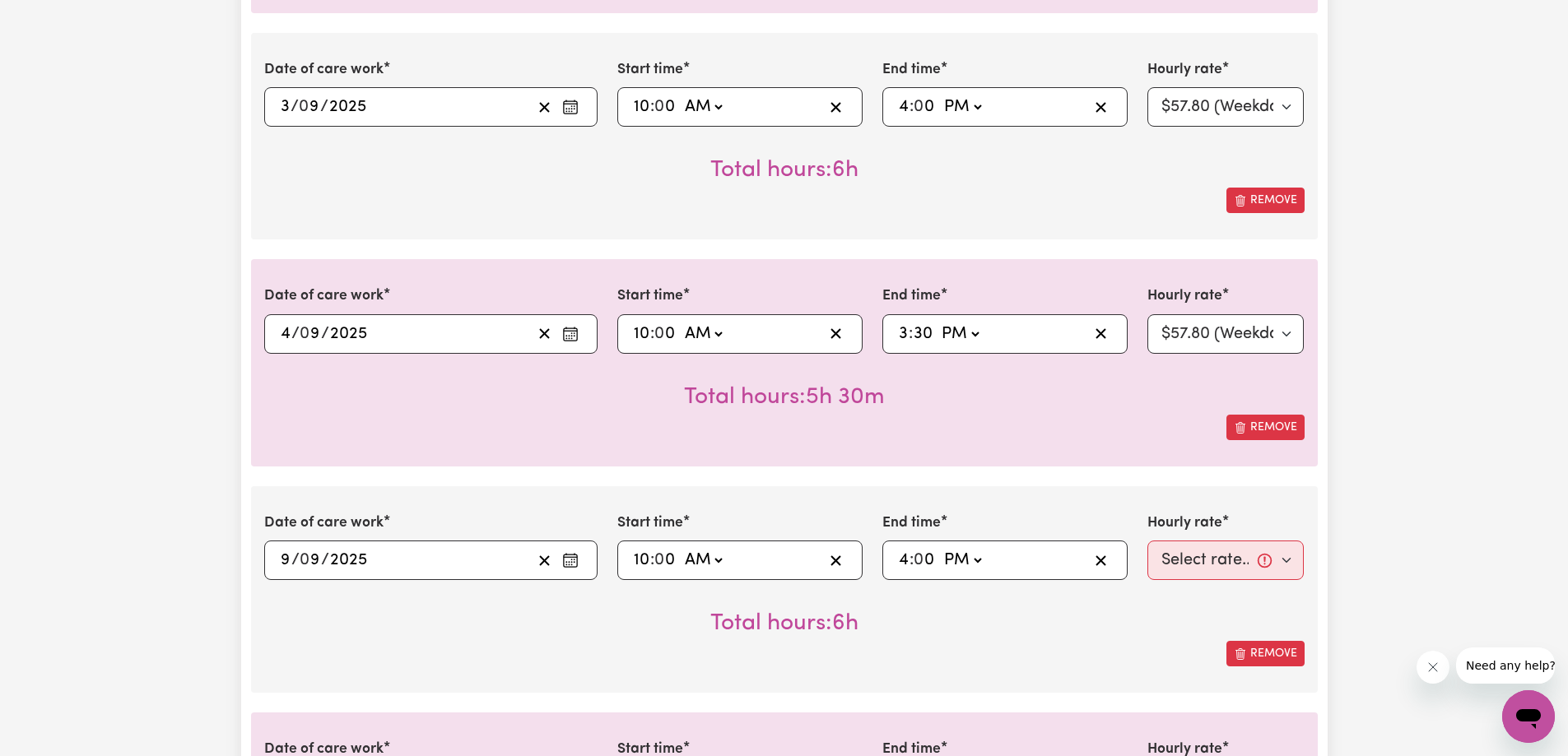
type input "16:00"
type input "0"
click at [1171, 564] on select "Select rate... $57.80 (Weekday) $118.33 ([DATE])" at bounding box center [1225, 560] width 157 height 39
select select "57.8-Weekday"
click at [1147, 540] on select "Select rate... $57.80 (Weekday) $118.33 ([DATE])" at bounding box center [1225, 560] width 157 height 39
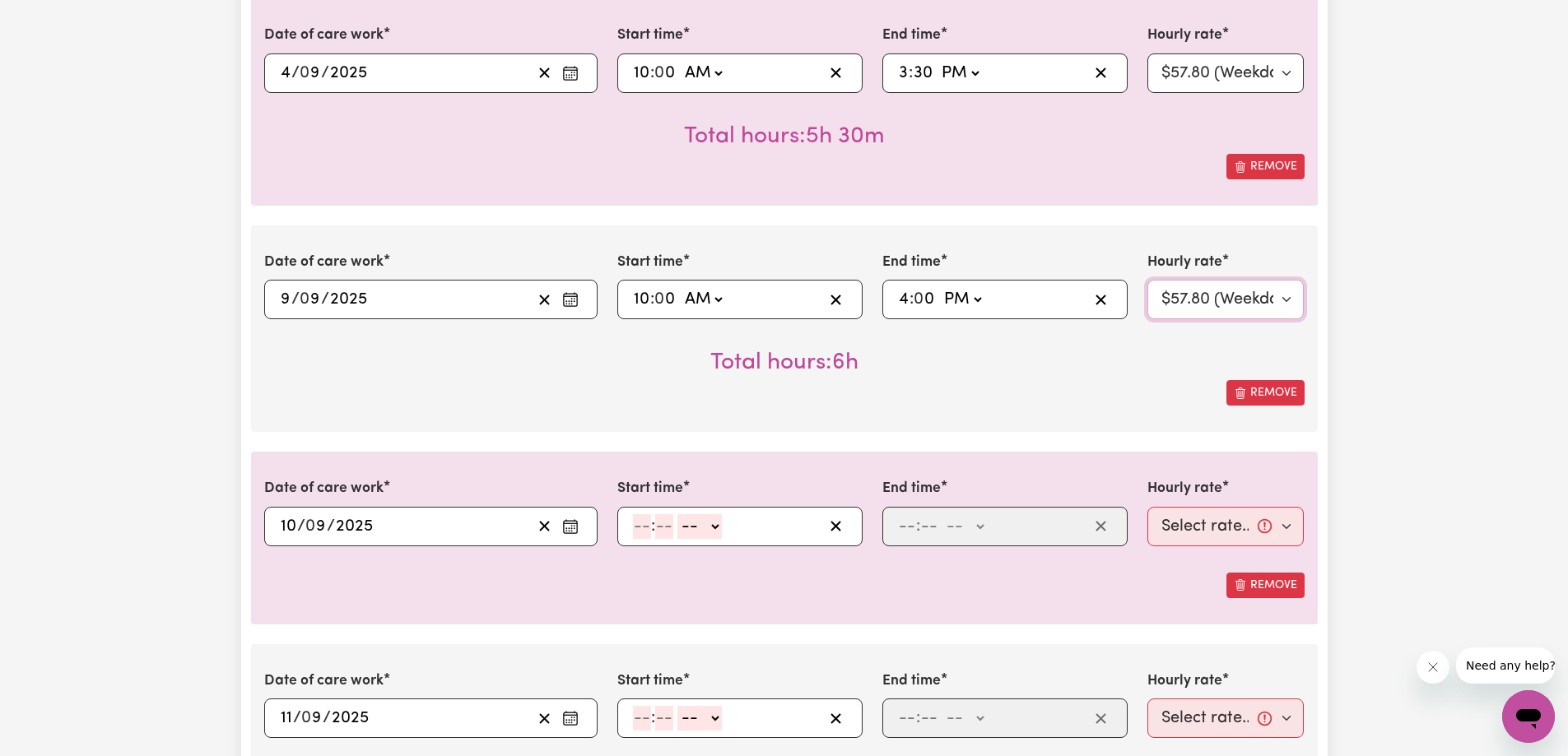
scroll to position [1069, 0]
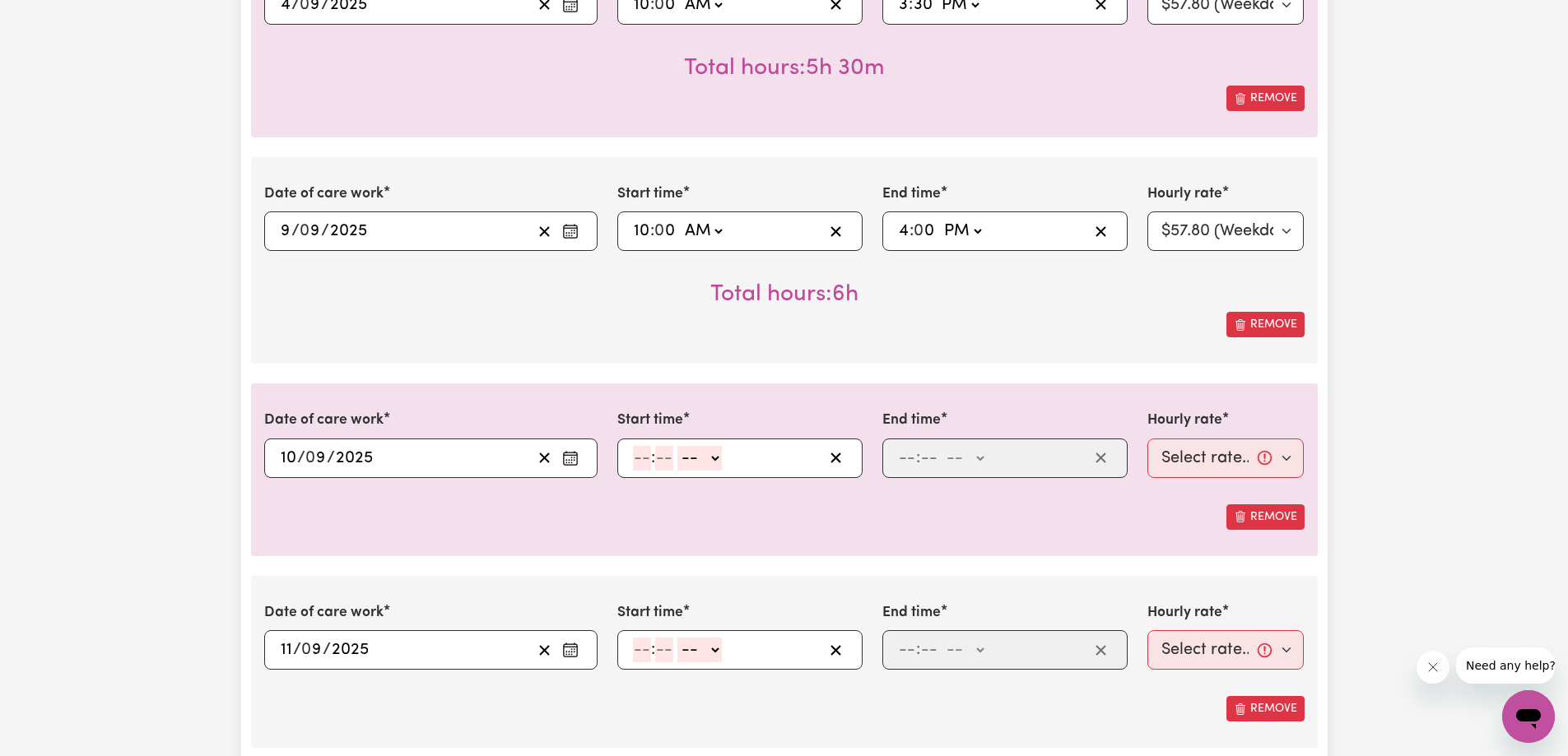
click at [633, 462] on input "number" at bounding box center [641, 458] width 18 height 25
type input "10"
type input "0"
click at [684, 465] on select "-- AM PM" at bounding box center [698, 458] width 45 height 25
select select "am"
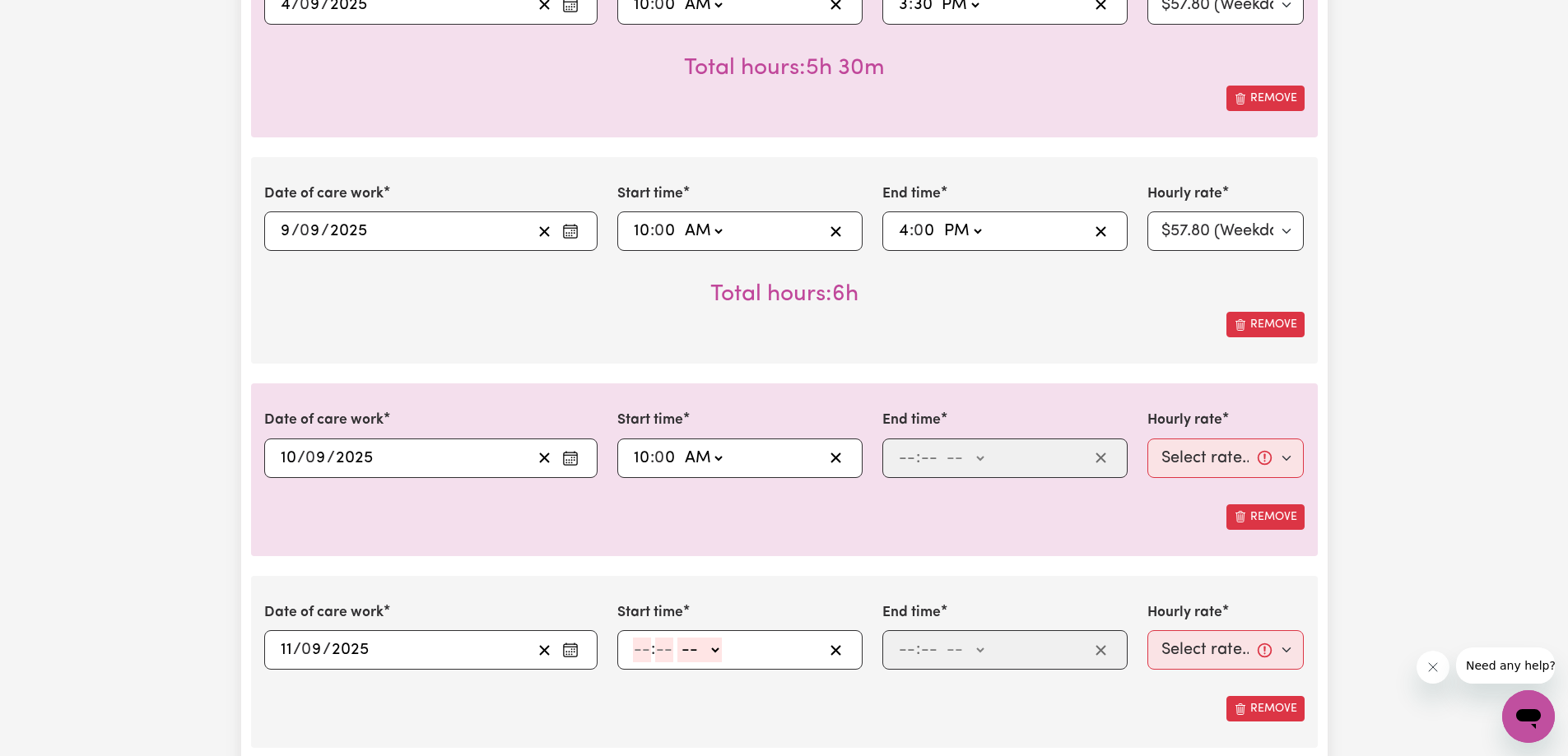
click at [681, 446] on select "-- AM PM" at bounding box center [703, 458] width 45 height 25
type input "10:00"
click at [912, 458] on input "number" at bounding box center [906, 458] width 18 height 25
type input "4"
type input "0"
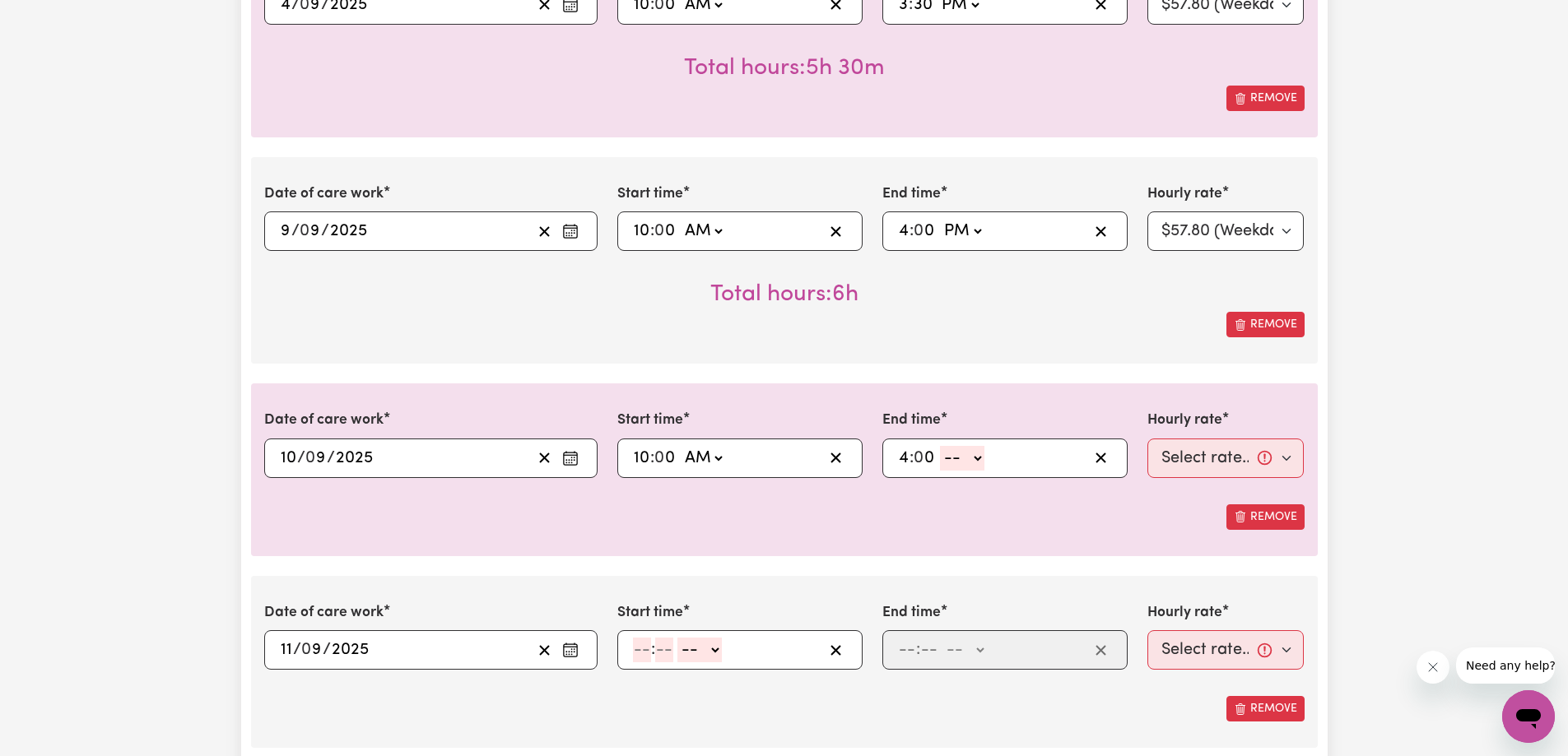
click at [970, 462] on select "-- AM PM" at bounding box center [962, 458] width 45 height 25
select select "pm"
click at [940, 446] on select "-- AM PM" at bounding box center [962, 458] width 45 height 25
type input "16:00"
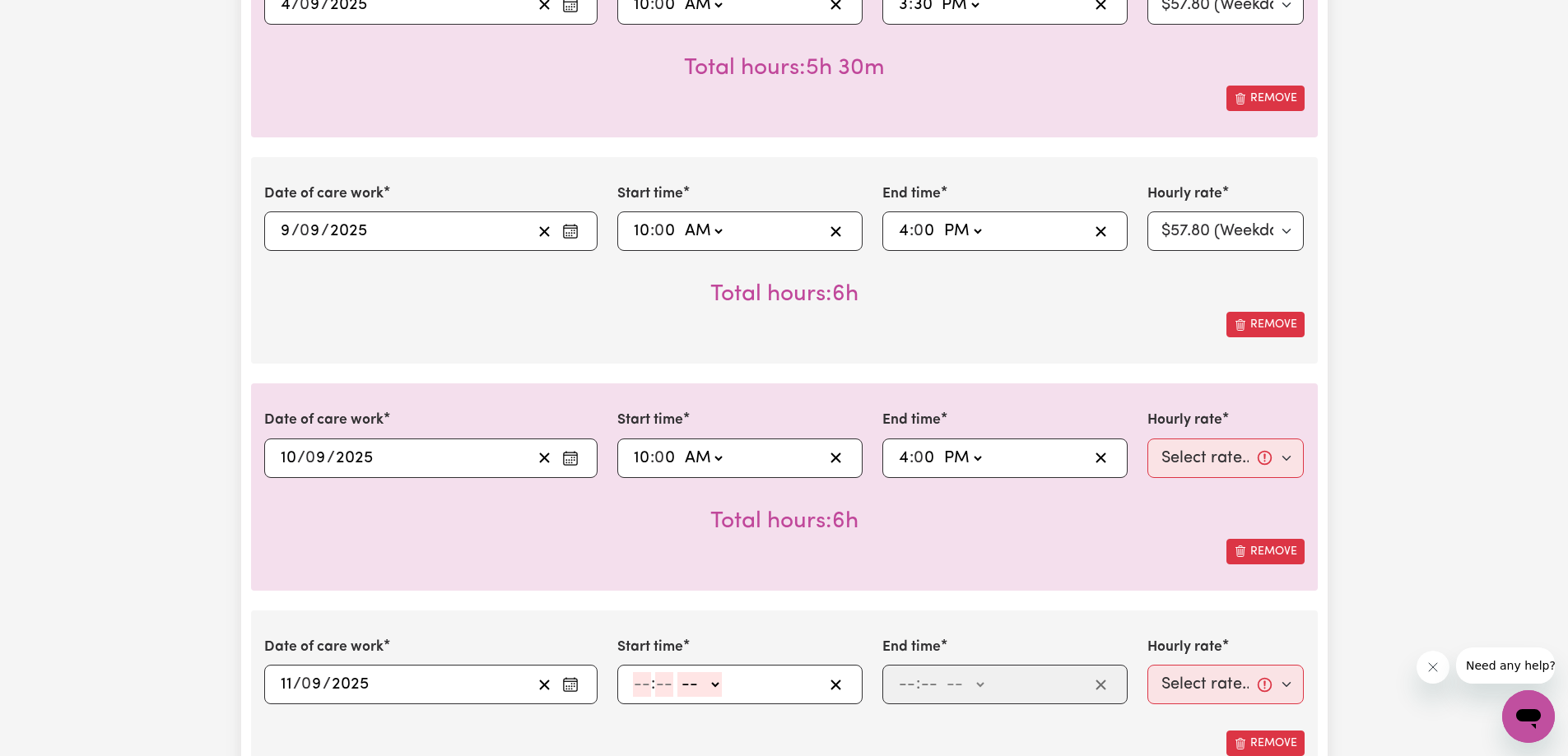
drag, startPoint x: 1147, startPoint y: 472, endPoint x: 1156, endPoint y: 474, distance: 9.2
click at [1148, 471] on div "Hourly rate Select rate... $57.80 (Weekday) $118.33 ([DATE])" at bounding box center [1225, 443] width 157 height 68
click at [1171, 472] on select "Select rate... $57.80 (Weekday) $118.33 ([DATE])" at bounding box center [1225, 458] width 157 height 39
select select "57.8-Weekday"
click at [1147, 439] on select "Select rate... $57.80 (Weekday) $118.33 ([DATE])" at bounding box center [1225, 458] width 157 height 39
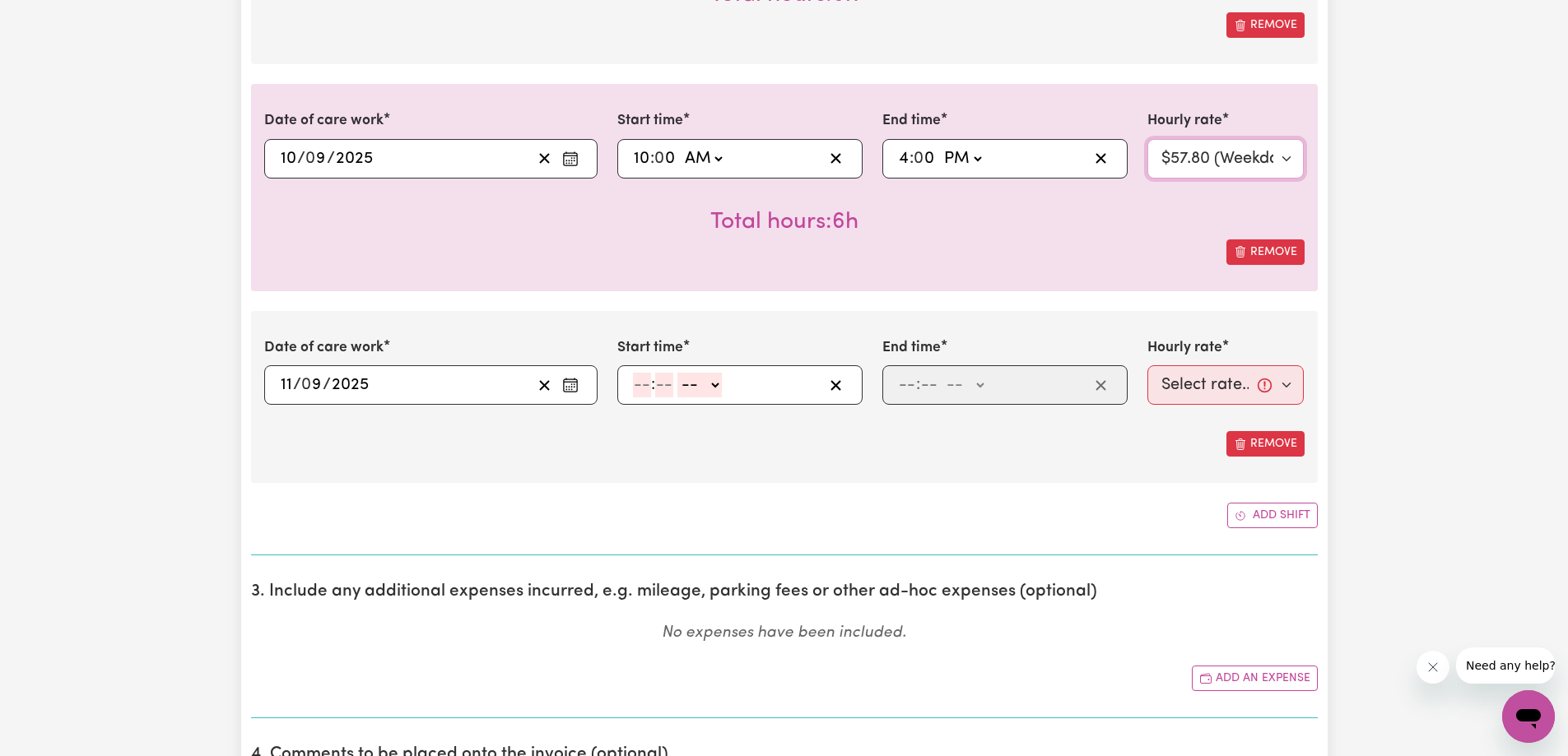
scroll to position [1398, 0]
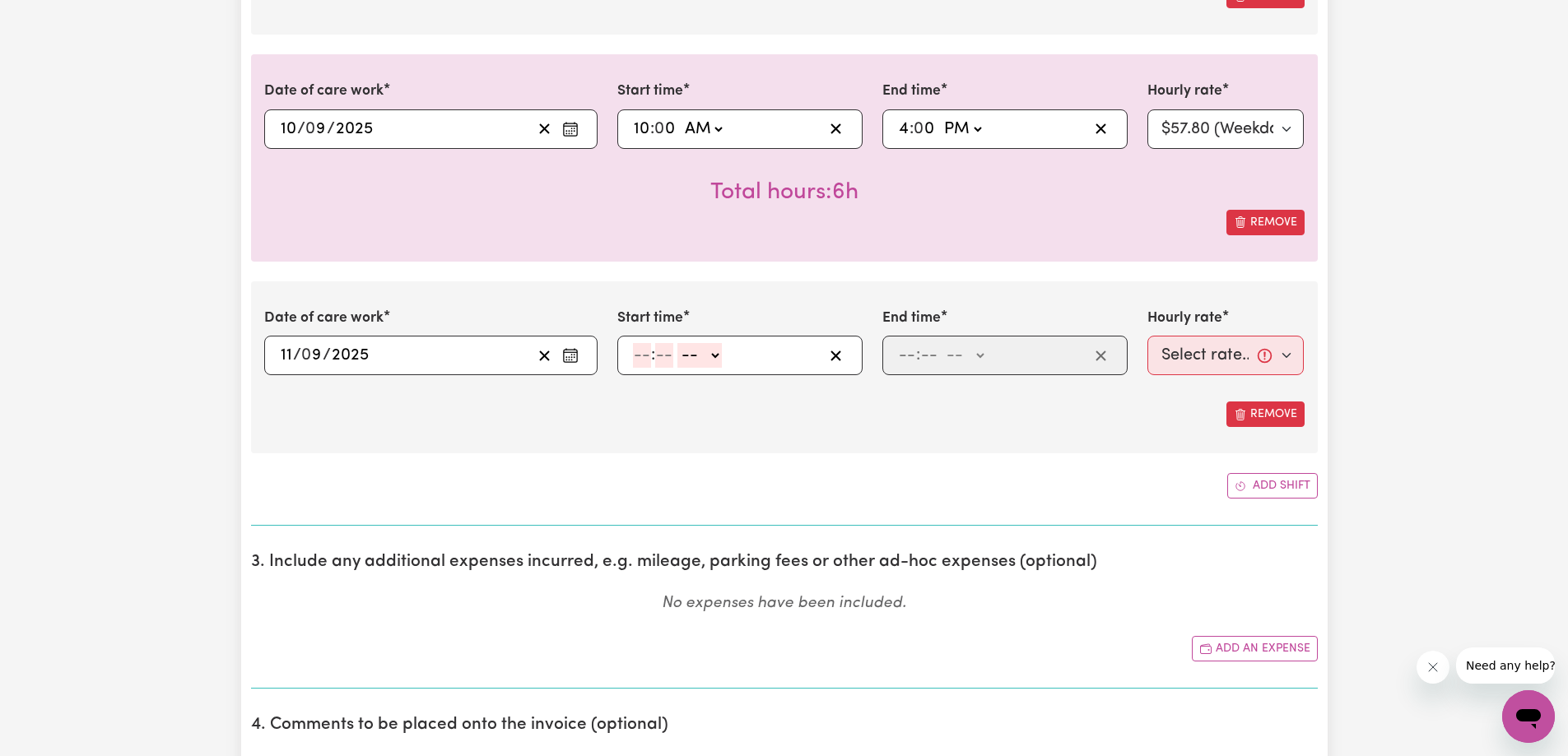
click at [637, 363] on input "number" at bounding box center [641, 355] width 18 height 25
type input "10"
type input "0"
click at [700, 366] on select "-- AM PM" at bounding box center [703, 355] width 45 height 25
select select "am"
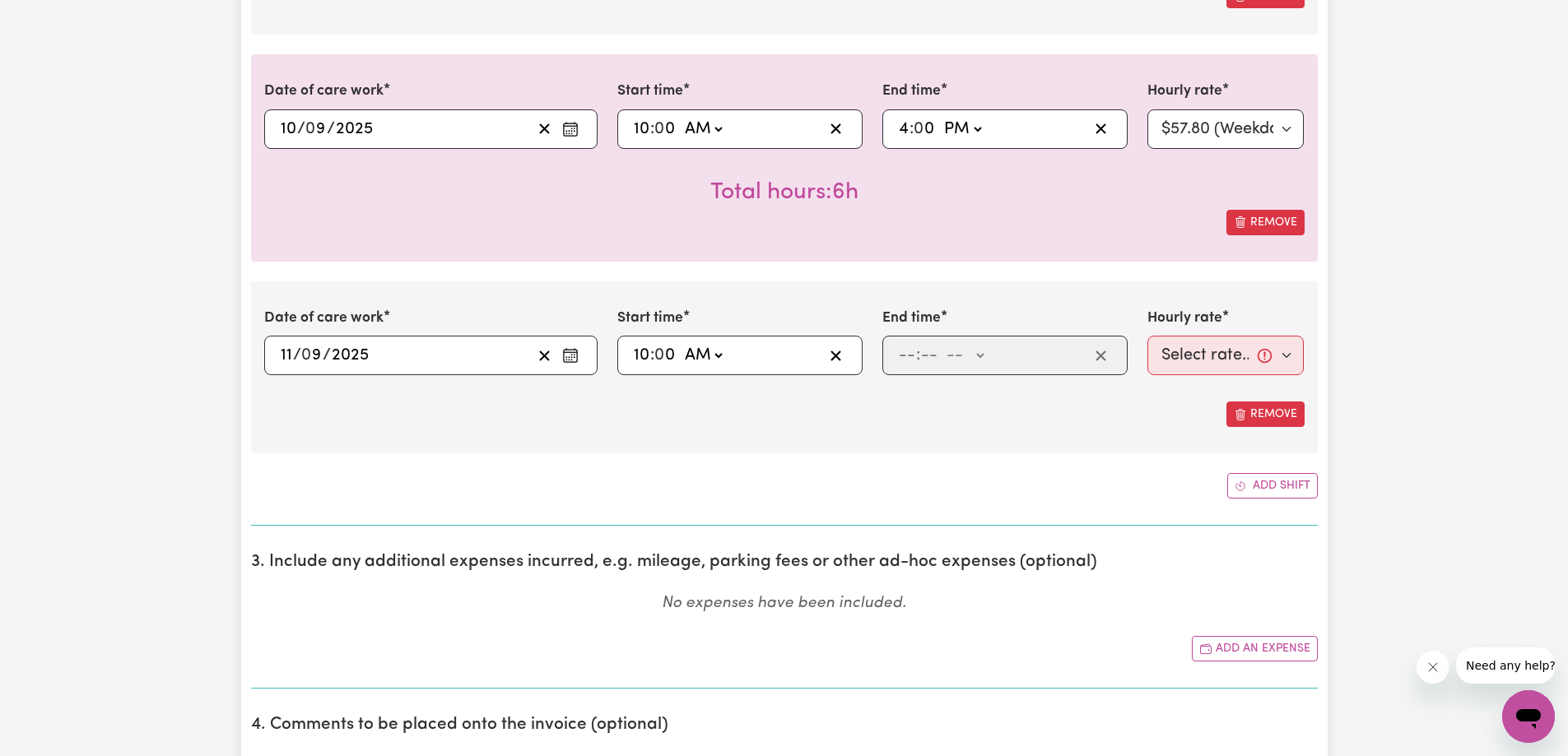
click at [681, 343] on select "-- AM PM" at bounding box center [703, 355] width 45 height 25
type input "10:00"
click at [902, 357] on input "number" at bounding box center [906, 355] width 18 height 25
type input "4"
type input "00"
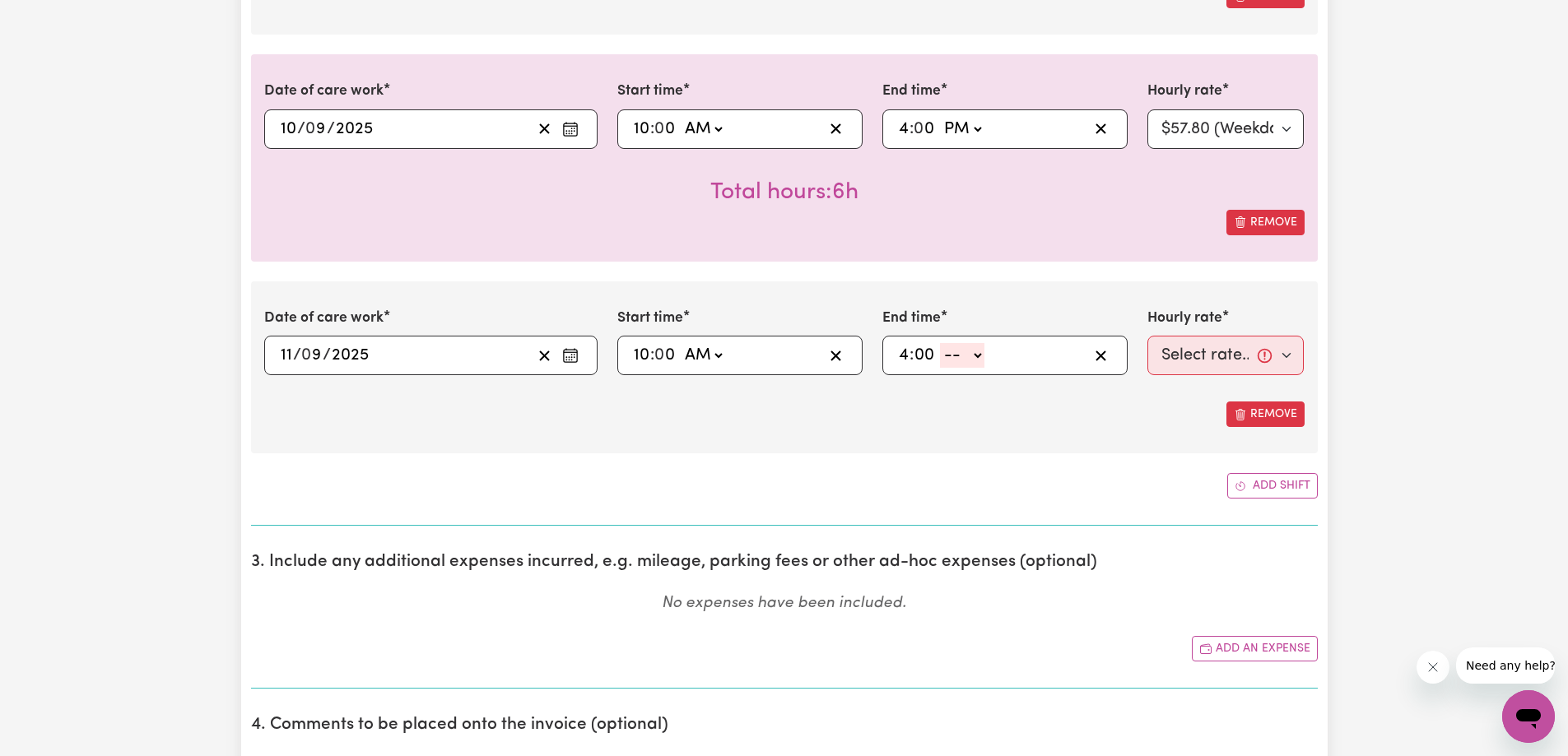
click at [974, 363] on select "-- AM PM" at bounding box center [962, 355] width 45 height 25
select select "pm"
click at [940, 343] on select "-- AM PM" at bounding box center [962, 355] width 45 height 25
type input "16:00"
type input "0"
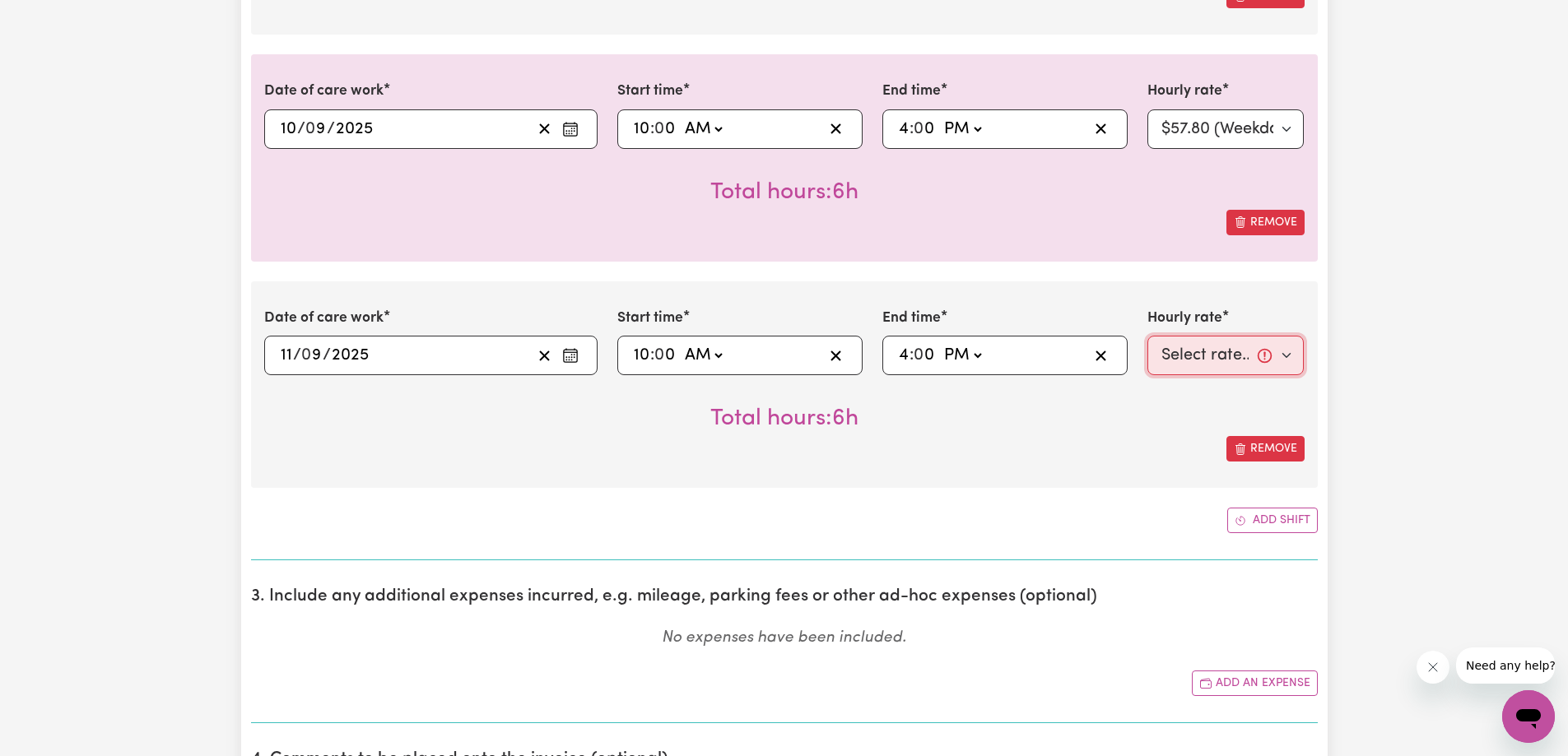
click at [1209, 362] on select "Select rate... $57.80 (Weekday) $118.33 ([DATE])" at bounding box center [1225, 355] width 157 height 39
select select "57.8-Weekday"
click at [1147, 336] on select "Select rate... $57.80 (Weekday) $118.33 ([DATE])" at bounding box center [1225, 355] width 157 height 39
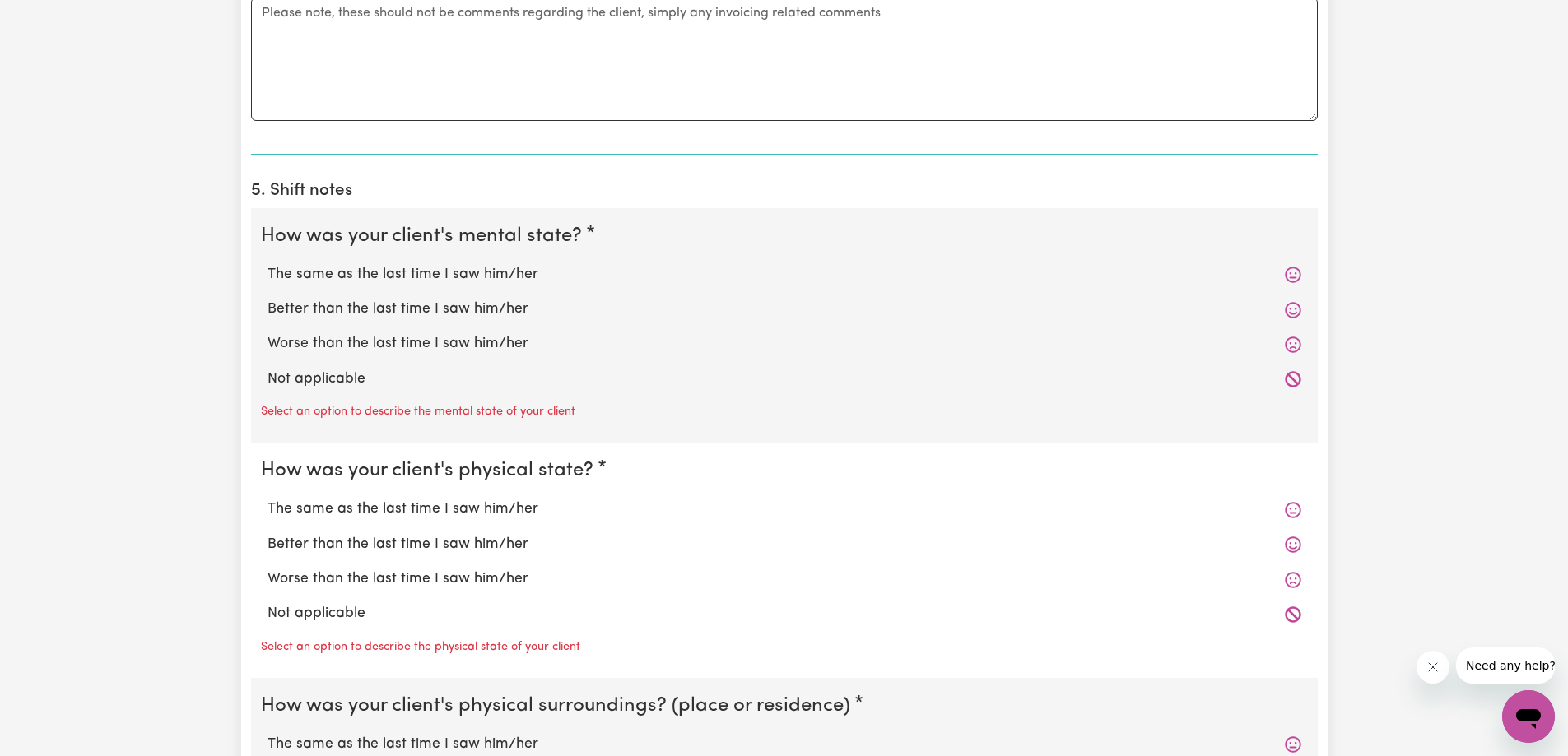
scroll to position [2221, 0]
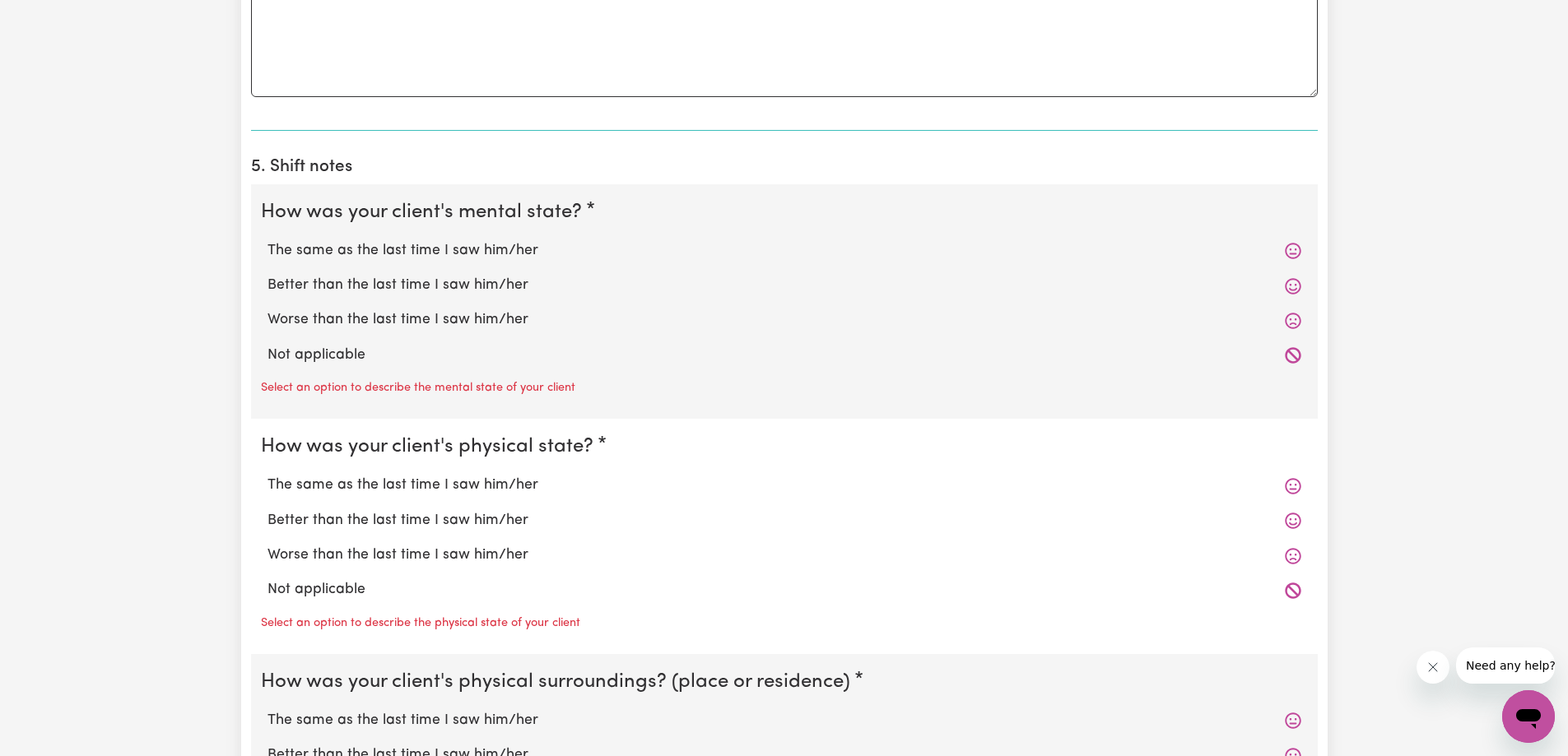
click at [478, 258] on label "The same as the last time I saw him/her" at bounding box center [784, 251] width 1034 height 21
click at [268, 240] on input "The same as the last time I saw him/her" at bounding box center [267, 239] width 1 height 1
radio input "true"
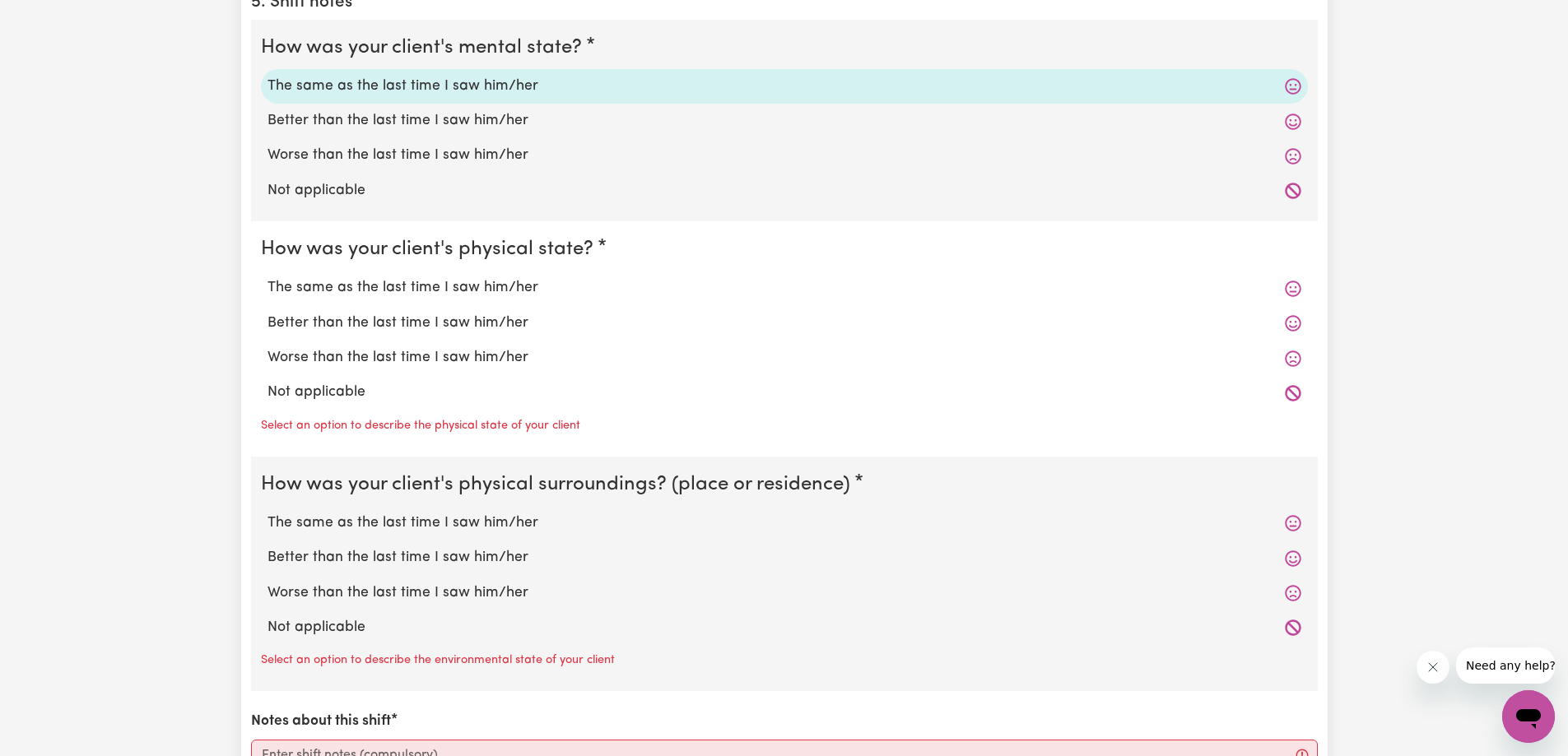
scroll to position [2468, 0]
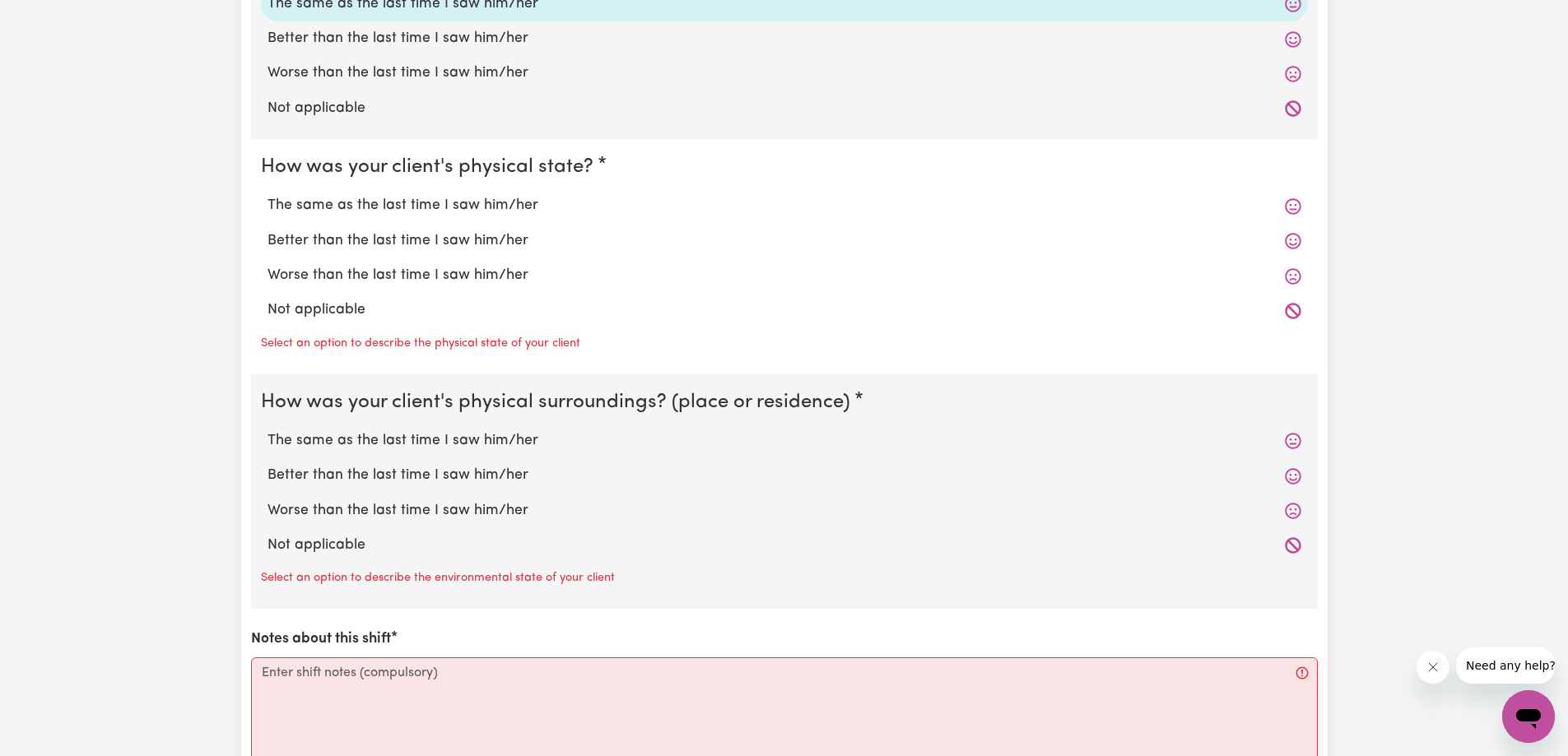
click at [489, 204] on label "The same as the last time I saw him/her" at bounding box center [784, 205] width 1034 height 21
click at [268, 195] on input "The same as the last time I saw him/her" at bounding box center [267, 194] width 1 height 1
radio input "true"
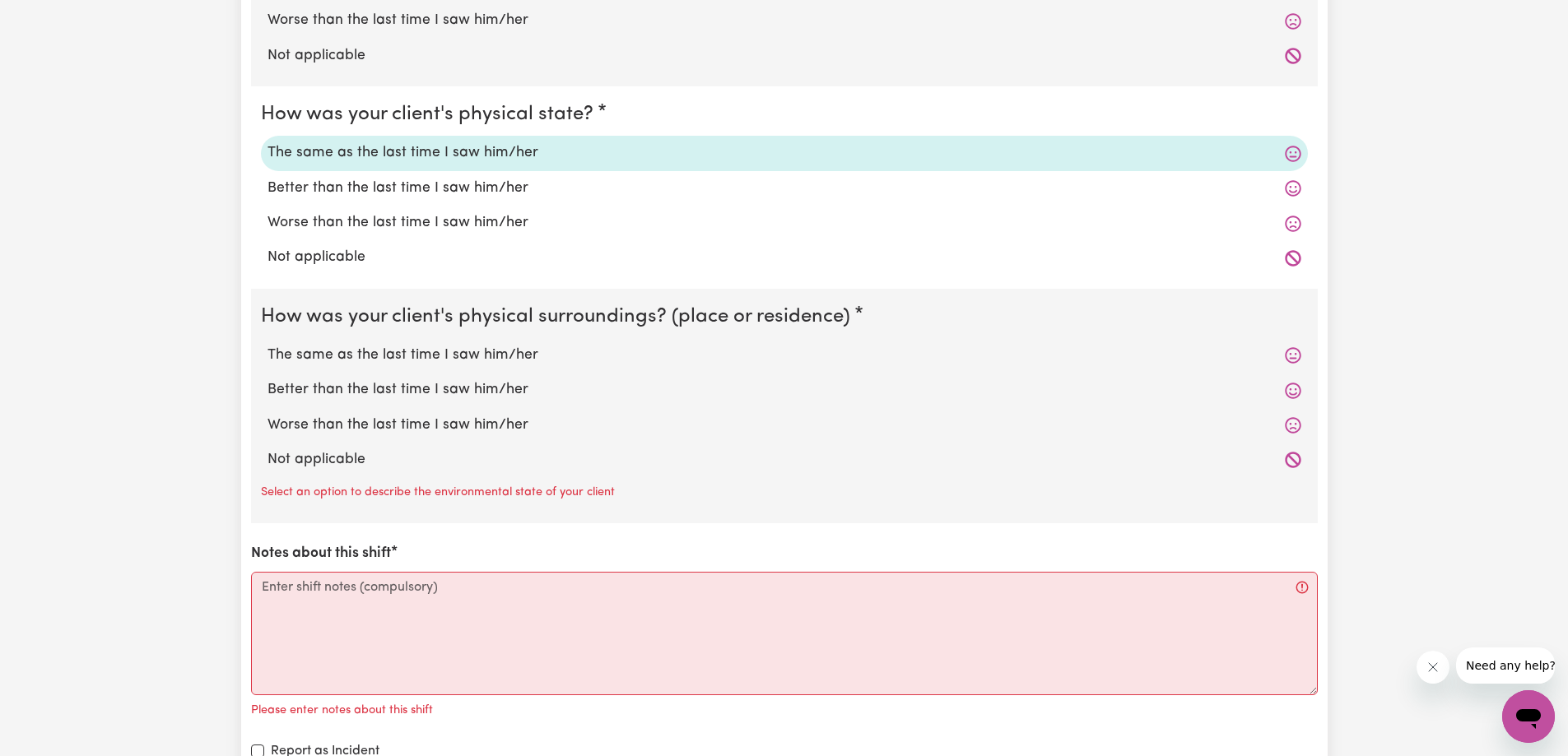
scroll to position [2550, 0]
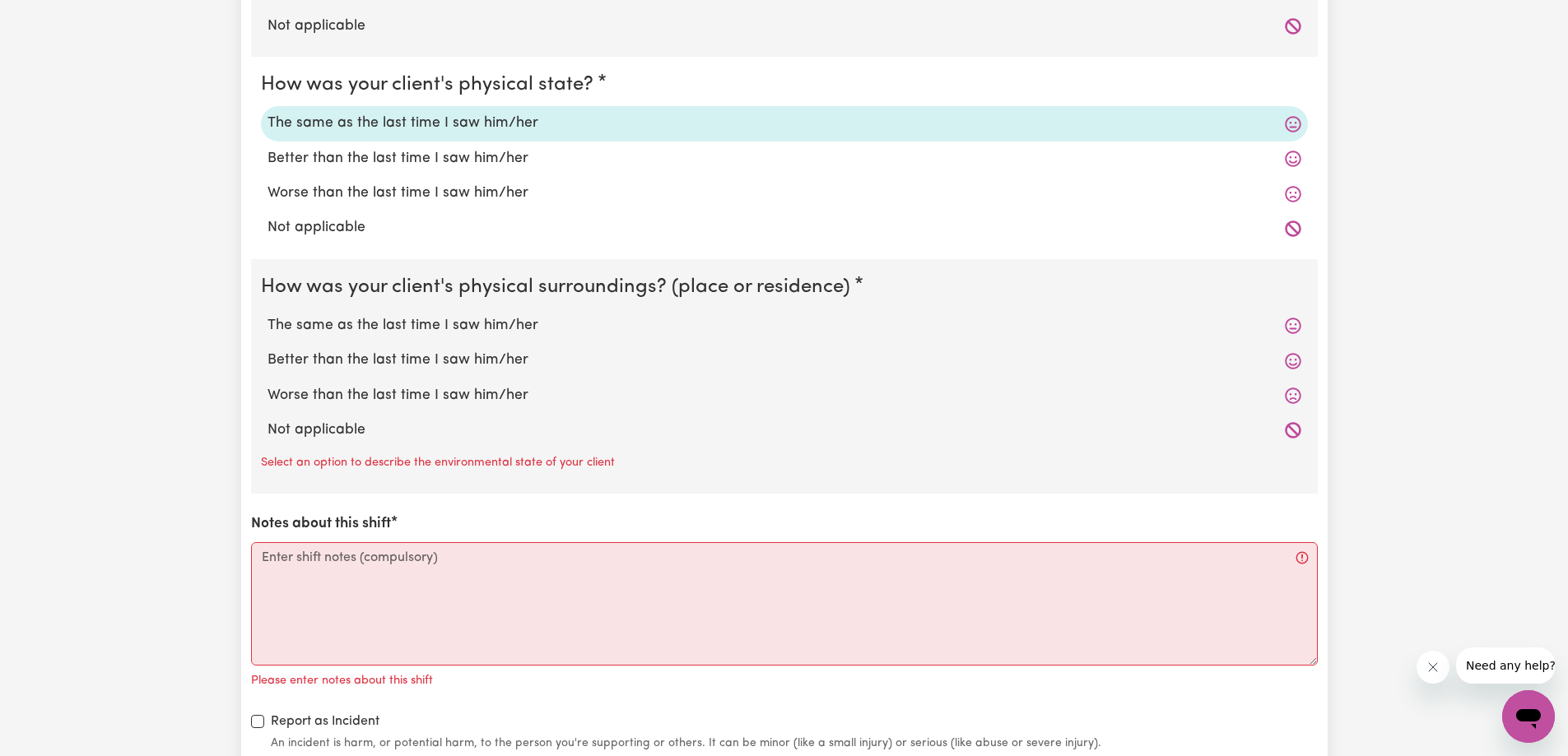
click at [472, 326] on label "The same as the last time I saw him/her" at bounding box center [784, 325] width 1034 height 21
click at [268, 315] on input "The same as the last time I saw him/her" at bounding box center [267, 314] width 1 height 1
radio input "true"
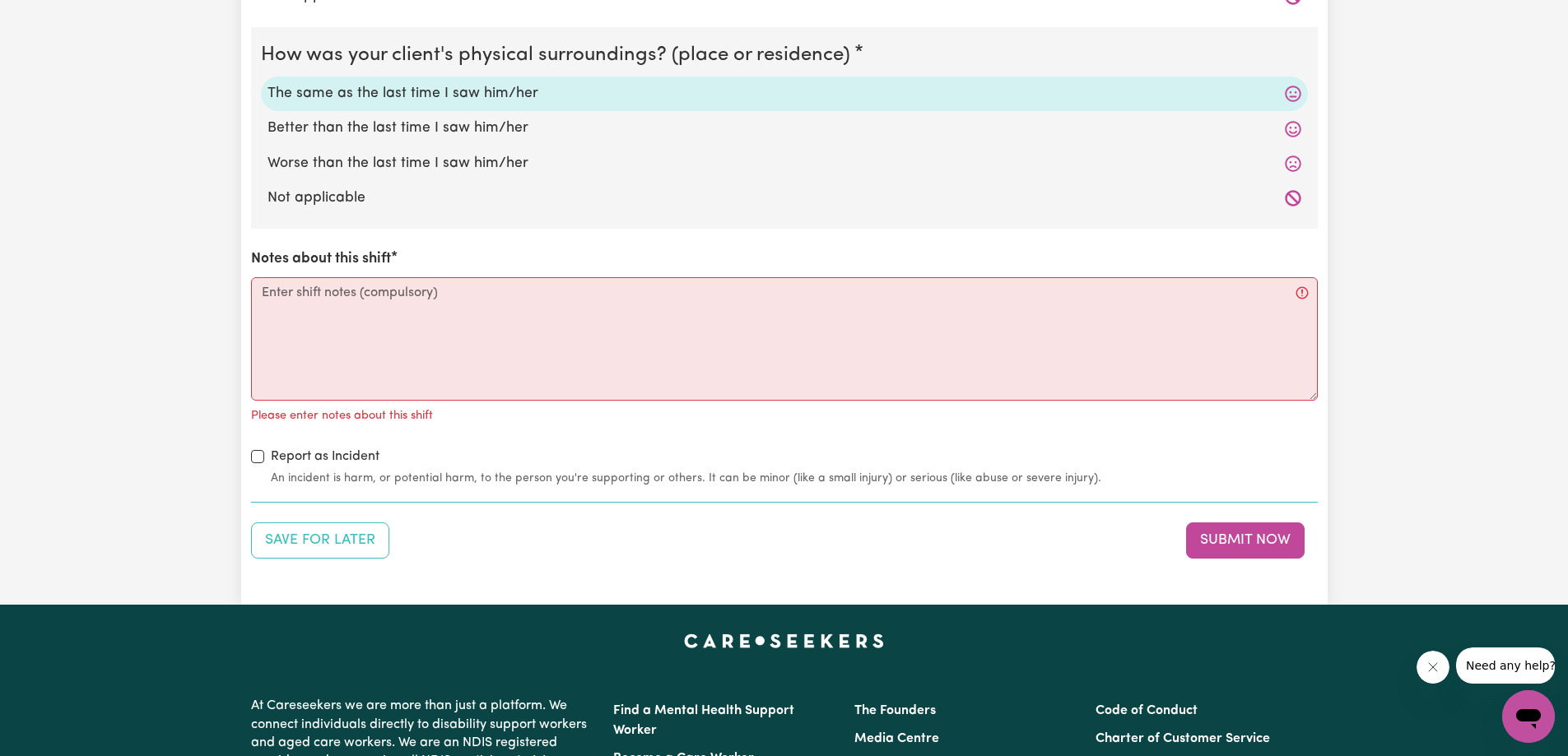
scroll to position [2797, 0]
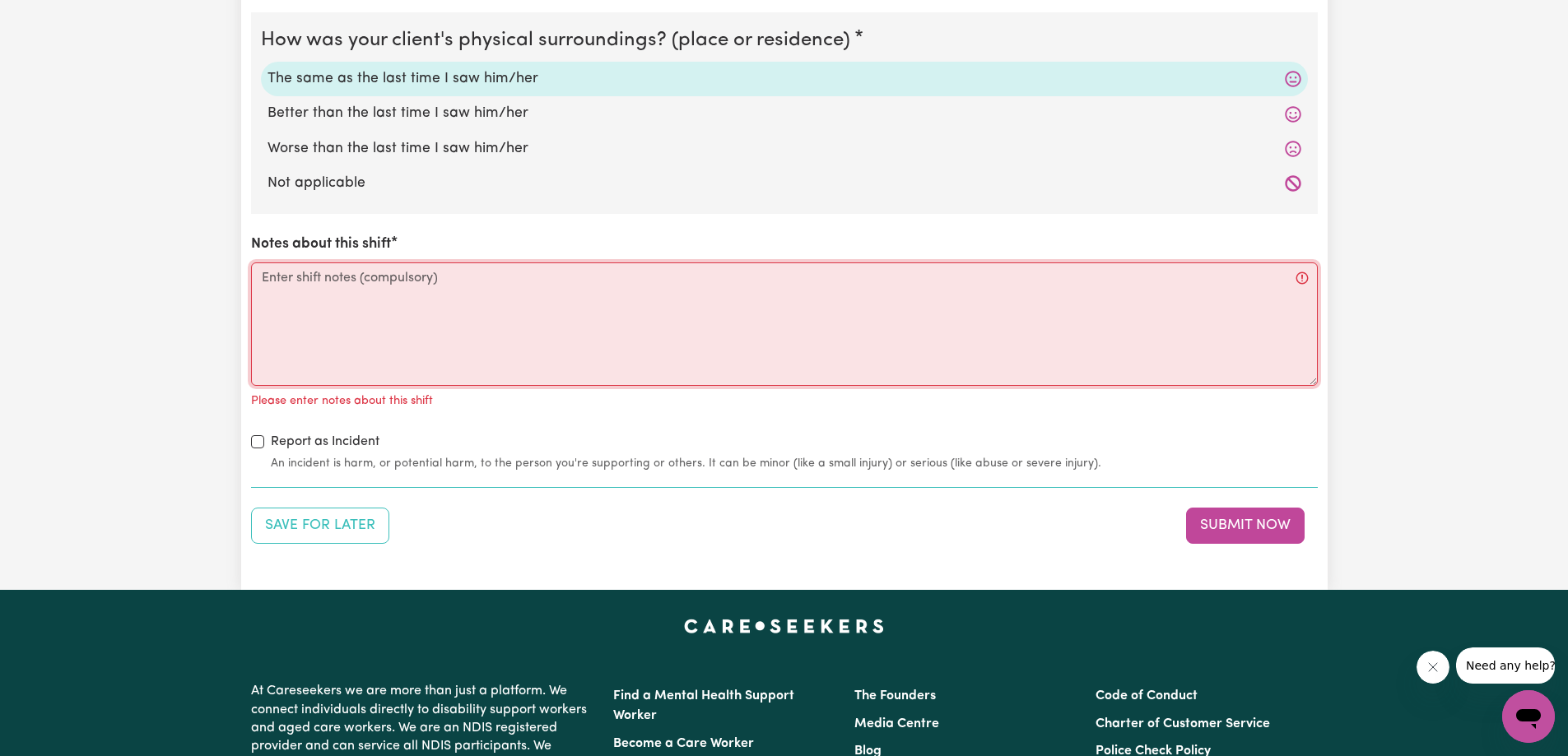
click at [464, 310] on textarea "Notes about this shift" at bounding box center [784, 324] width 1067 height 124
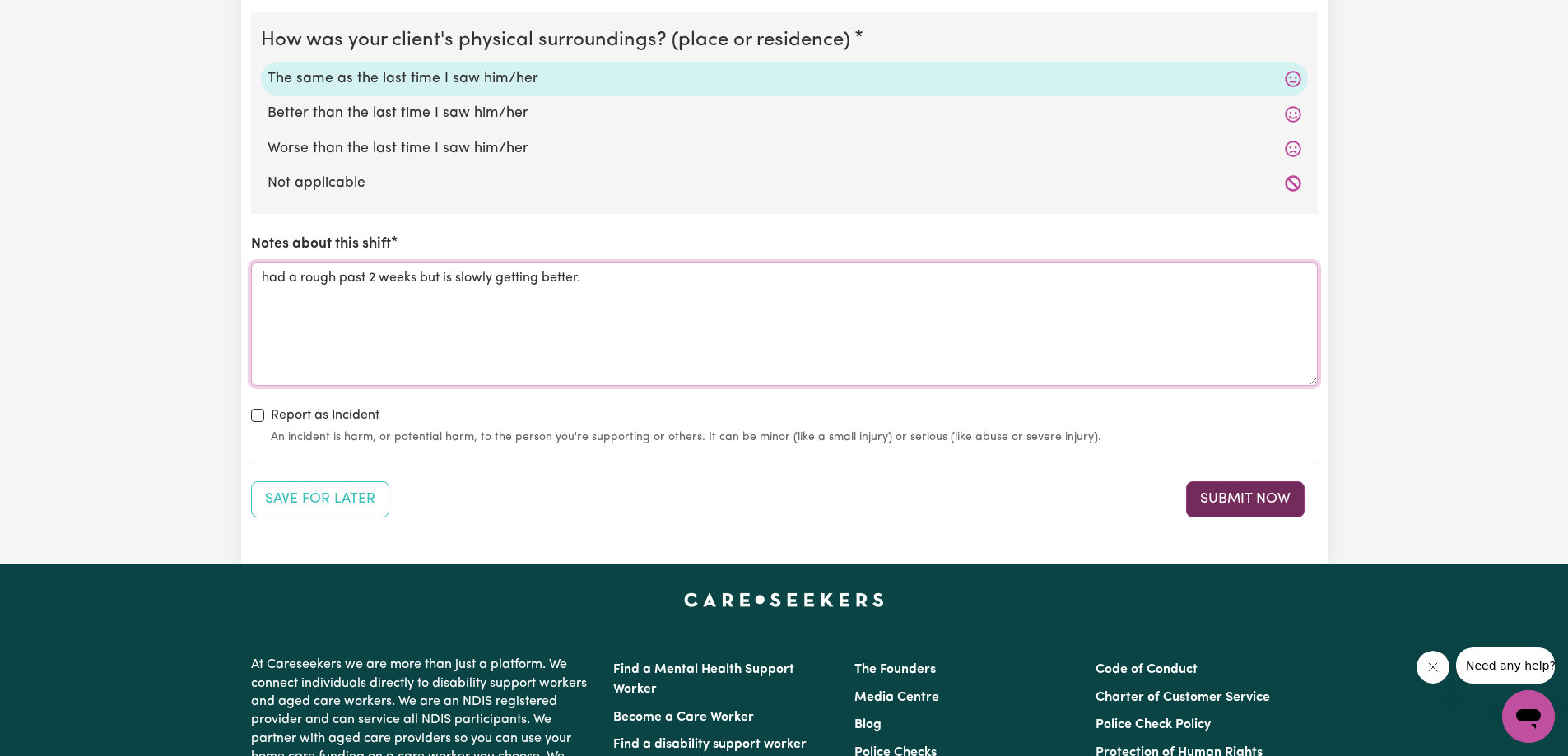
type textarea "had a rough past 2 weeks but is slowly getting better."
click at [1235, 493] on button "Submit Now" at bounding box center [1244, 499] width 118 height 36
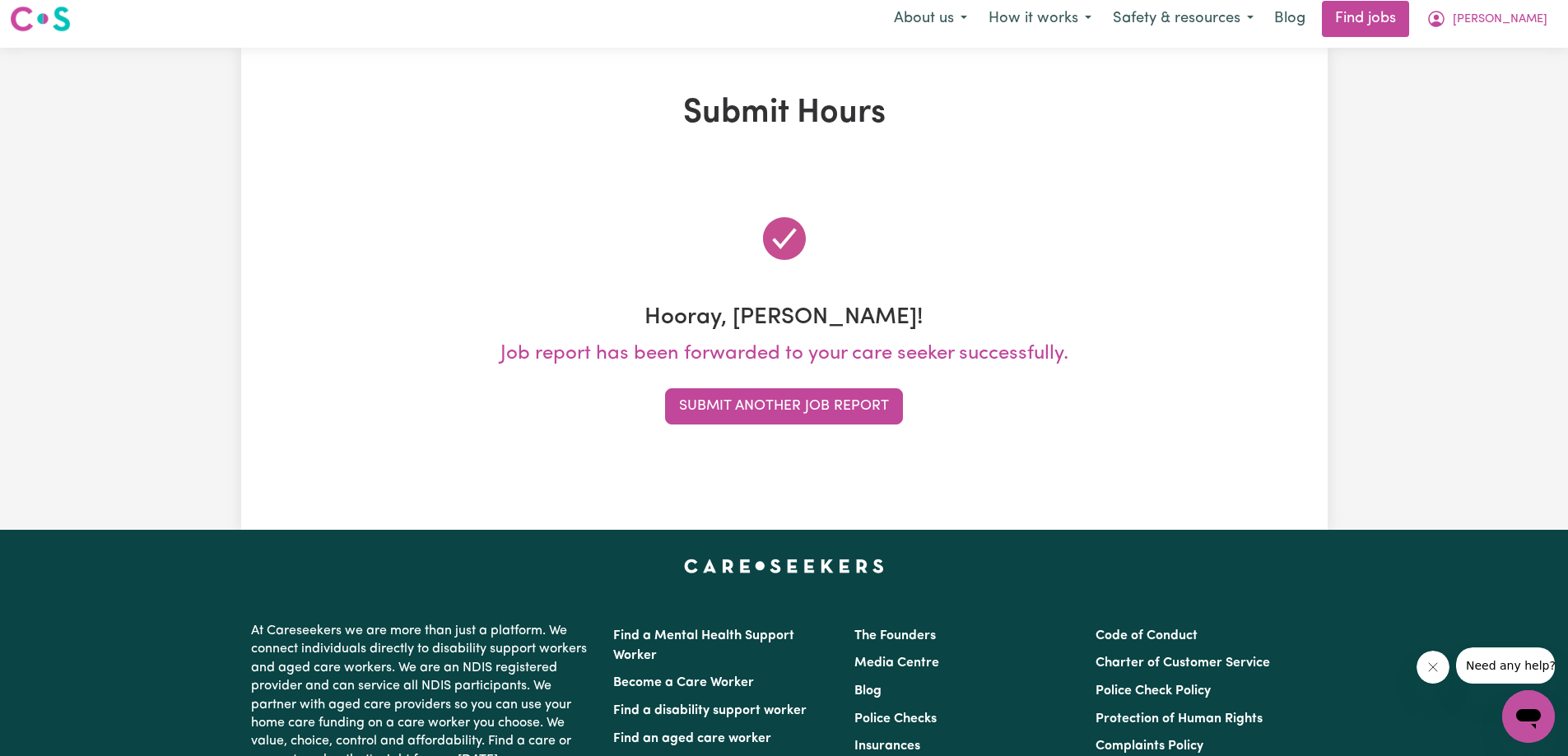
scroll to position [0, 0]
